Goal: Task Accomplishment & Management: Use online tool/utility

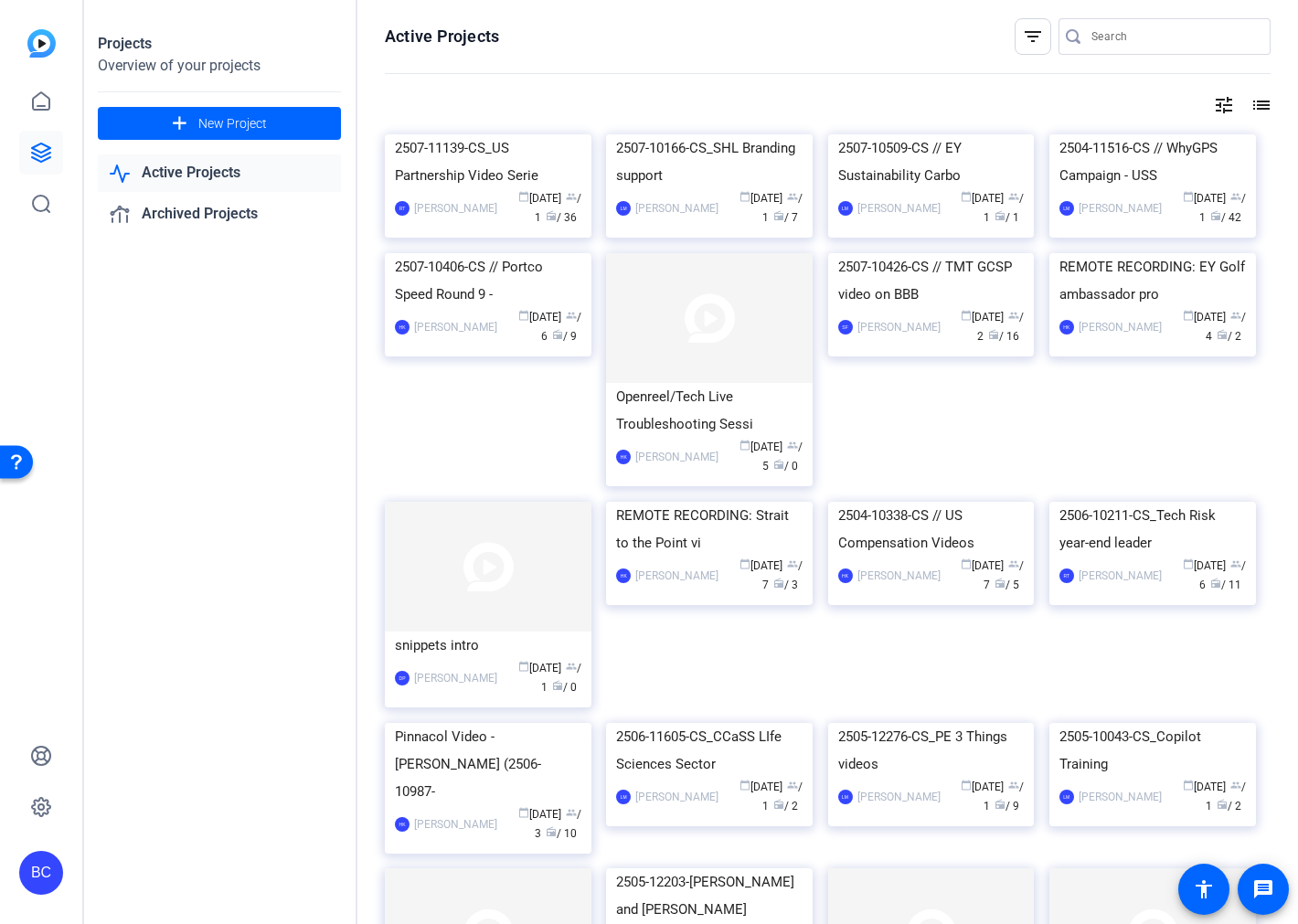
click at [1153, 40] on input "Search" at bounding box center [1173, 36] width 164 height 22
paste input "2508-11116-CS"
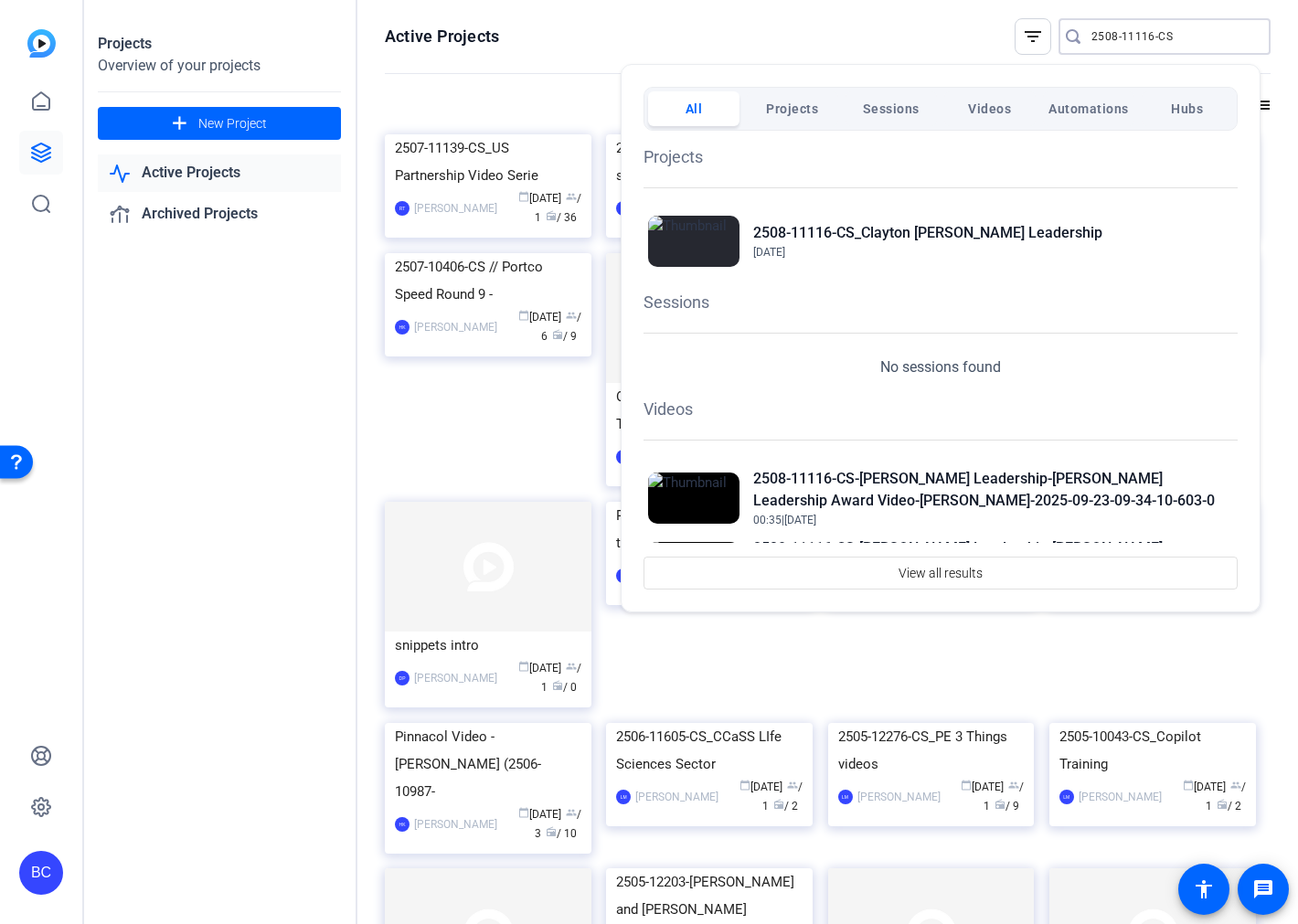
type input "2508-11116-CS"
click at [790, 121] on span "Projects" at bounding box center [791, 108] width 52 height 33
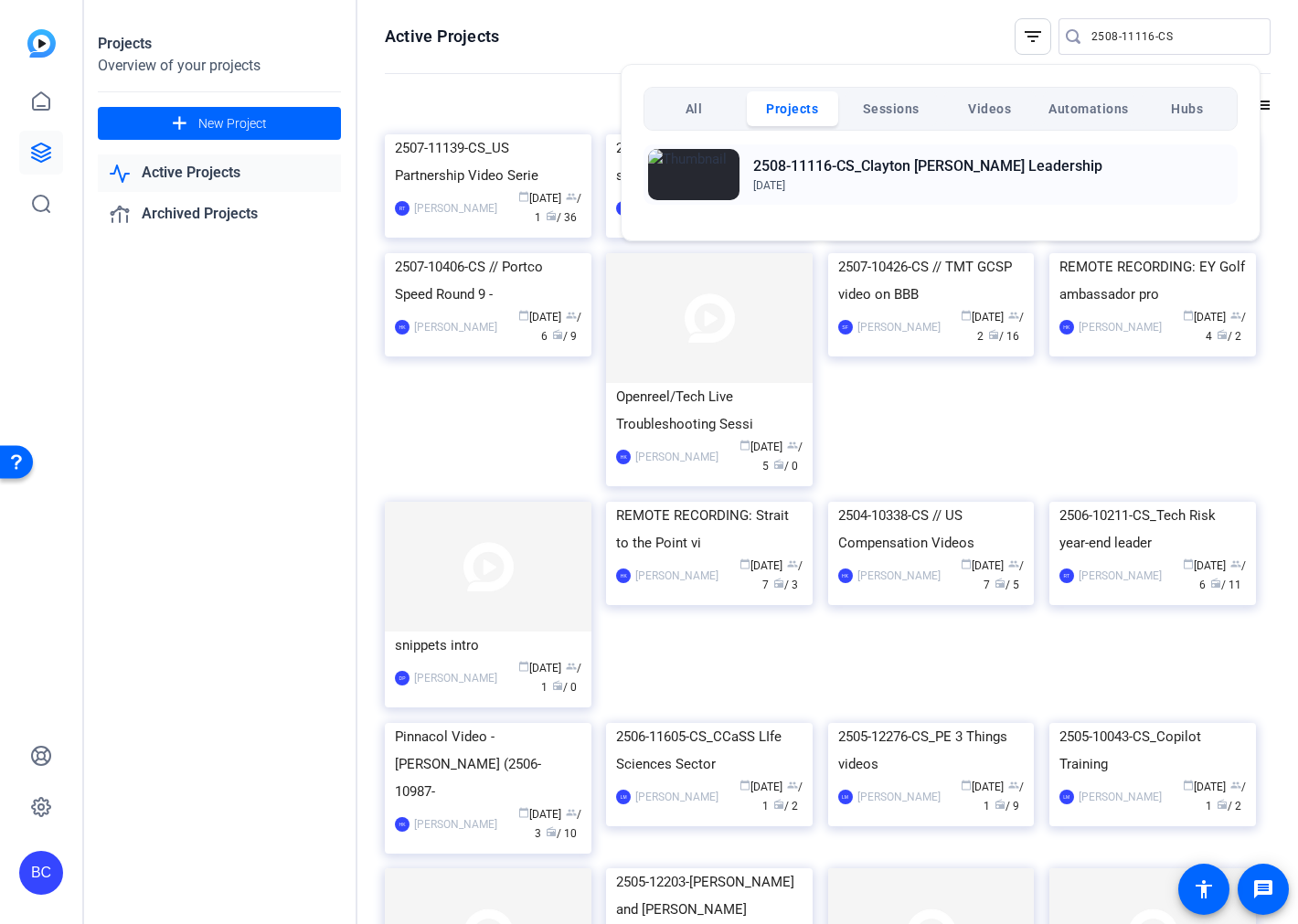
click at [790, 175] on h2 "2508-11116-CS_Clayton [PERSON_NAME] Leadership" at bounding box center [928, 166] width 349 height 22
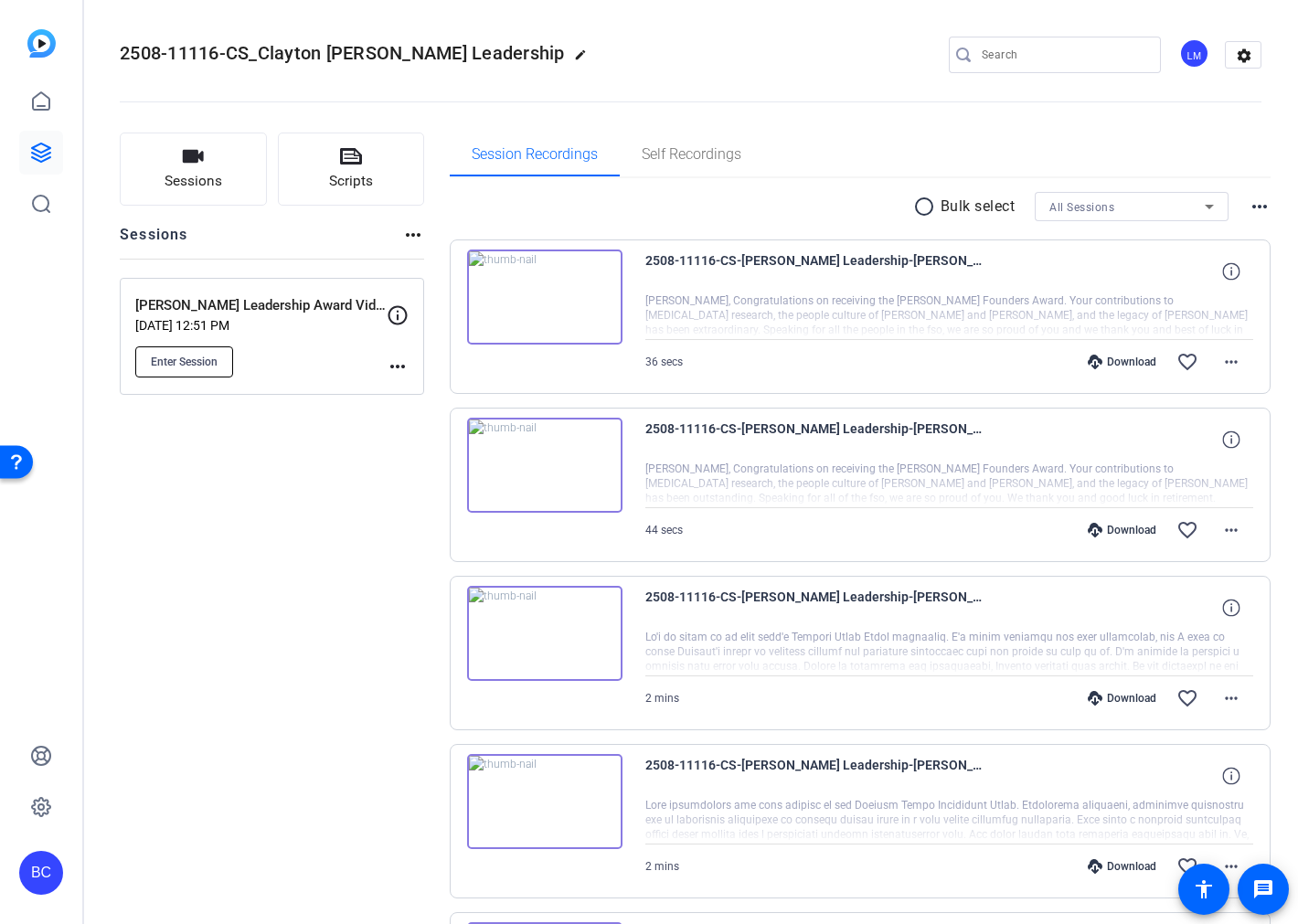
click at [214, 370] on button "Enter Session" at bounding box center [184, 361] width 98 height 31
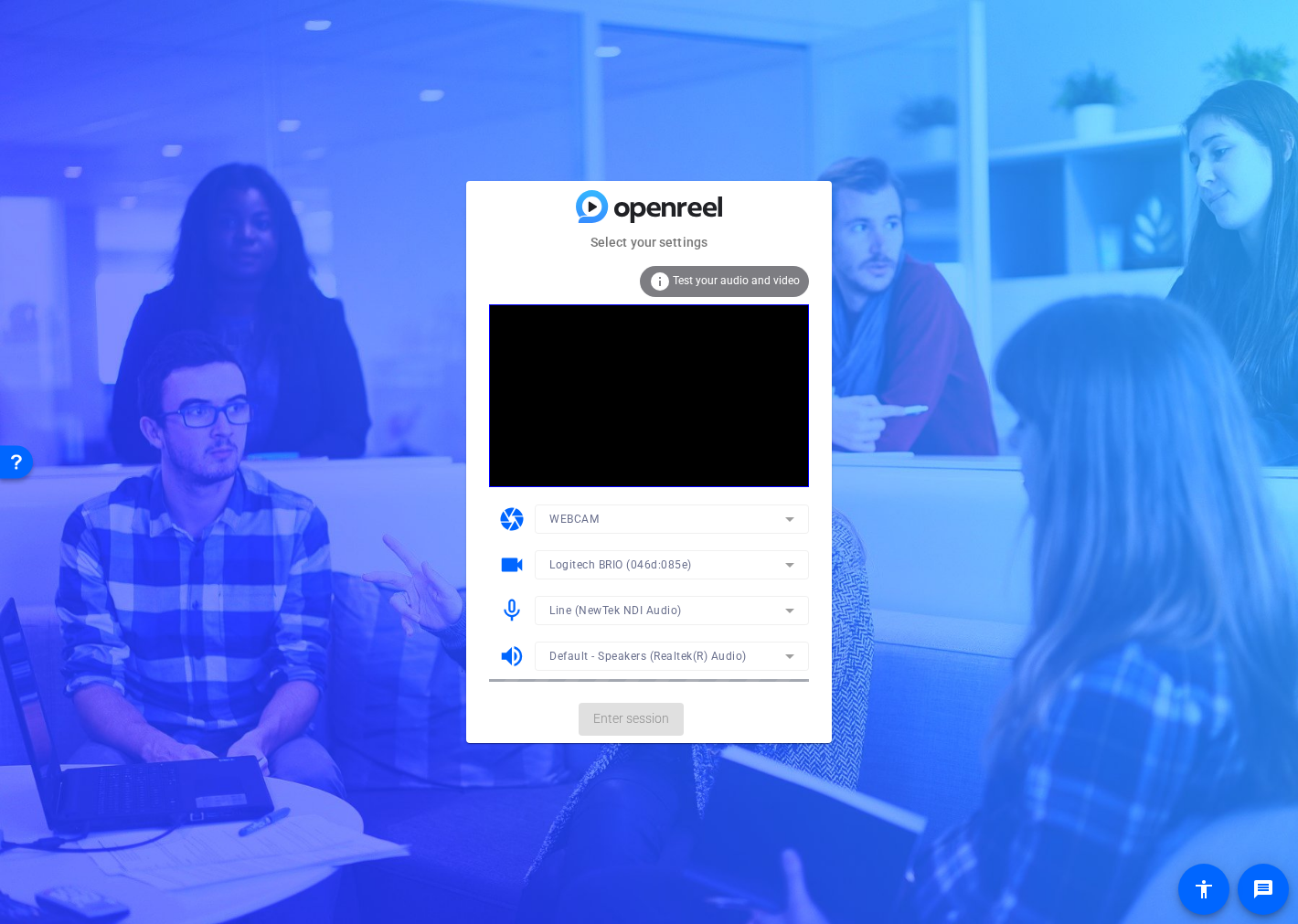
click at [732, 609] on mat-form-field "Line (NewTek NDI Audio)" at bounding box center [671, 610] width 274 height 29
click at [788, 606] on icon at bounding box center [789, 610] width 22 height 22
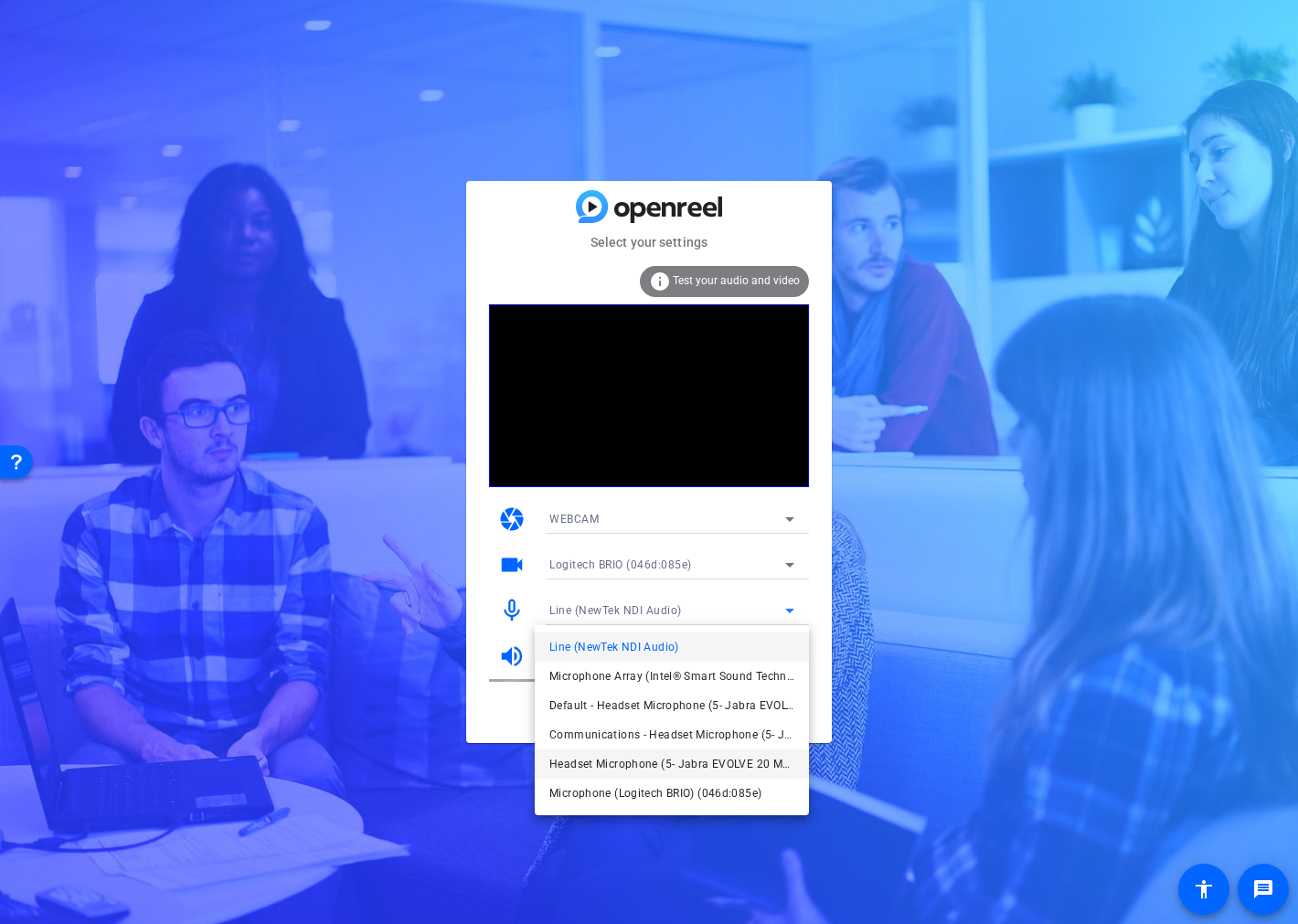
click at [756, 764] on span "Headset Microphone (5- Jabra EVOLVE 20 MS) (0b0e:0300)" at bounding box center [672, 764] width 245 height 22
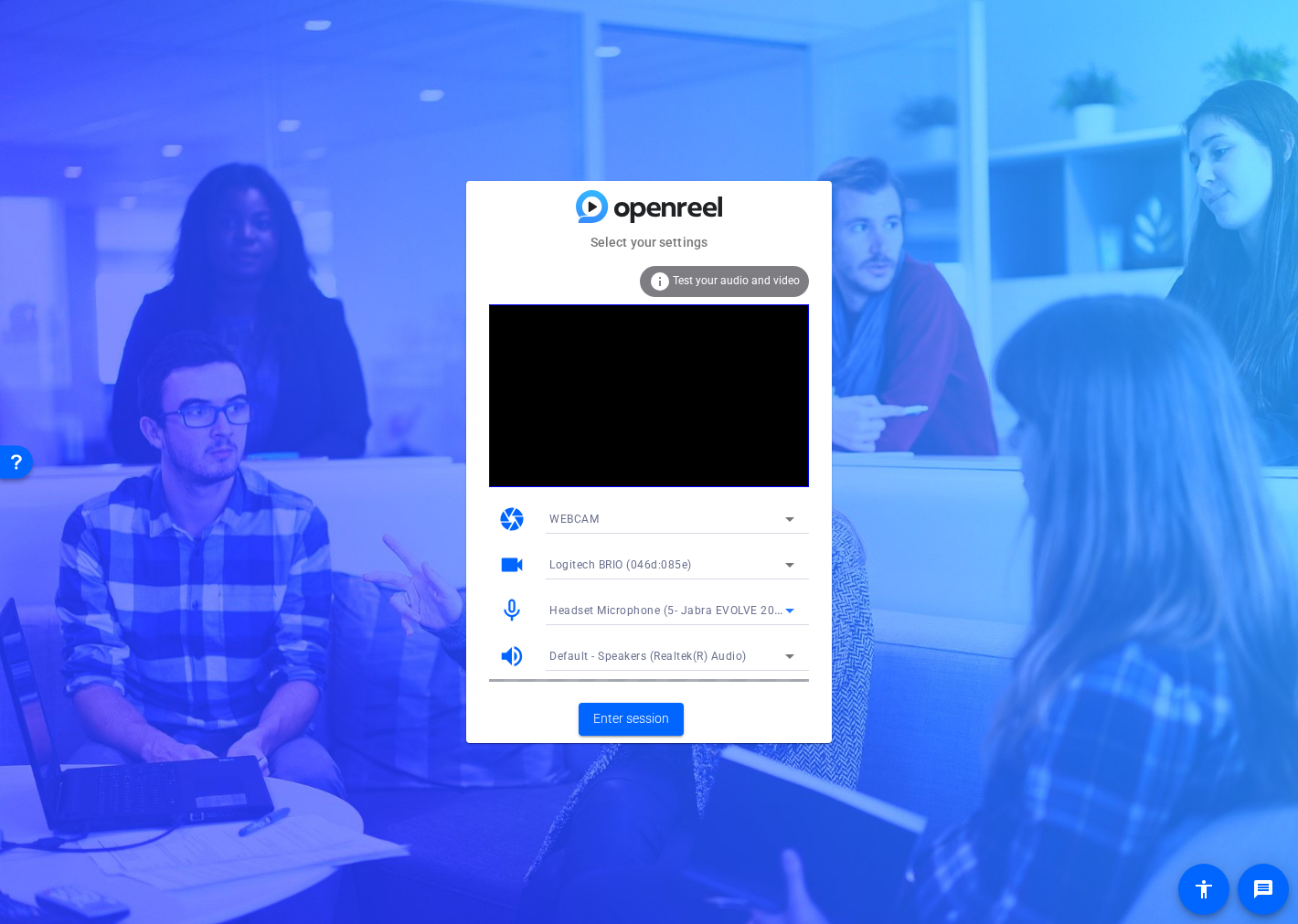
click at [796, 653] on icon at bounding box center [789, 656] width 22 height 22
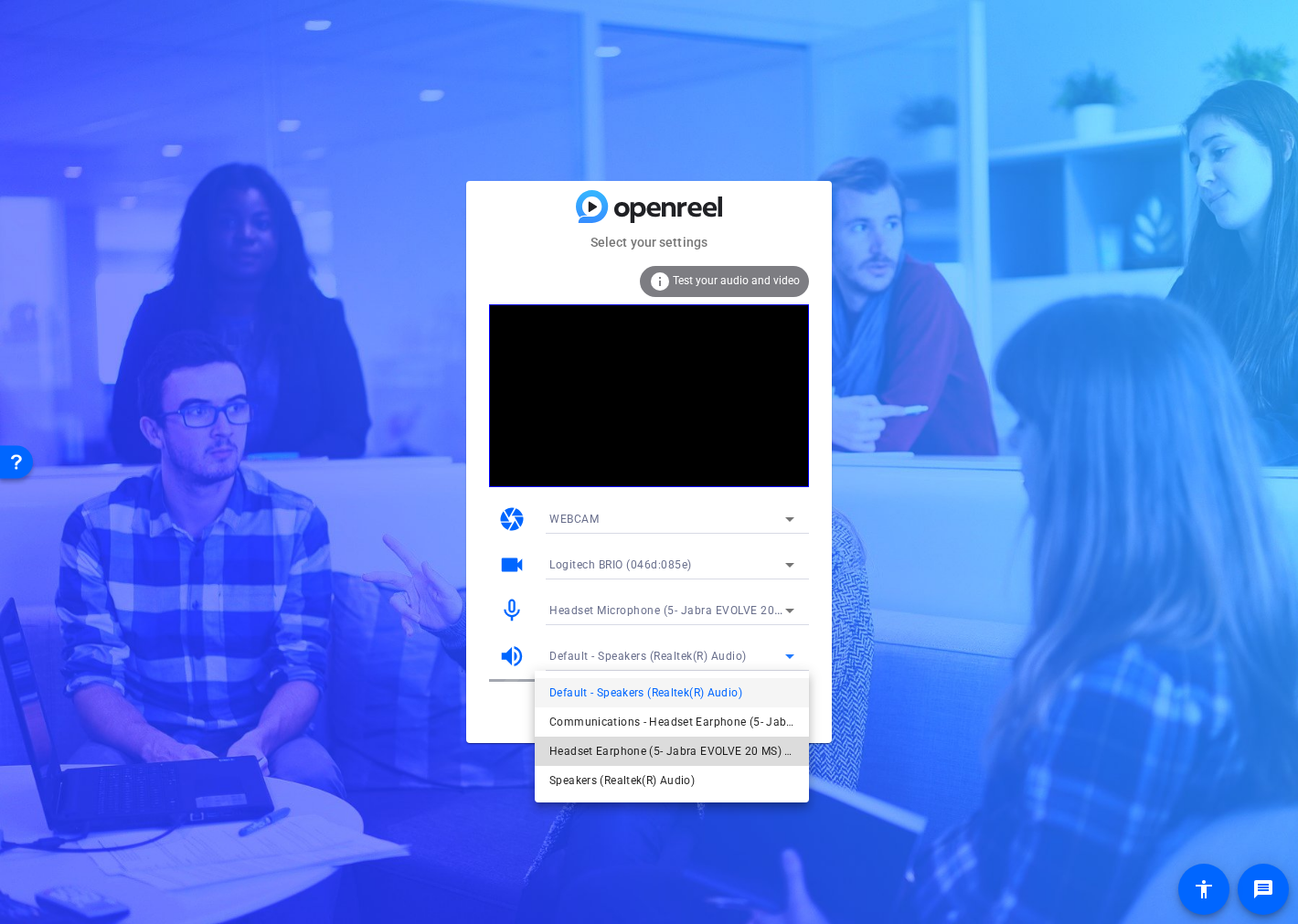
click at [751, 748] on span "Headset Earphone (5- Jabra EVOLVE 20 MS) (0b0e:0300)" at bounding box center [672, 750] width 245 height 22
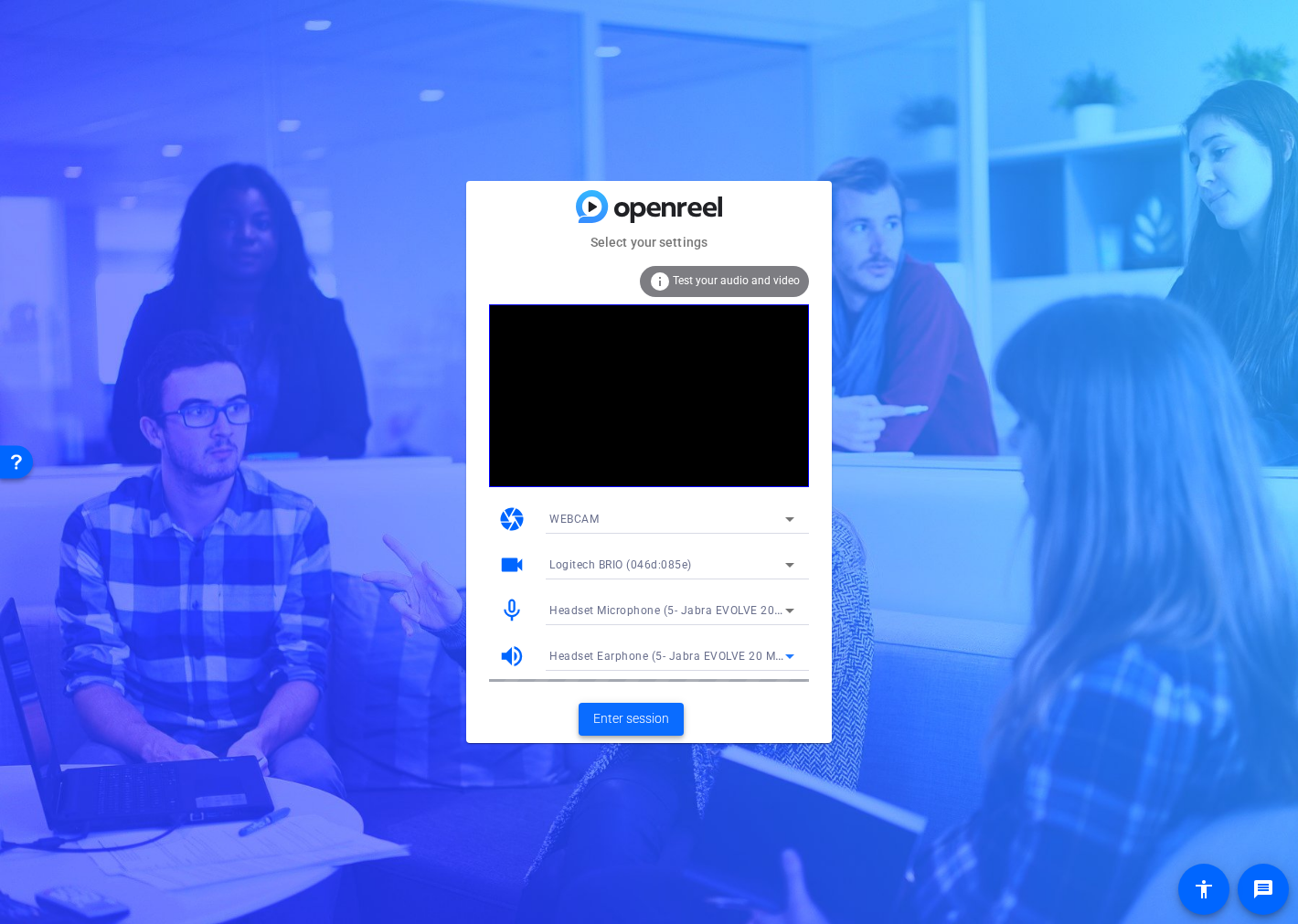
click at [653, 726] on span "Enter session" at bounding box center [631, 718] width 76 height 19
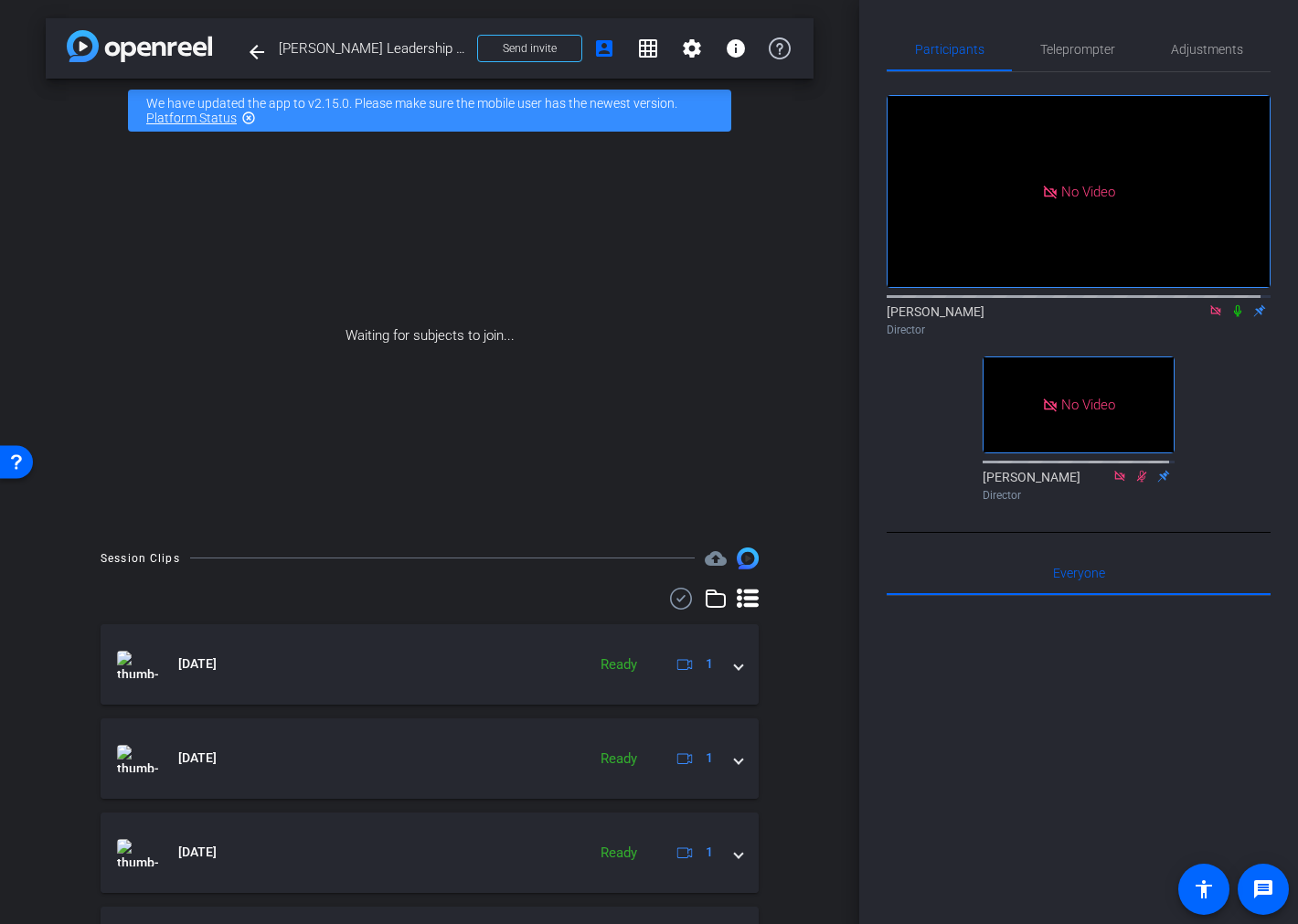
click at [1233, 317] on icon at bounding box center [1237, 311] width 8 height 12
click at [1230, 317] on icon at bounding box center [1236, 310] width 14 height 12
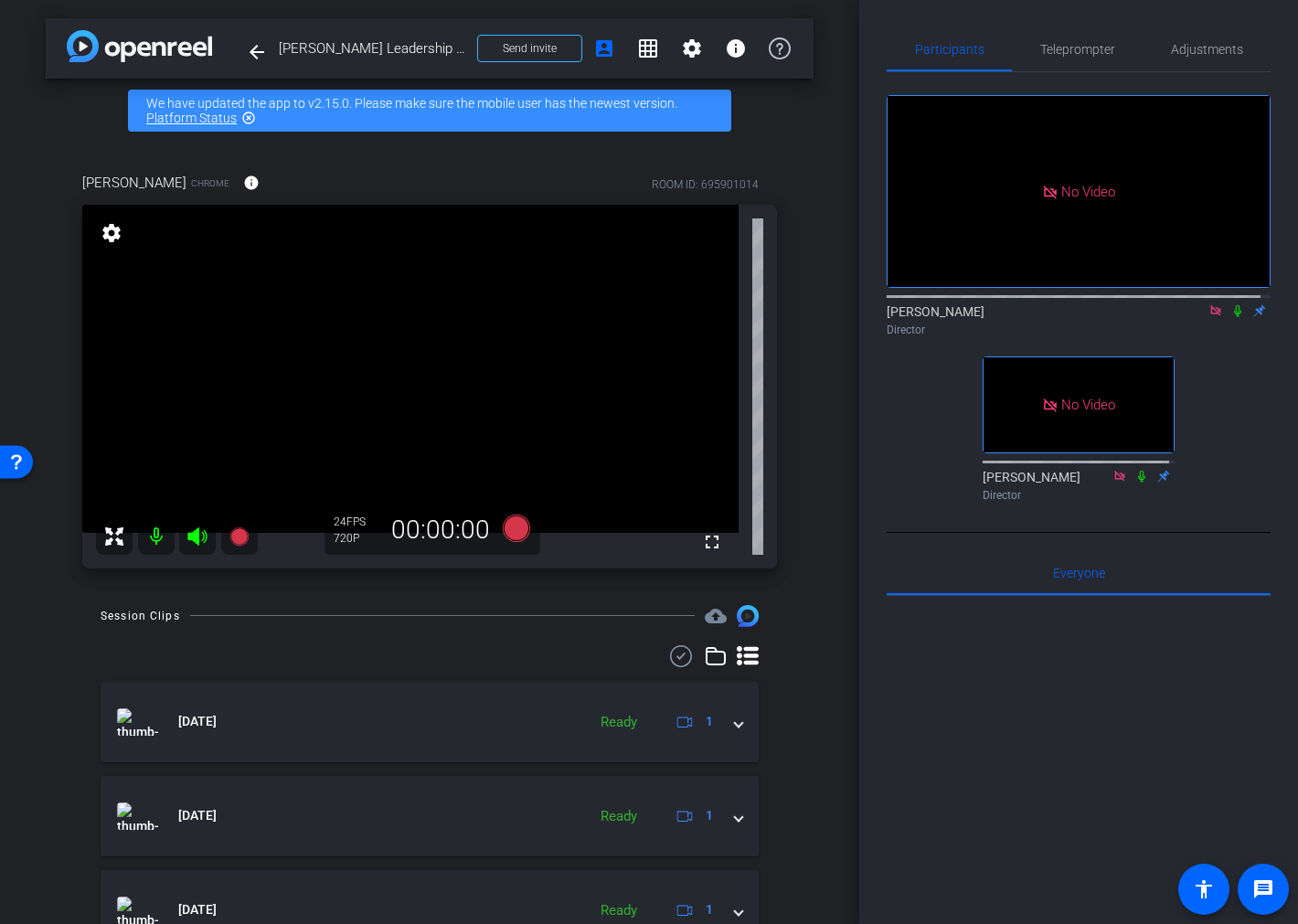
click at [1230, 317] on icon at bounding box center [1236, 310] width 14 height 12
click at [1233, 317] on icon at bounding box center [1237, 311] width 10 height 12
click at [1230, 317] on icon at bounding box center [1236, 310] width 14 height 12
click at [1174, 57] on span "Adjustments" at bounding box center [1207, 49] width 72 height 44
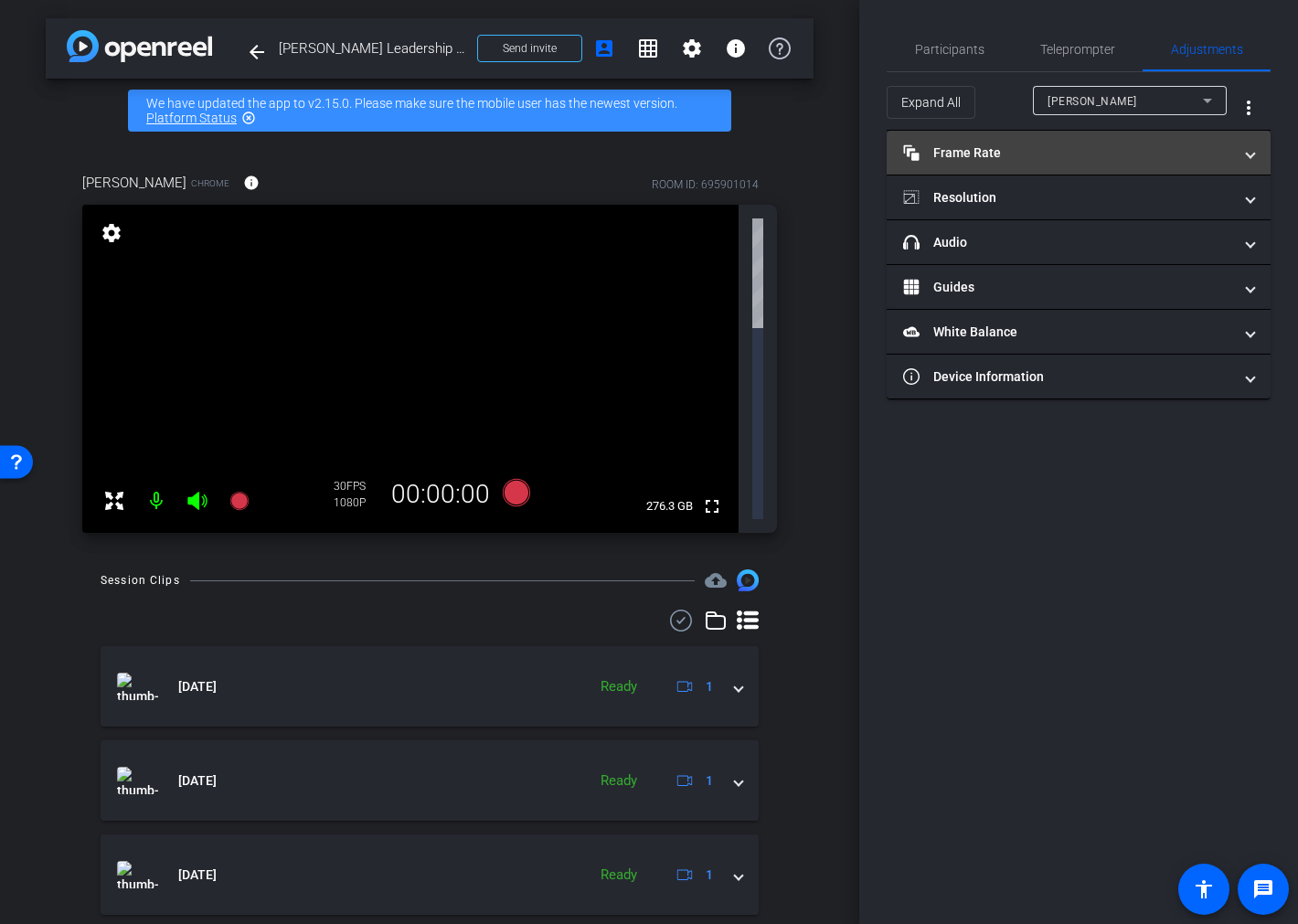
click at [1066, 161] on mat-panel-title "Frame Rate Frame Rate" at bounding box center [1067, 153] width 329 height 19
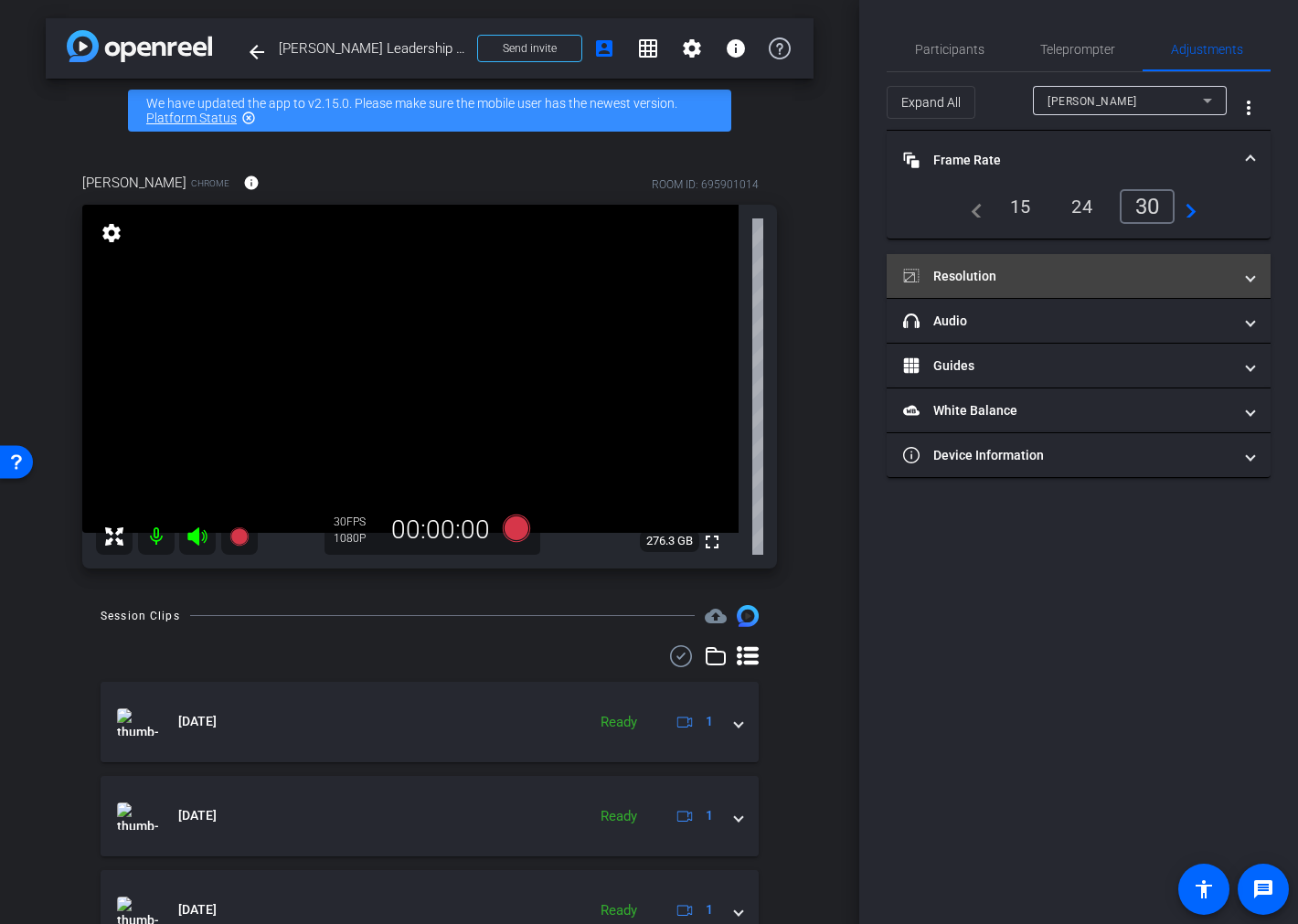
click at [1036, 284] on mat-panel-title "Resolution" at bounding box center [1067, 276] width 329 height 19
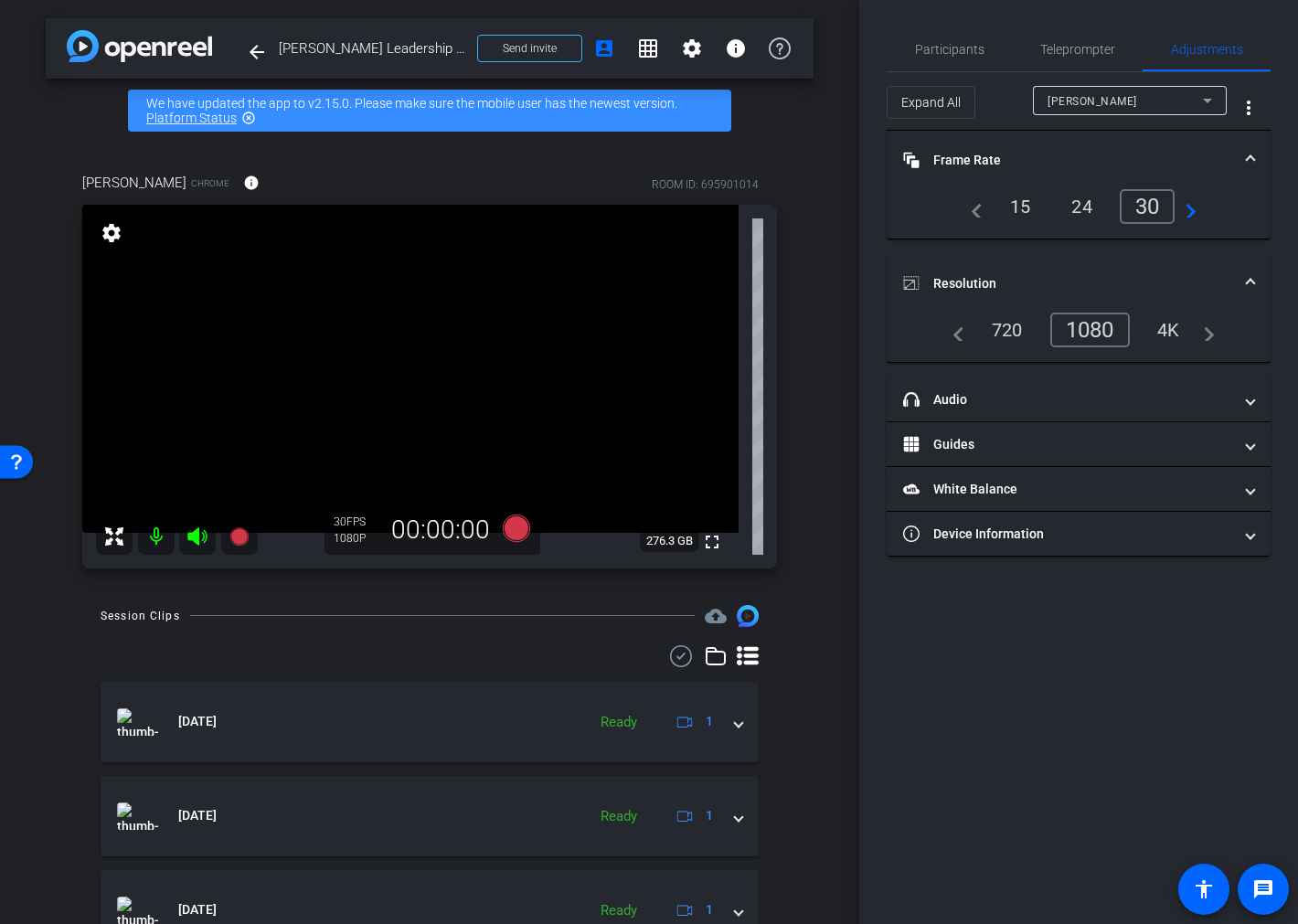
click at [1162, 330] on div "4K" at bounding box center [1168, 329] width 50 height 31
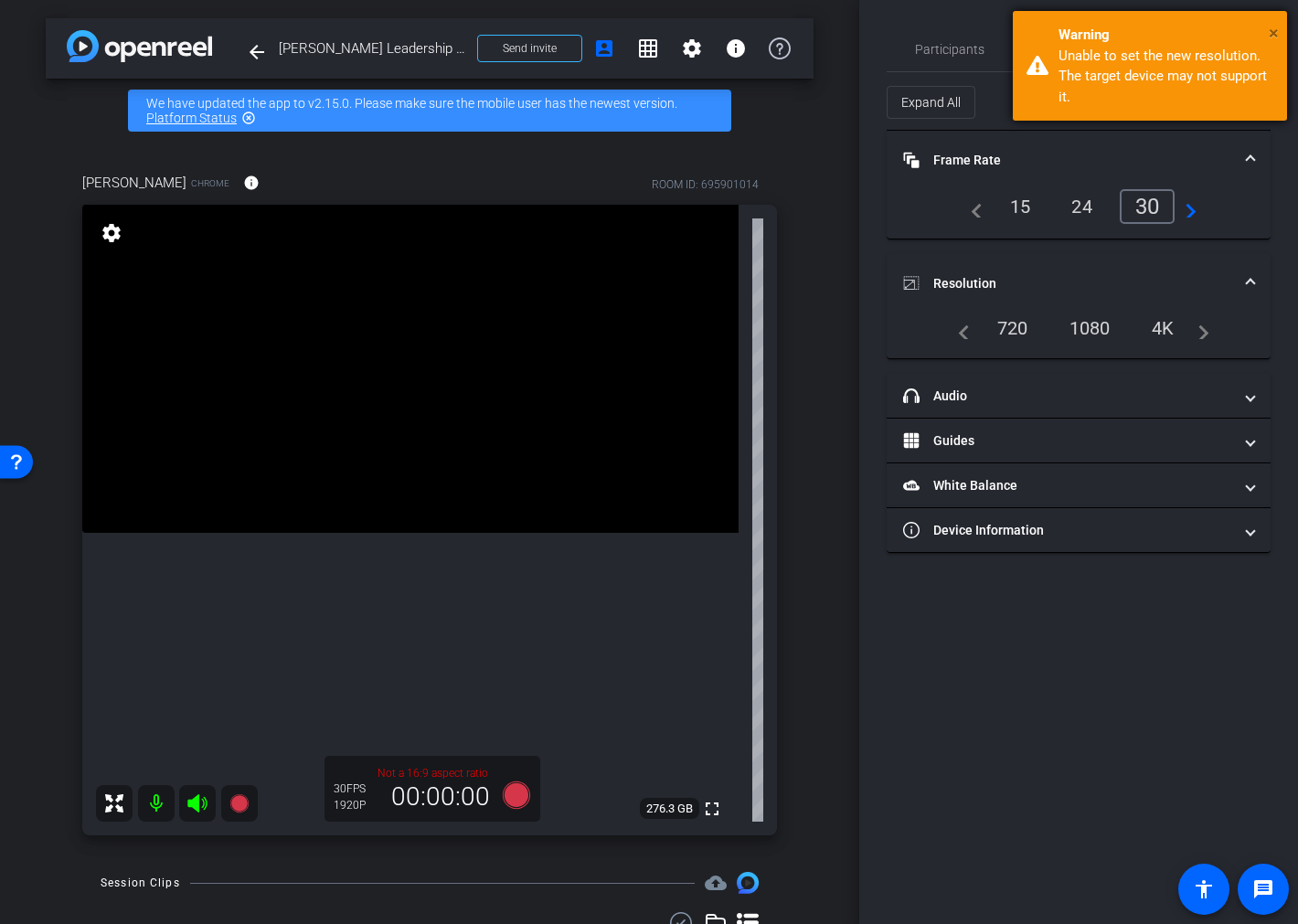
click at [1269, 28] on span "×" at bounding box center [1273, 32] width 10 height 22
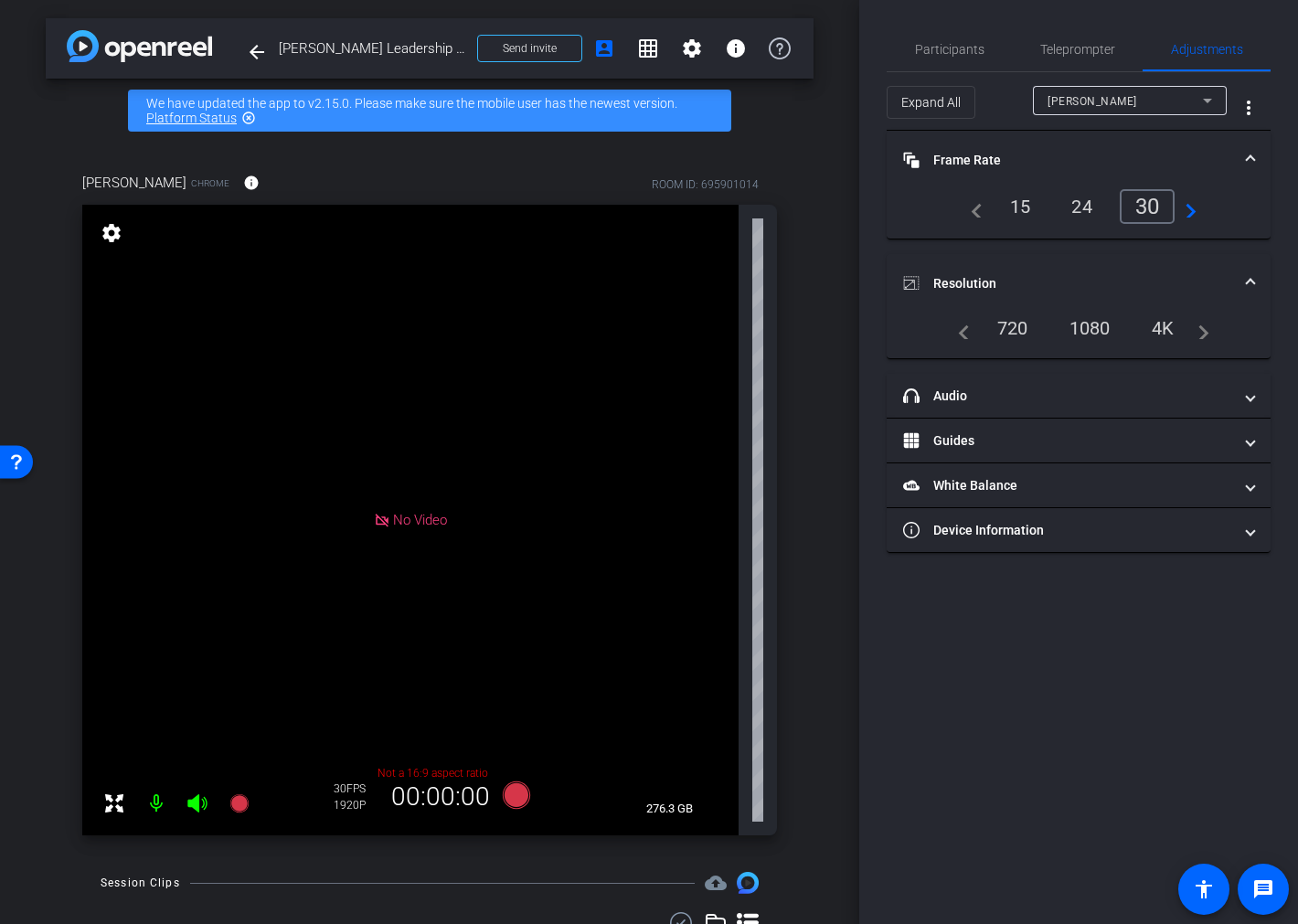
click at [1079, 326] on div "1080" at bounding box center [1089, 327] width 68 height 31
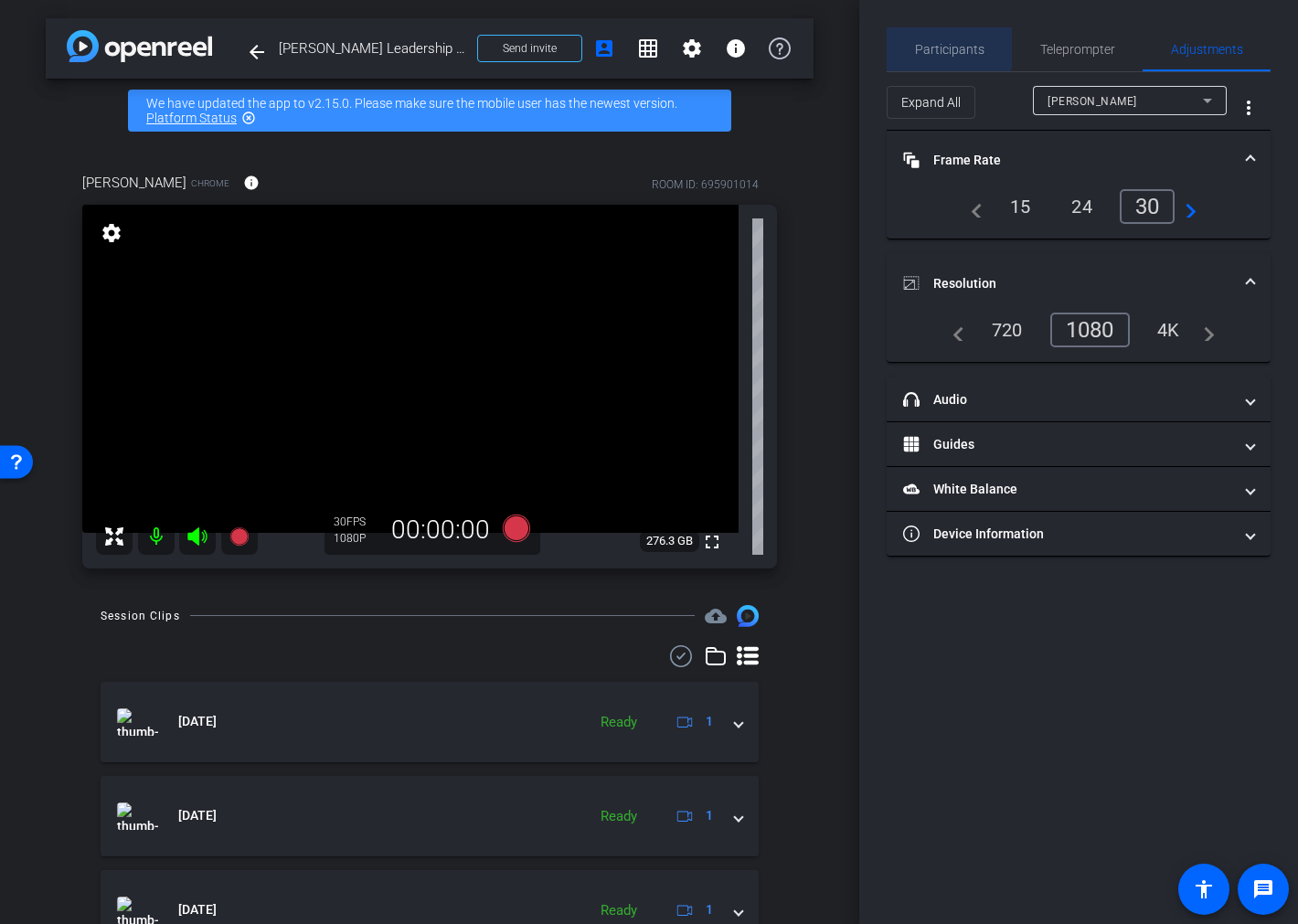
click at [928, 43] on span "Participants" at bounding box center [949, 48] width 69 height 12
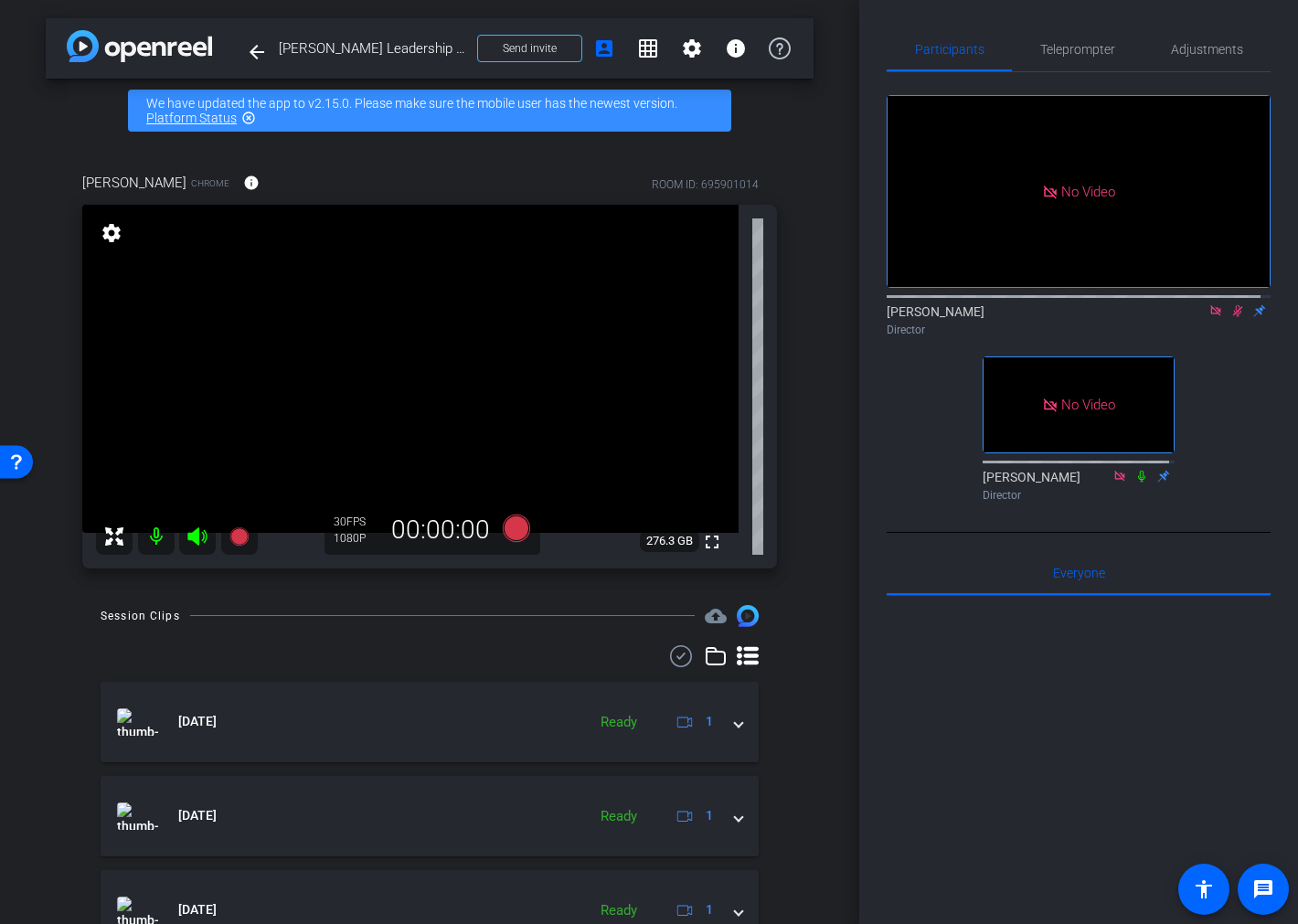
click at [1230, 305] on icon at bounding box center [1236, 310] width 14 height 12
click at [701, 544] on mat-icon "fullscreen" at bounding box center [712, 542] width 22 height 22
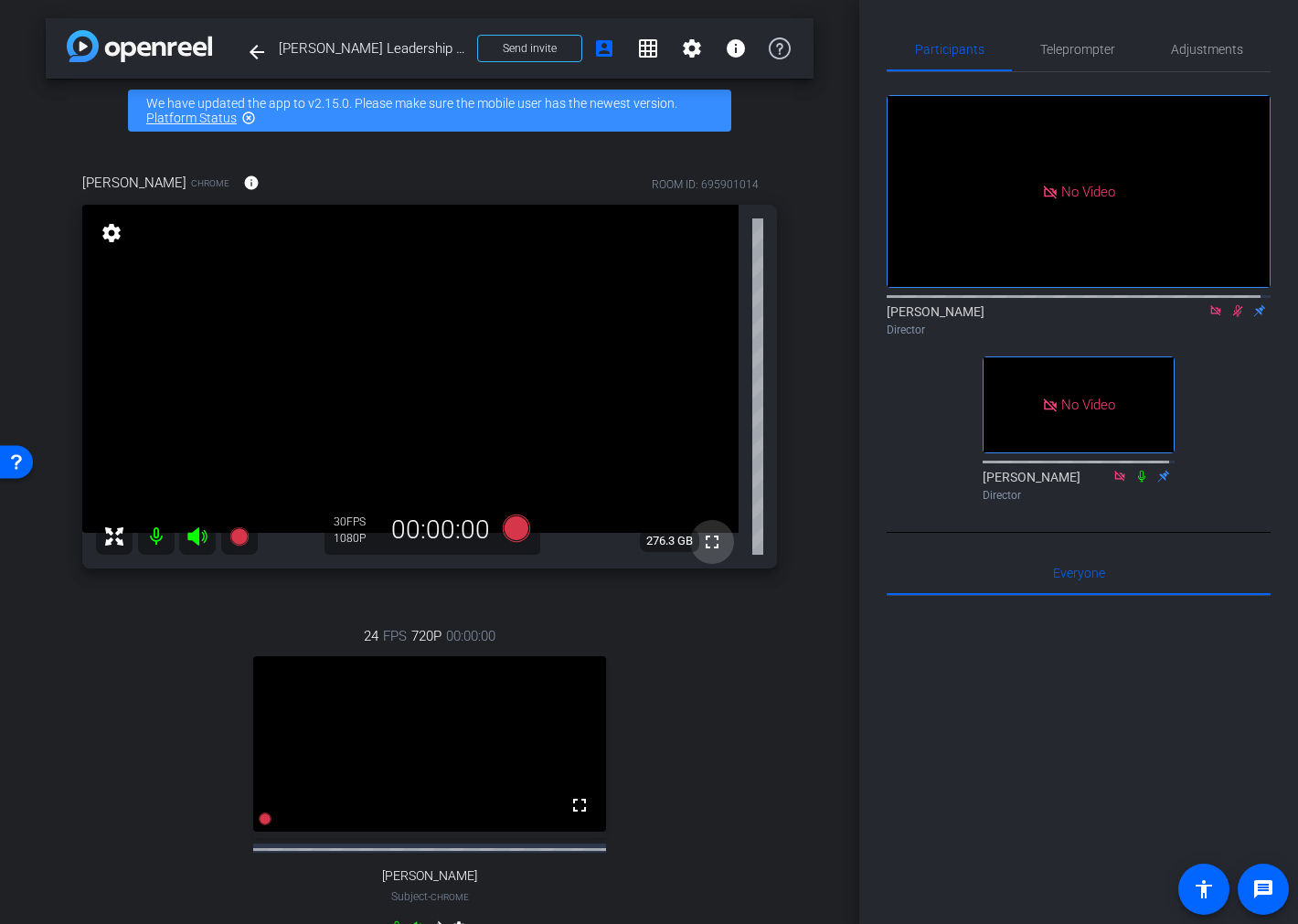
click at [701, 540] on mat-icon "fullscreen" at bounding box center [712, 542] width 22 height 22
drag, startPoint x: 701, startPoint y: 544, endPoint x: 702, endPoint y: 667, distance: 123.0
click at [701, 544] on mat-icon "fullscreen" at bounding box center [712, 542] width 22 height 22
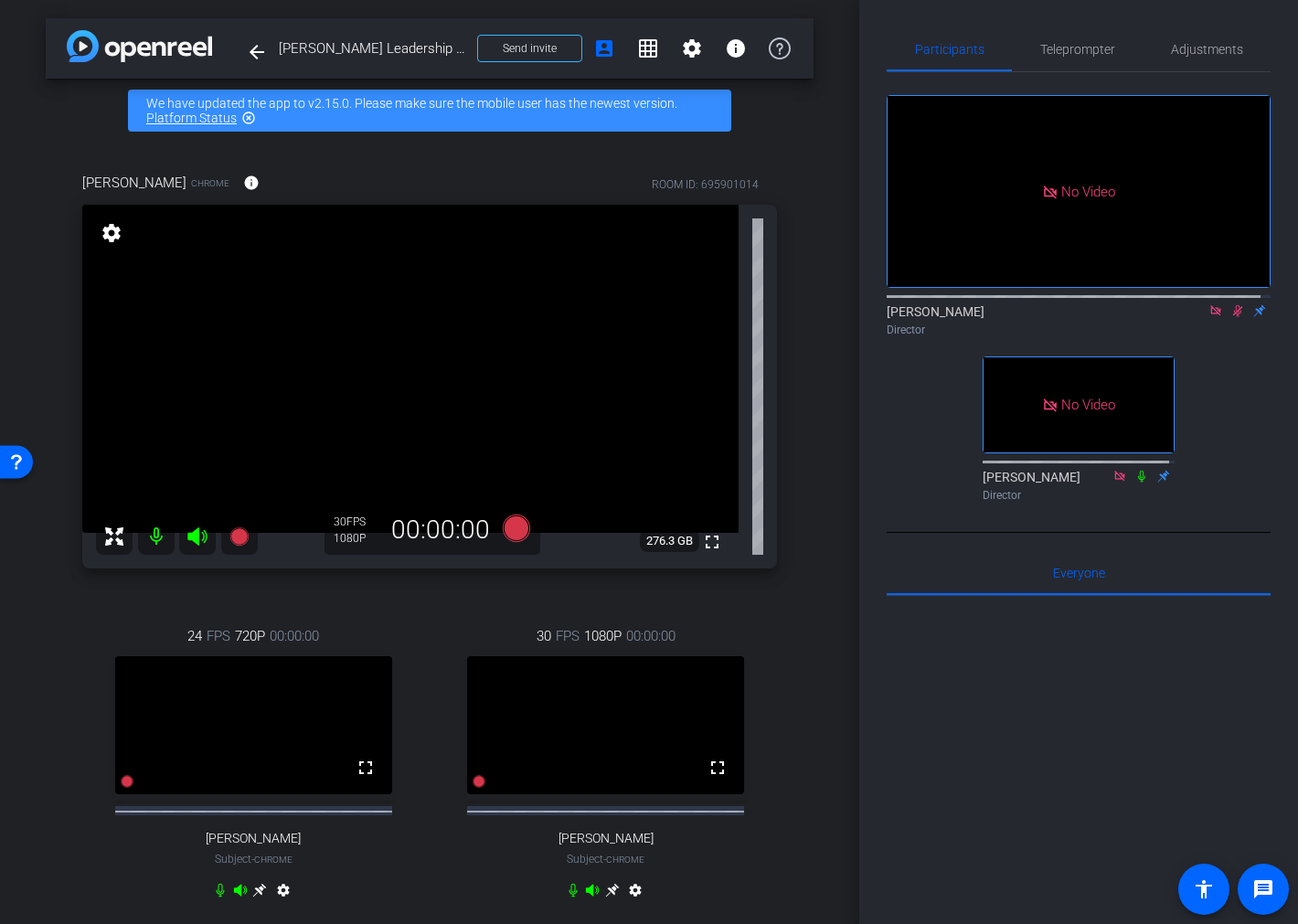
click at [606, 897] on icon at bounding box center [612, 890] width 13 height 13
click at [1231, 52] on span "Adjustments" at bounding box center [1207, 48] width 72 height 12
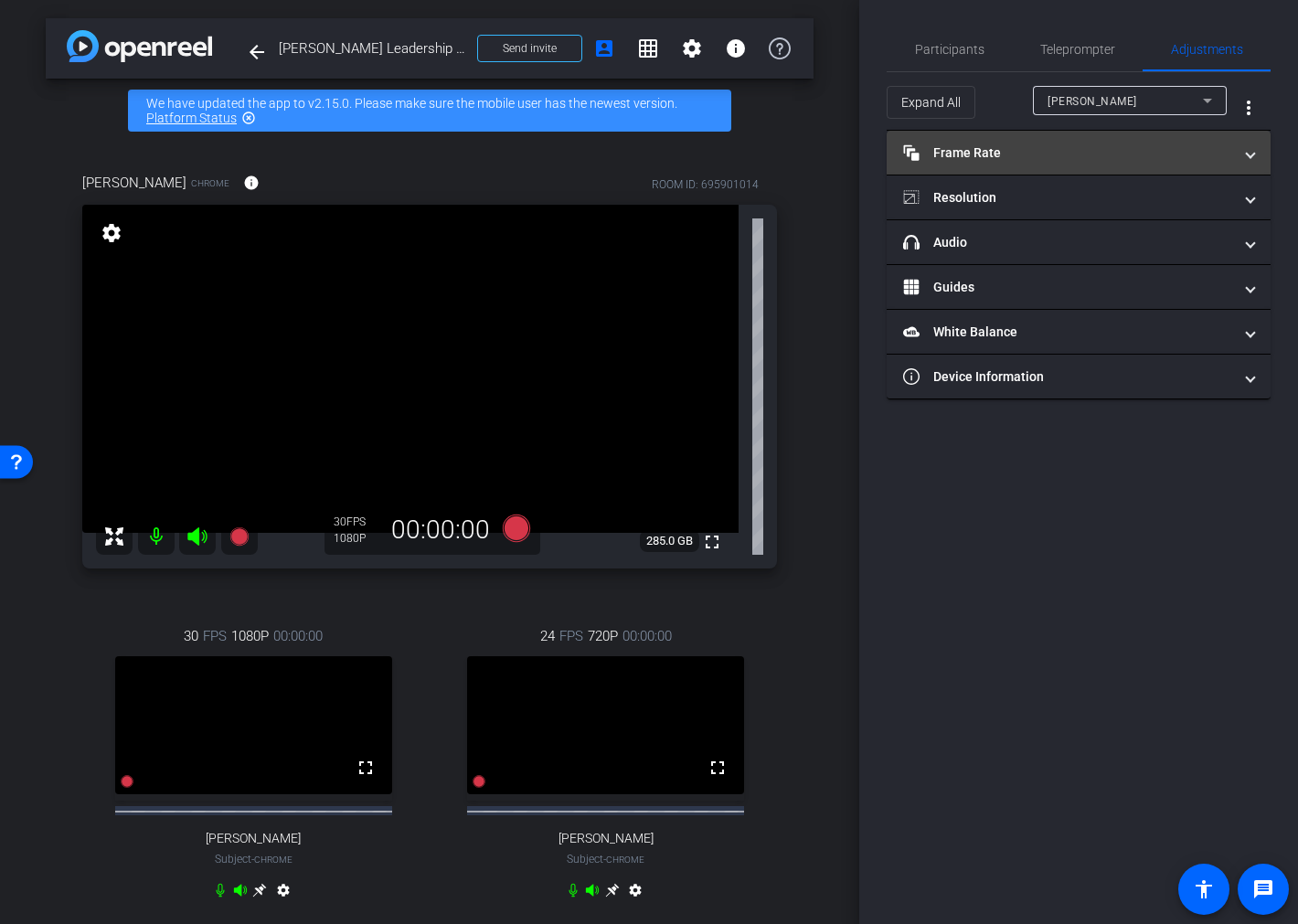
click at [1118, 140] on mat-expansion-panel-header "Frame Rate Frame Rate" at bounding box center [1078, 153] width 384 height 44
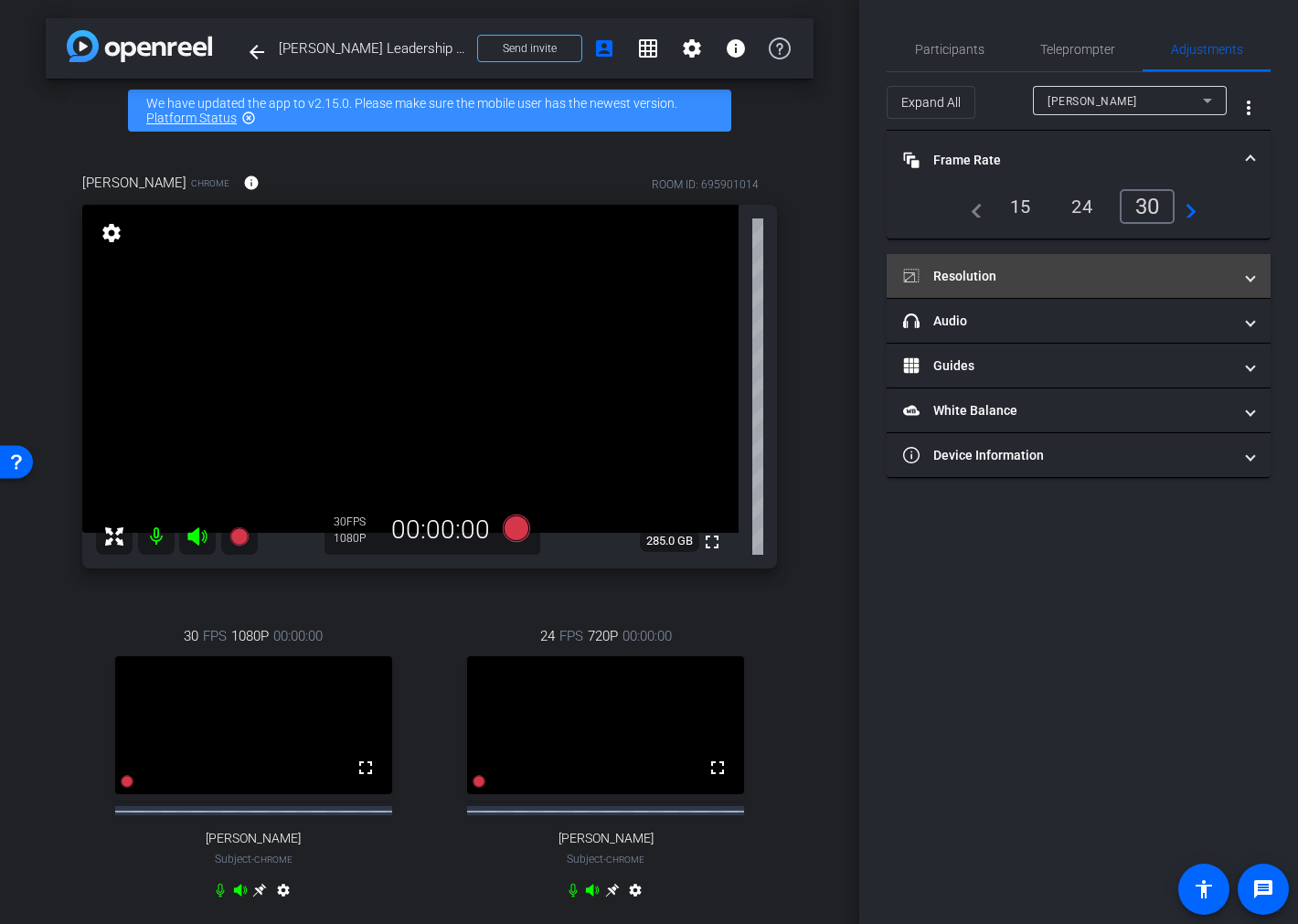
click at [1118, 270] on mat-panel-title "Resolution" at bounding box center [1067, 276] width 329 height 19
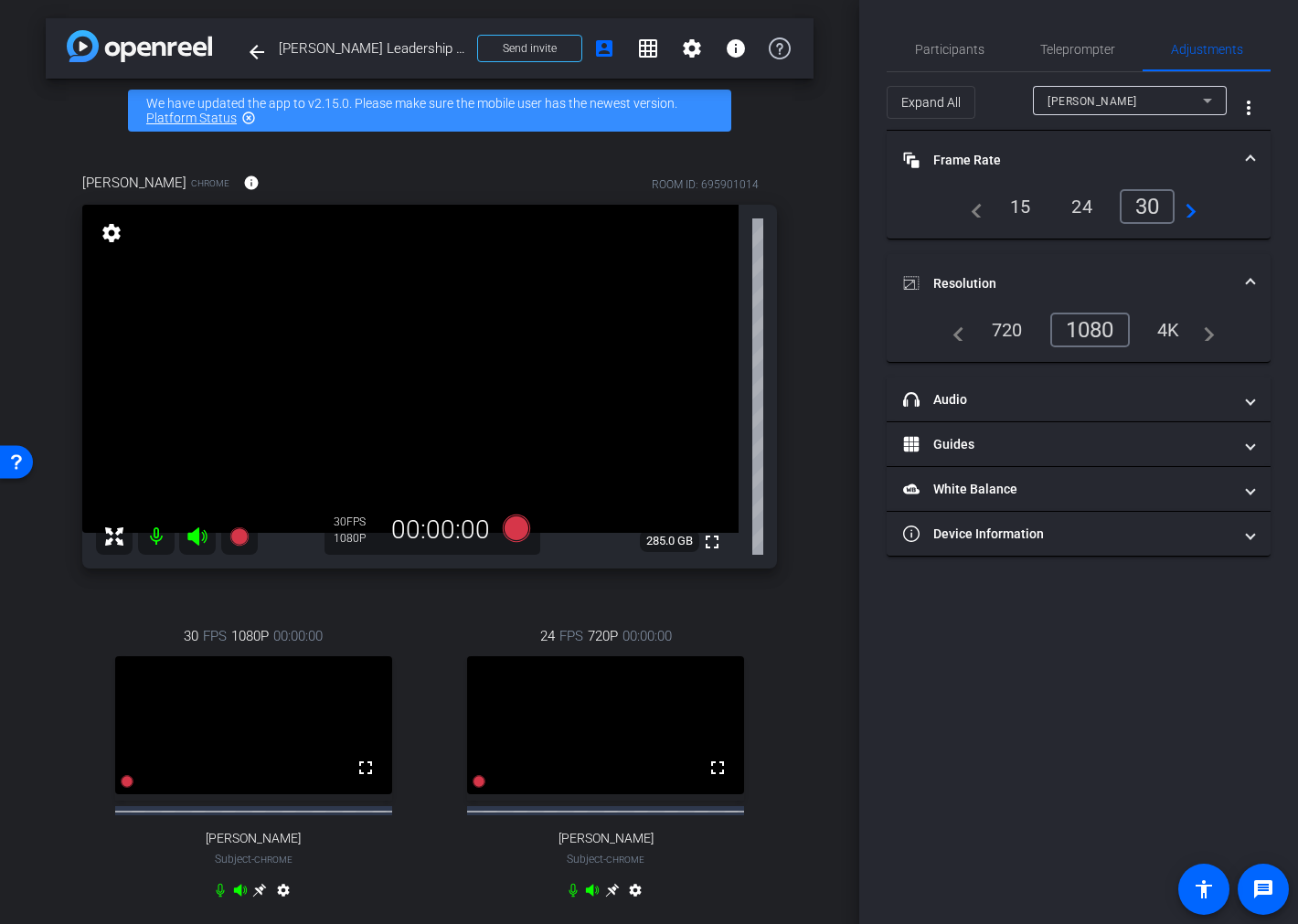
click at [1100, 102] on div "CHRISTY" at bounding box center [1125, 101] width 156 height 23
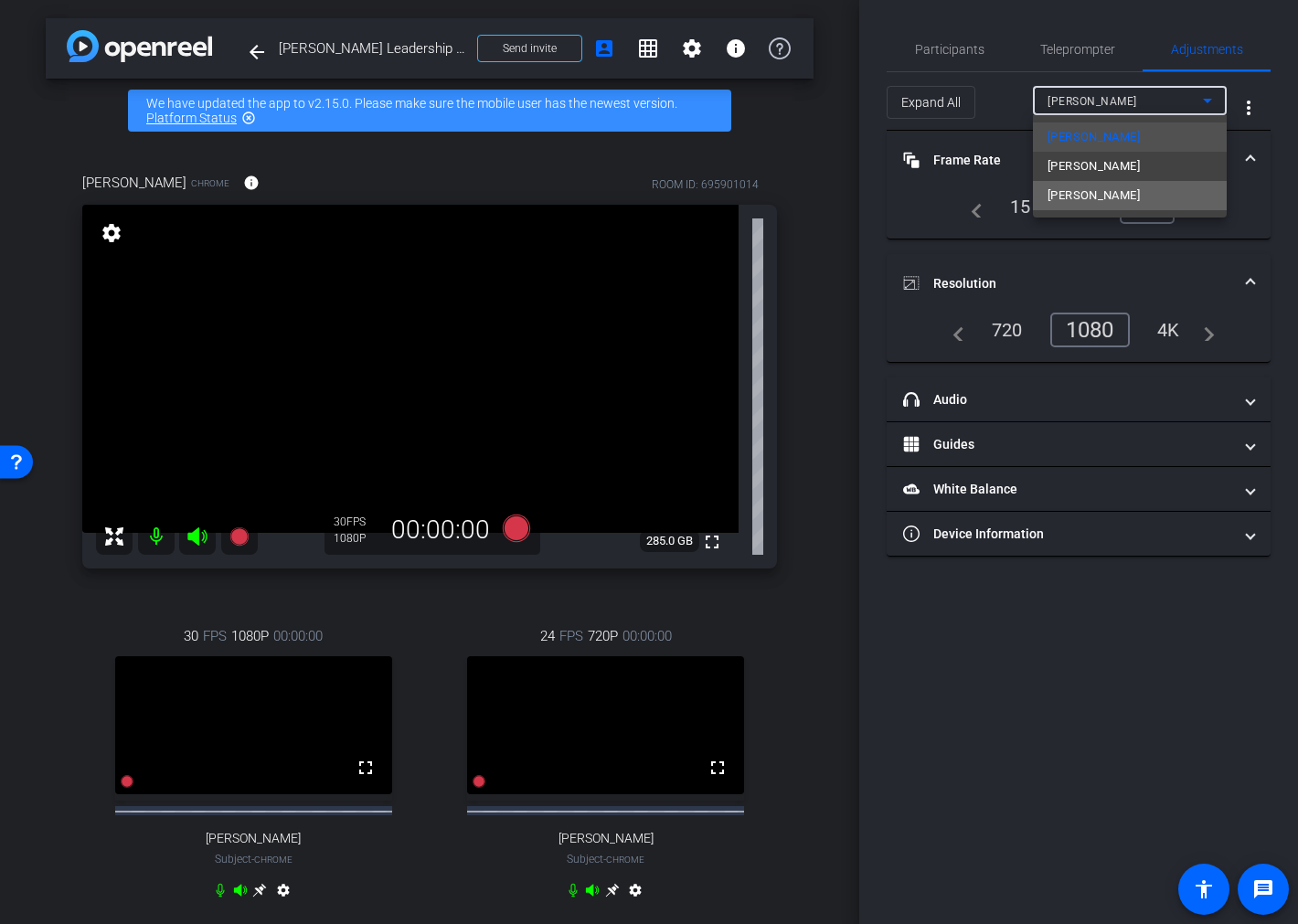
click at [1095, 195] on span "Thomas Lardner" at bounding box center [1093, 195] width 92 height 22
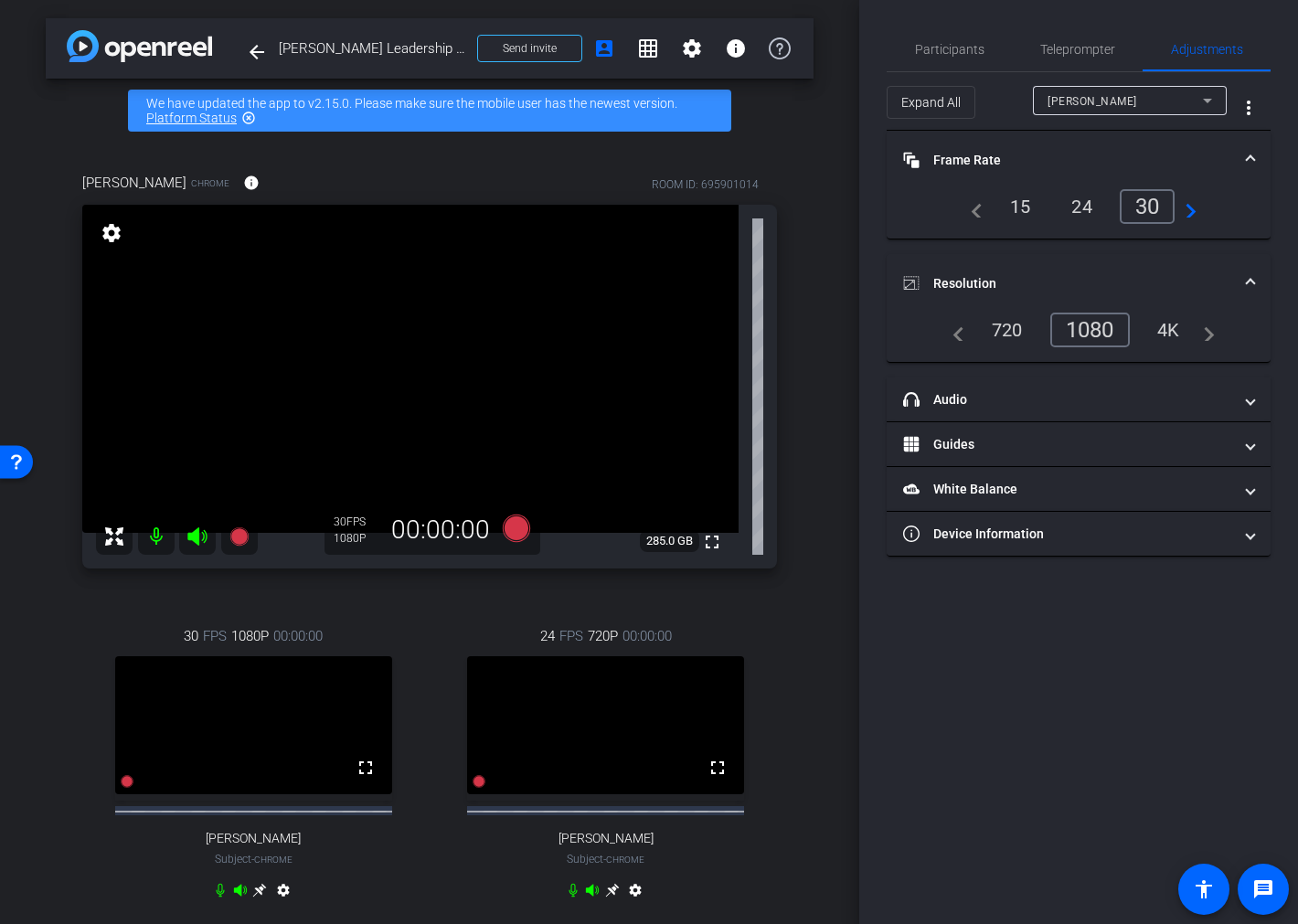
click at [999, 326] on div "720" at bounding box center [1008, 329] width 59 height 31
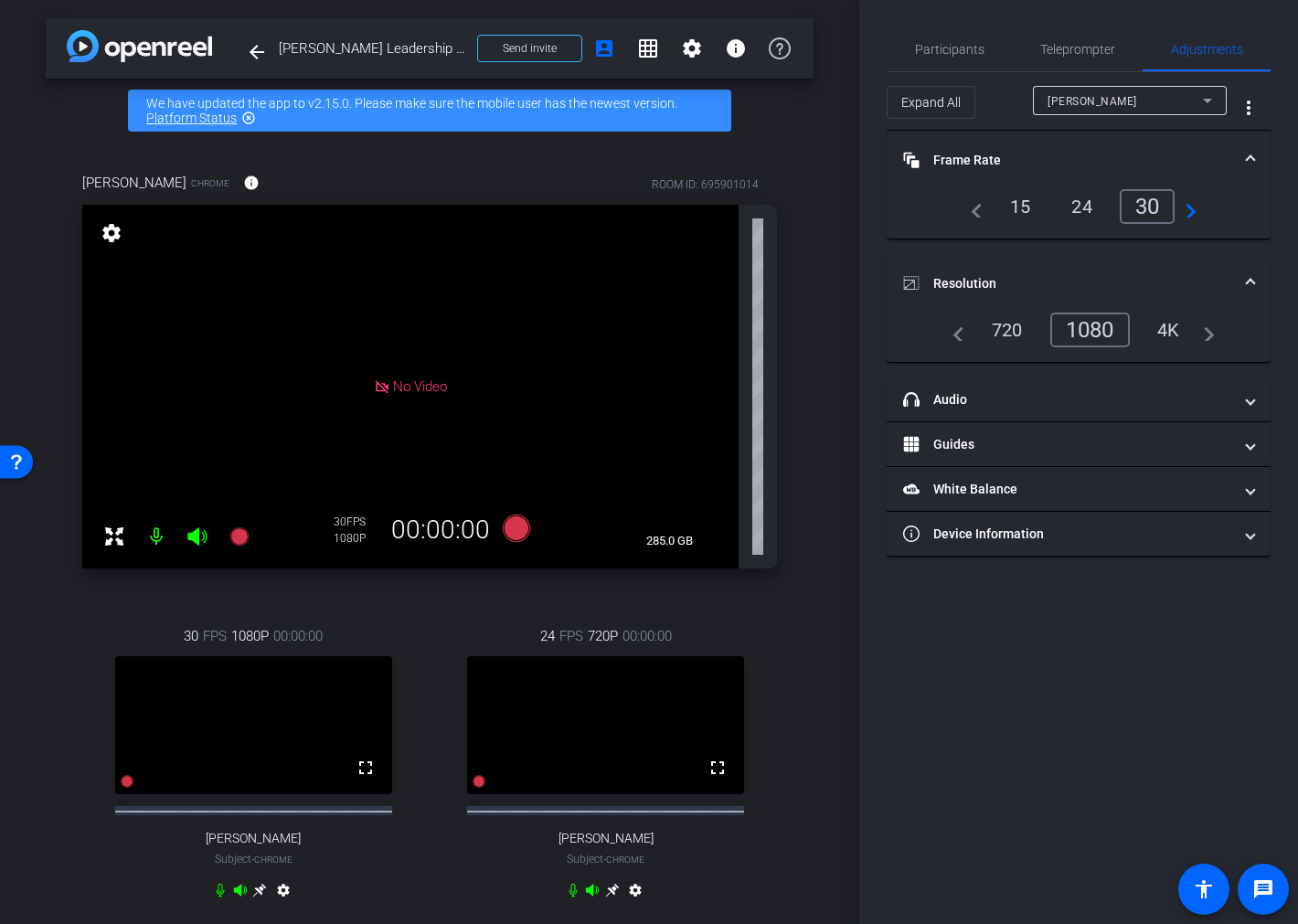
click at [1066, 326] on div "1080" at bounding box center [1090, 329] width 80 height 35
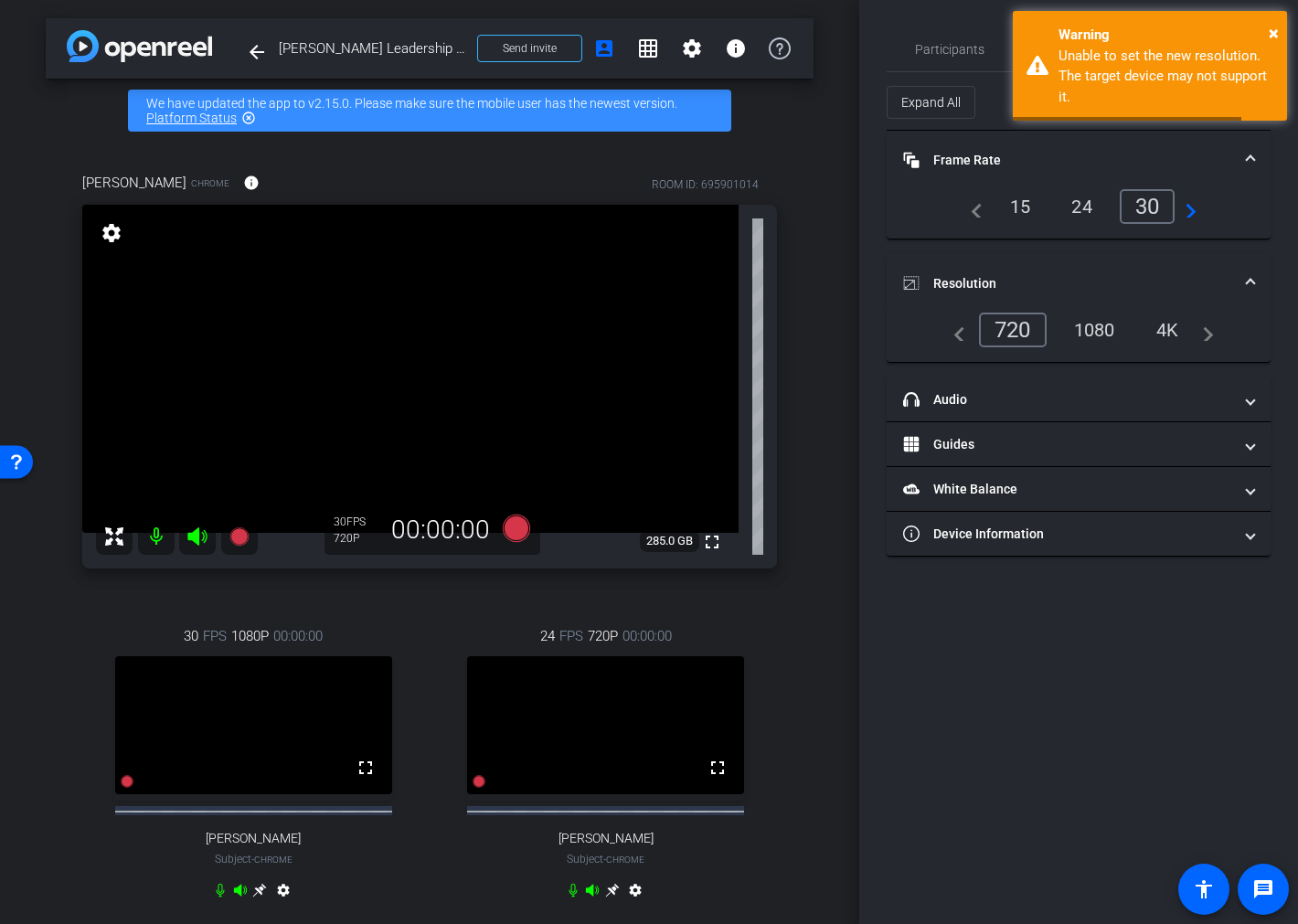
click at [1081, 325] on div "1080" at bounding box center [1094, 329] width 68 height 31
click at [1092, 327] on div "1080" at bounding box center [1094, 329] width 68 height 31
click at [1276, 37] on span "×" at bounding box center [1273, 32] width 10 height 22
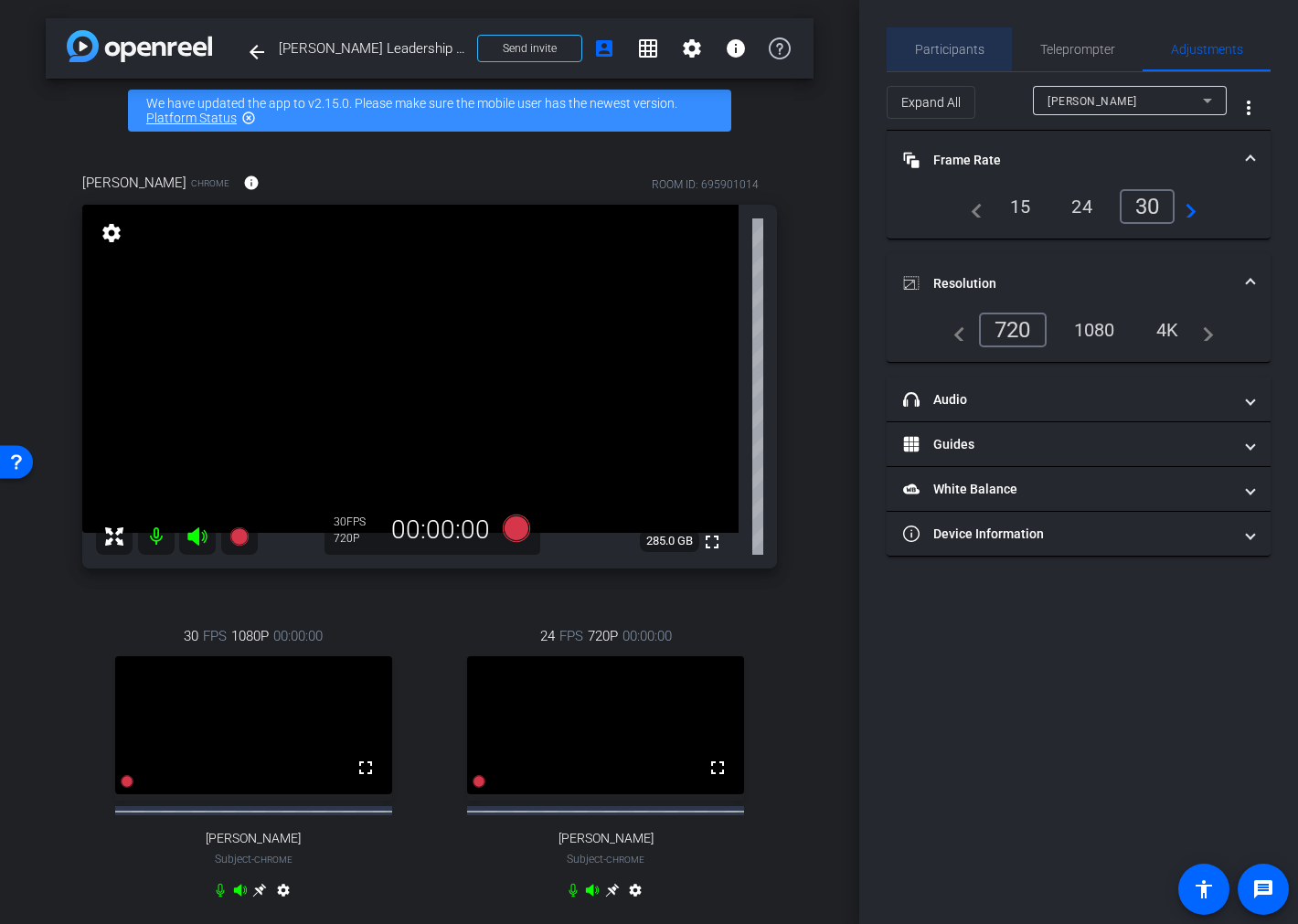
click at [934, 47] on span "Participants" at bounding box center [949, 48] width 69 height 12
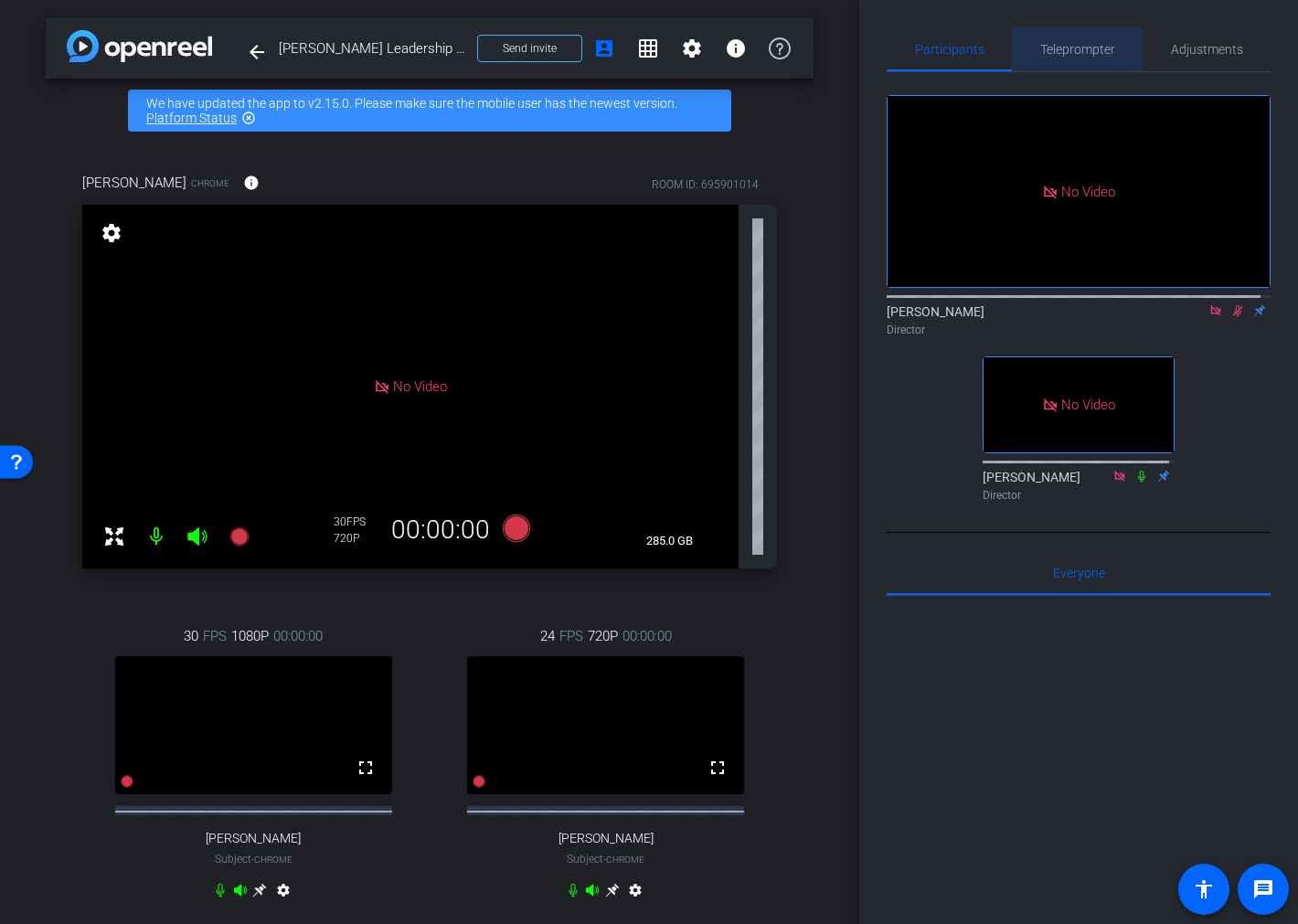
click at [1095, 48] on span "Teleprompter" at bounding box center [1077, 48] width 75 height 12
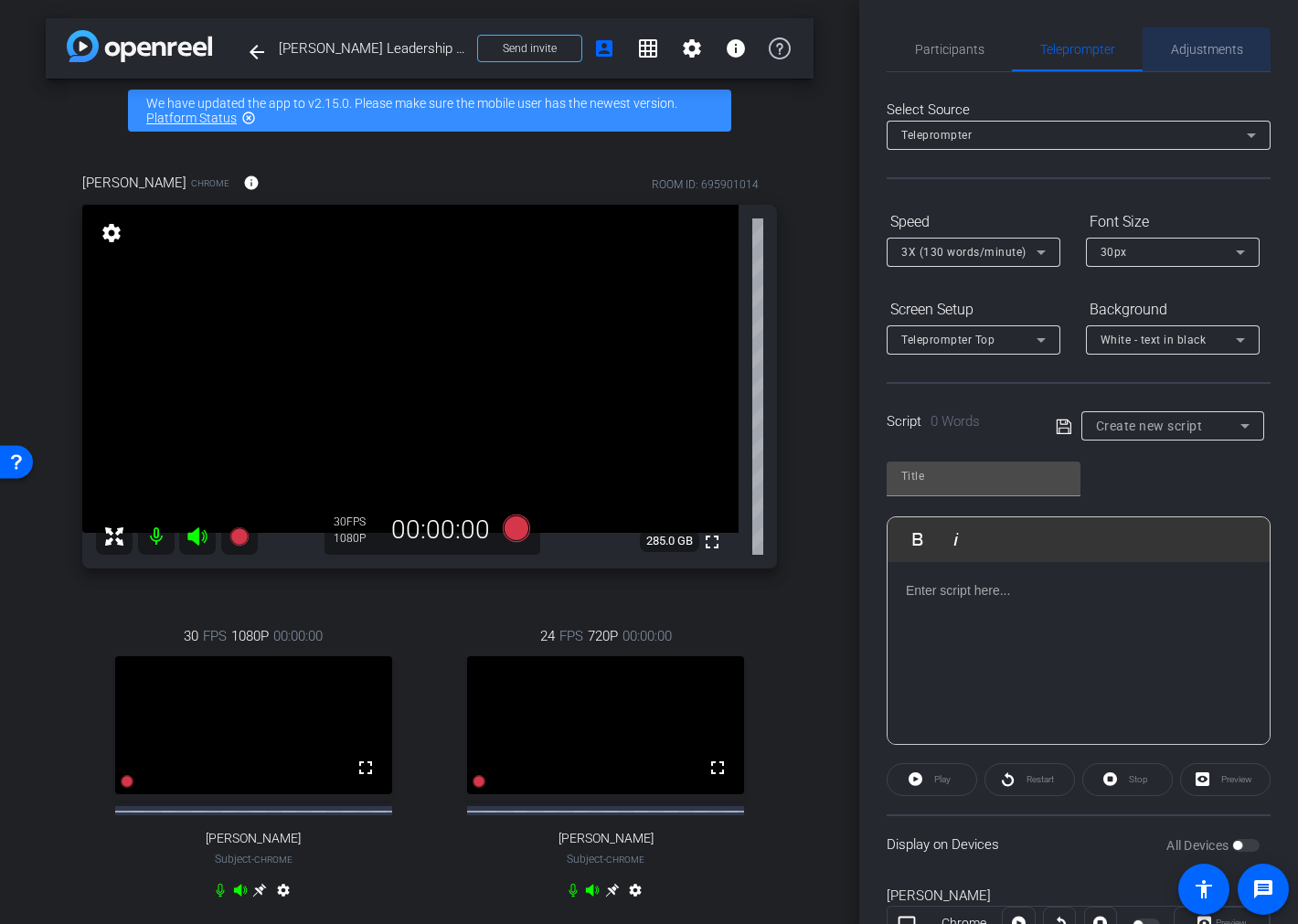
click at [1184, 55] on span "Adjustments" at bounding box center [1207, 48] width 72 height 12
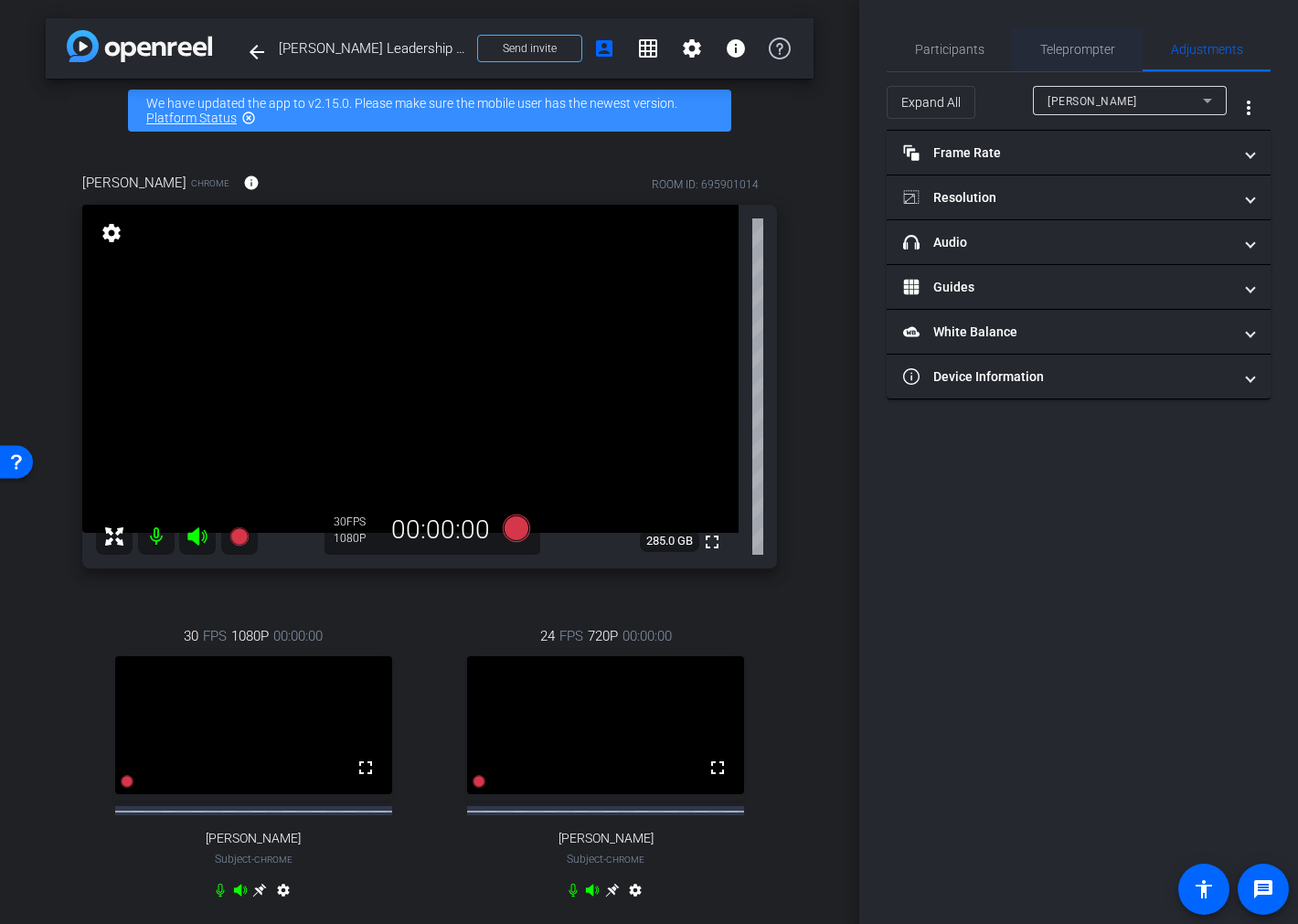
click at [1103, 56] on span "Teleprompter" at bounding box center [1077, 49] width 75 height 44
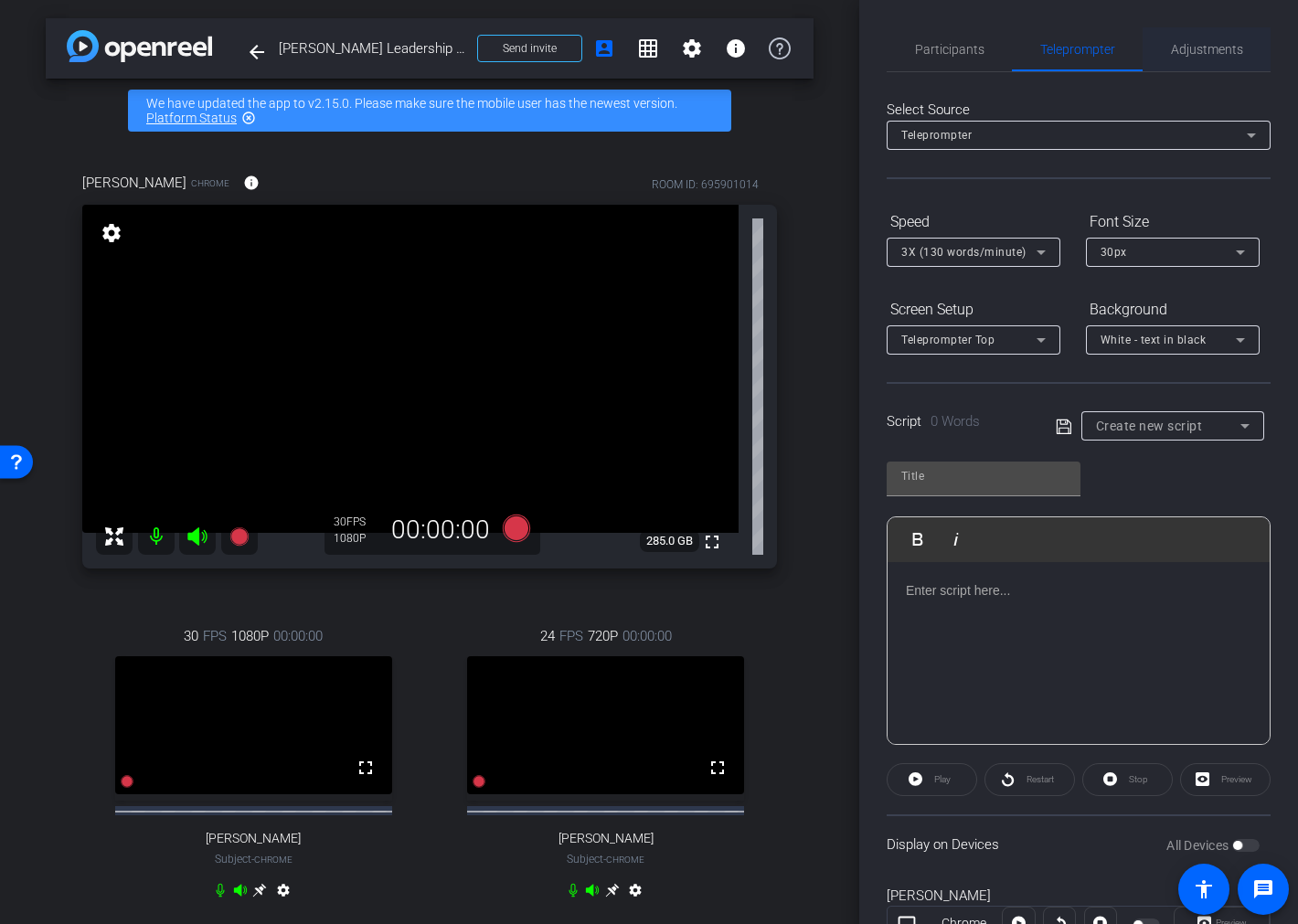
click at [1209, 47] on span "Adjustments" at bounding box center [1207, 48] width 72 height 12
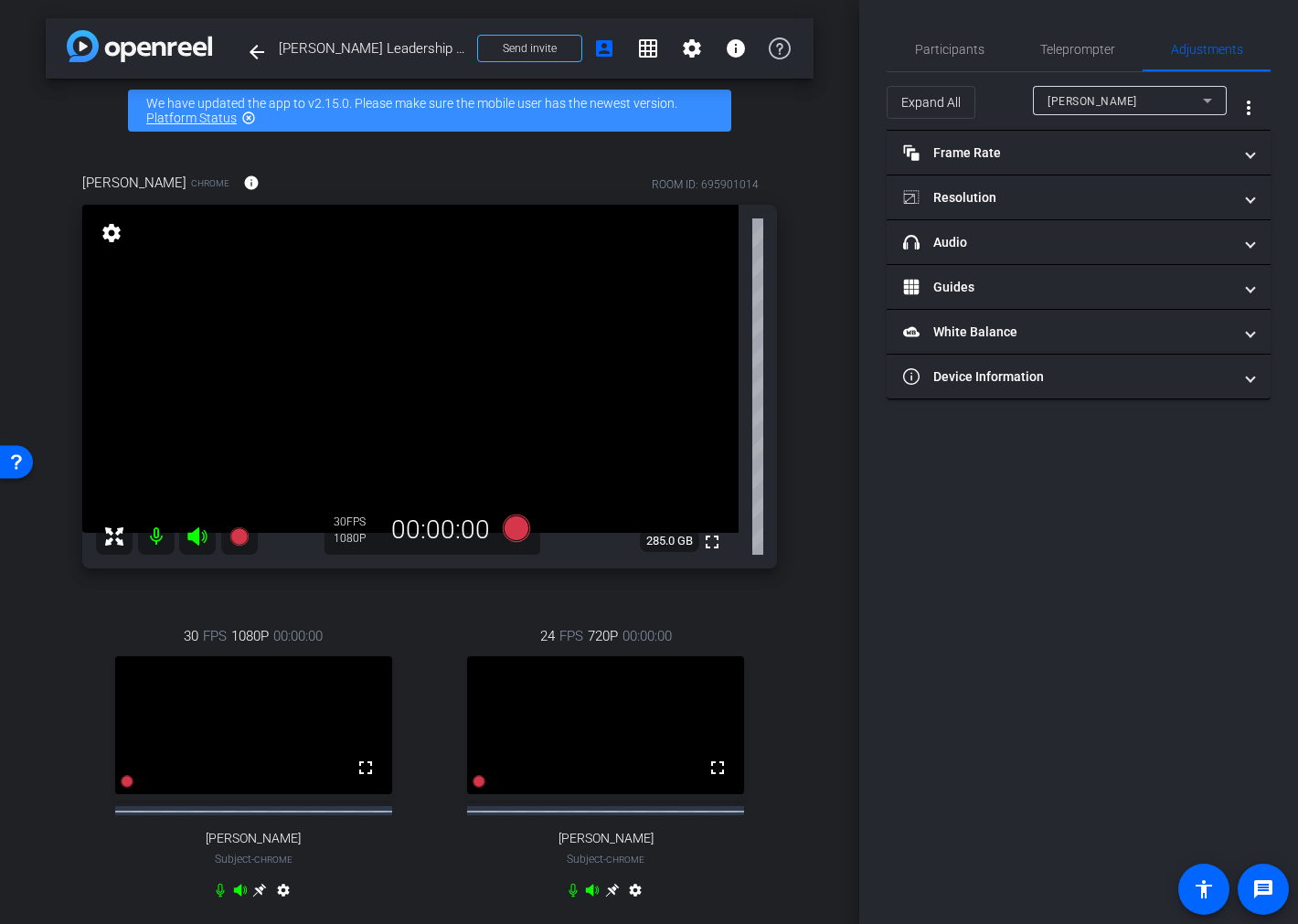
click at [1134, 108] on div "CHRISTY" at bounding box center [1125, 101] width 156 height 23
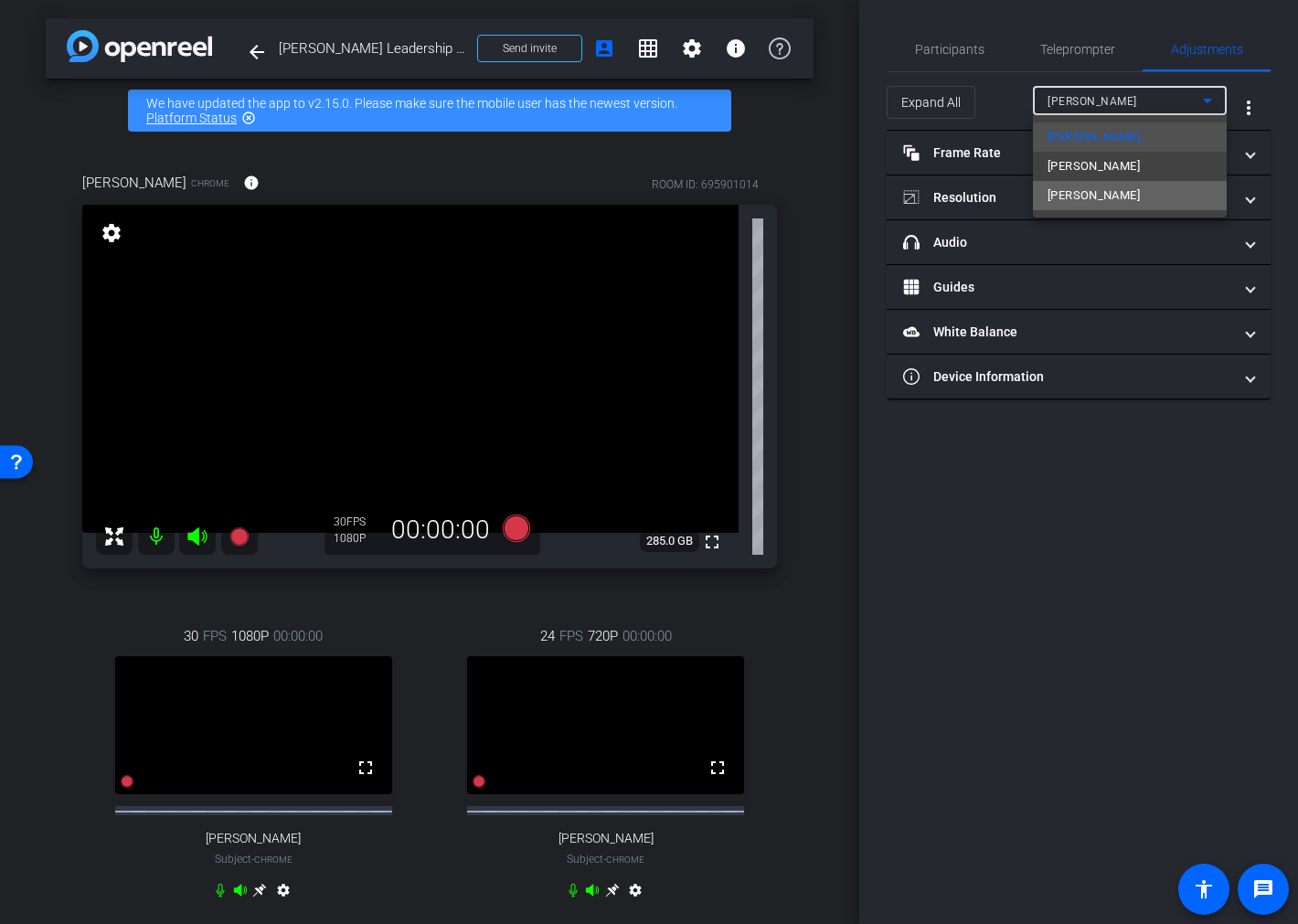
click at [1120, 195] on span "Thomas Lardner" at bounding box center [1093, 195] width 92 height 22
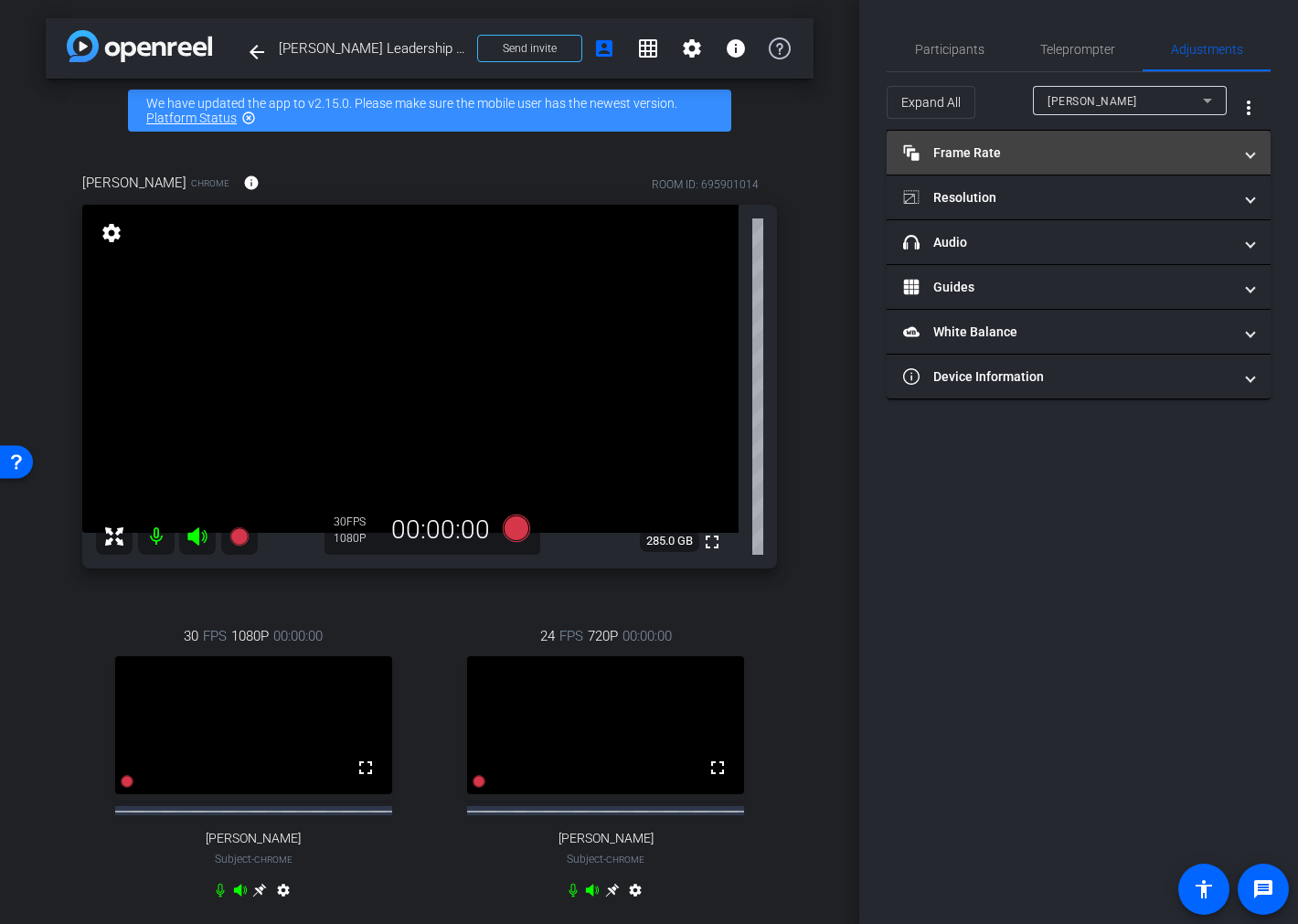
click at [1060, 157] on mat-panel-title "Frame Rate Frame Rate" at bounding box center [1067, 153] width 329 height 19
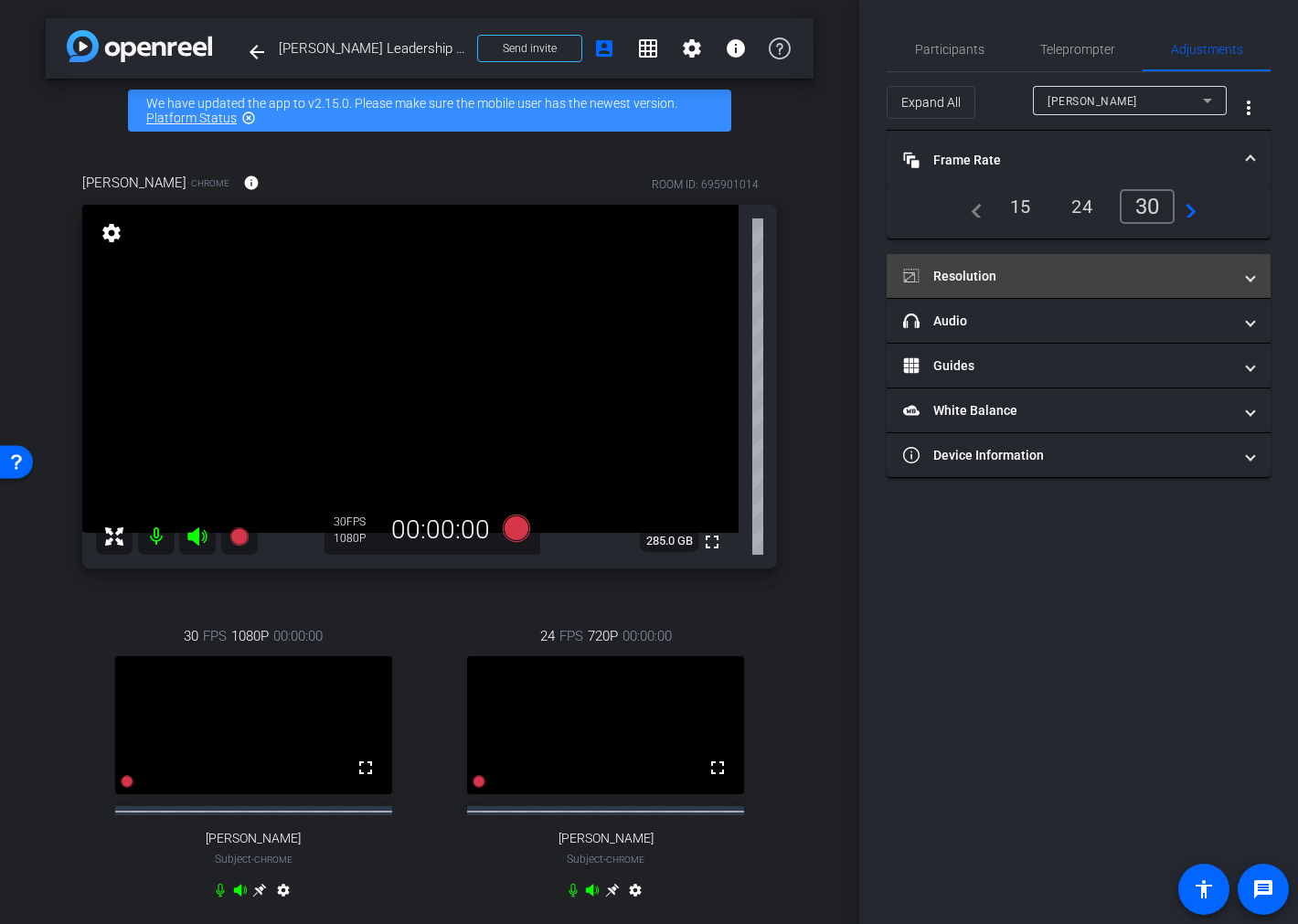
click at [1074, 281] on mat-panel-title "Resolution" at bounding box center [1067, 276] width 329 height 19
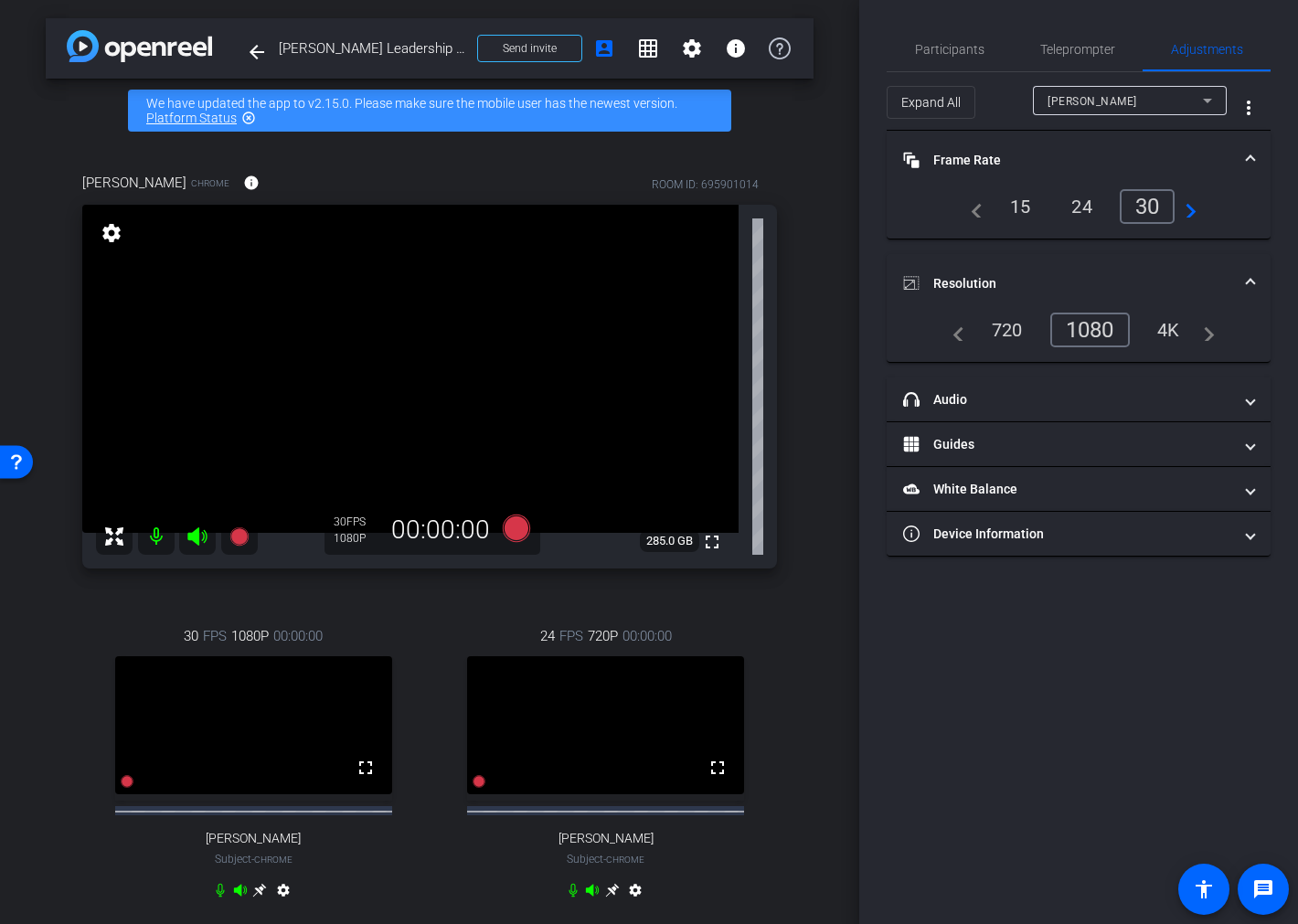
click at [1131, 696] on div "Participants Teleprompter Adjustments Brian Camarao Director Lalo Moreno Direct…" at bounding box center [1078, 462] width 438 height 924
click at [947, 46] on span "Participants" at bounding box center [949, 48] width 69 height 12
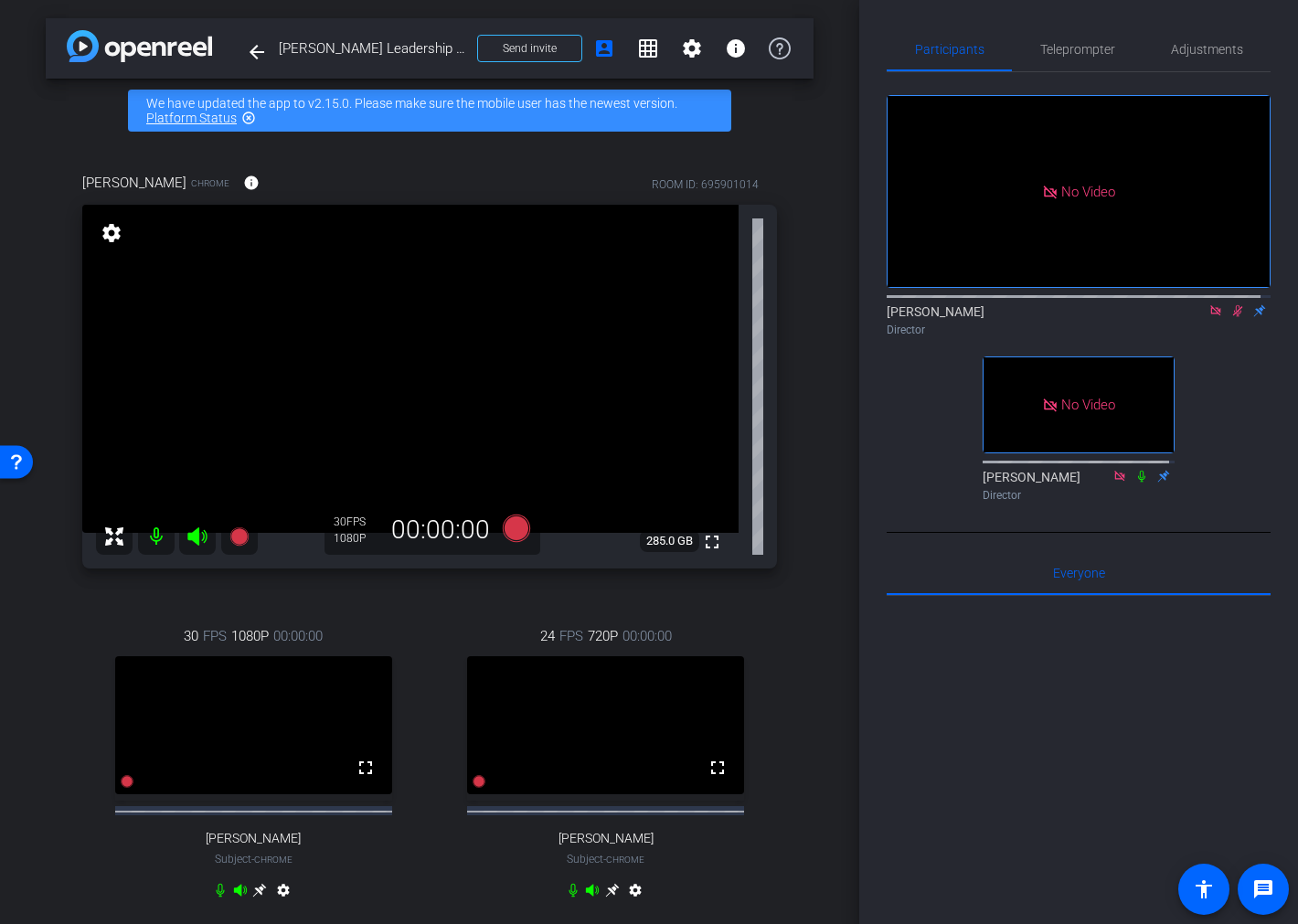
click at [252, 897] on icon at bounding box center [259, 889] width 14 height 14
click at [605, 897] on icon at bounding box center [612, 889] width 14 height 14
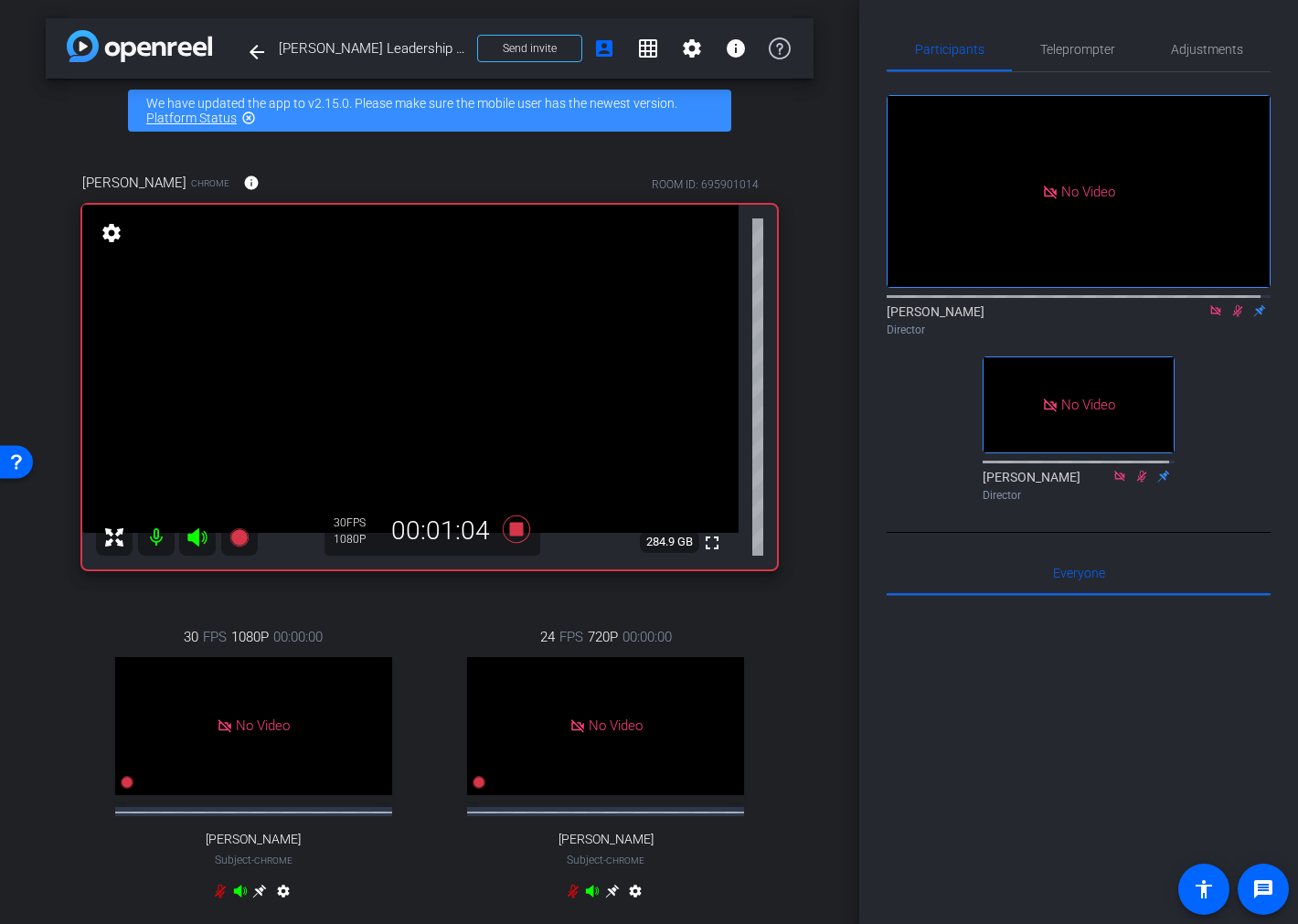
click at [25, 639] on div "arrow_back Clayton Baker Leadership Award Video Back to project Send invite acc…" at bounding box center [429, 462] width 859 height 924
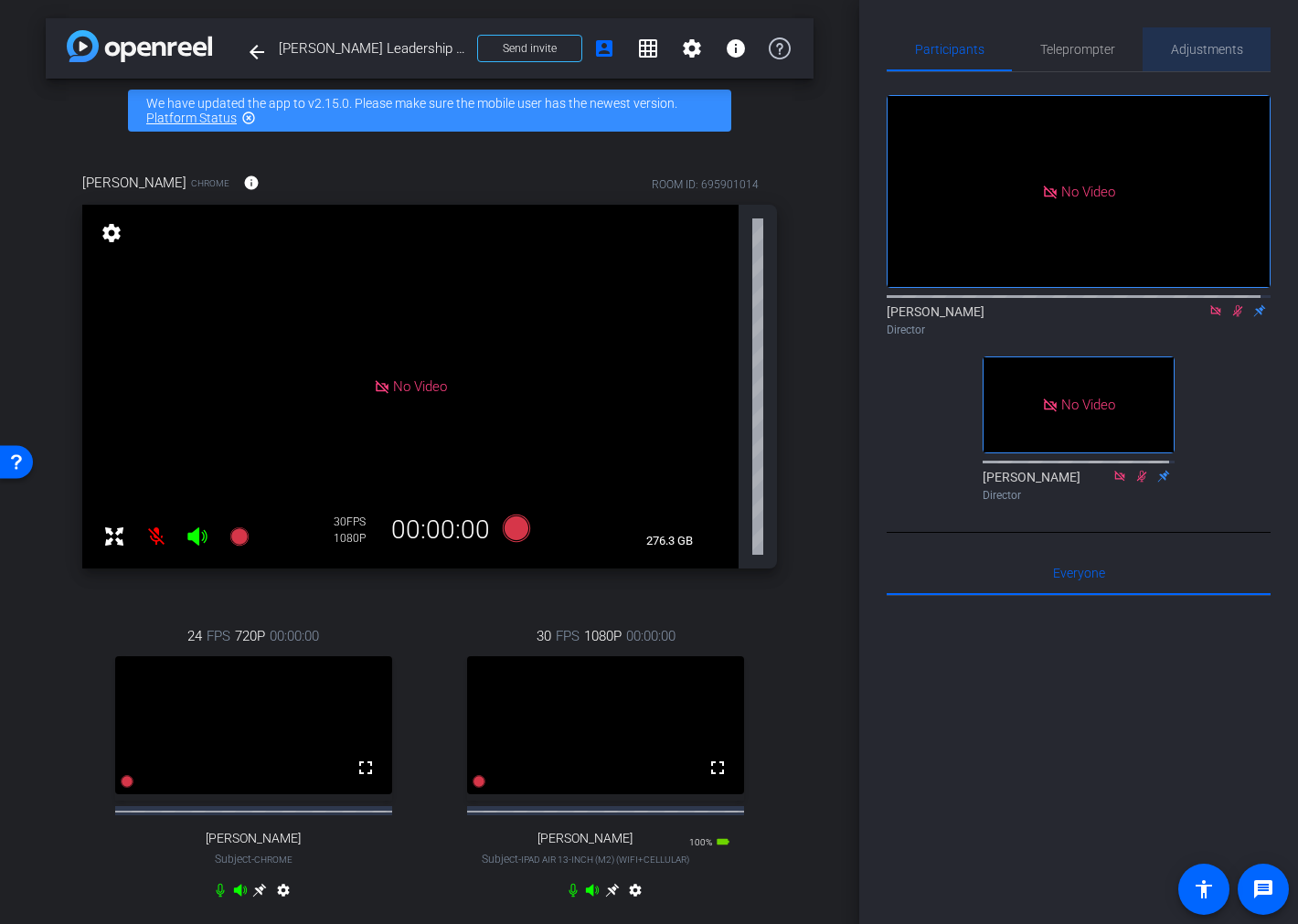
click at [1215, 55] on span "Adjustments" at bounding box center [1207, 48] width 72 height 12
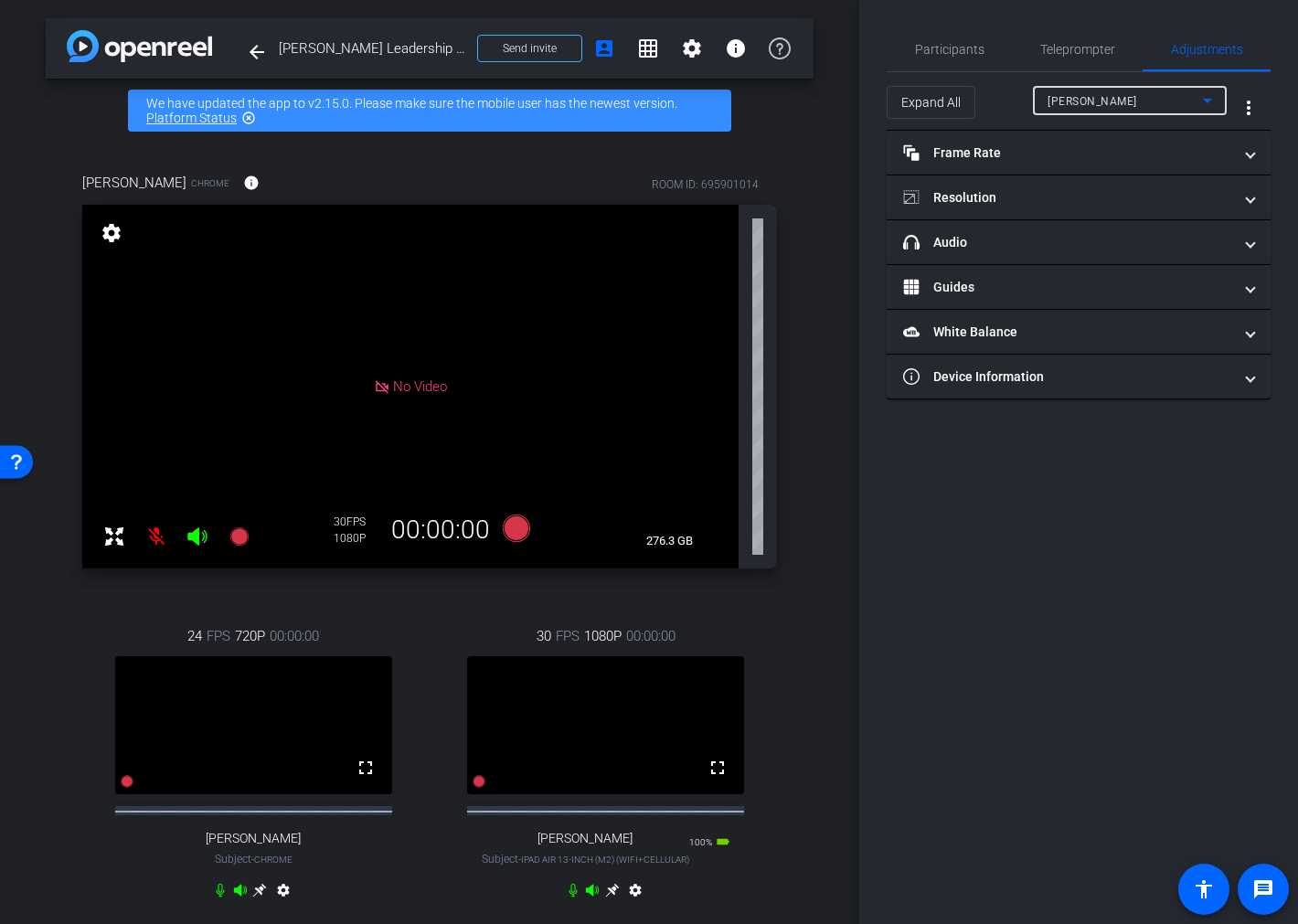
click at [1060, 99] on span "CHRISTY" at bounding box center [1092, 101] width 89 height 12
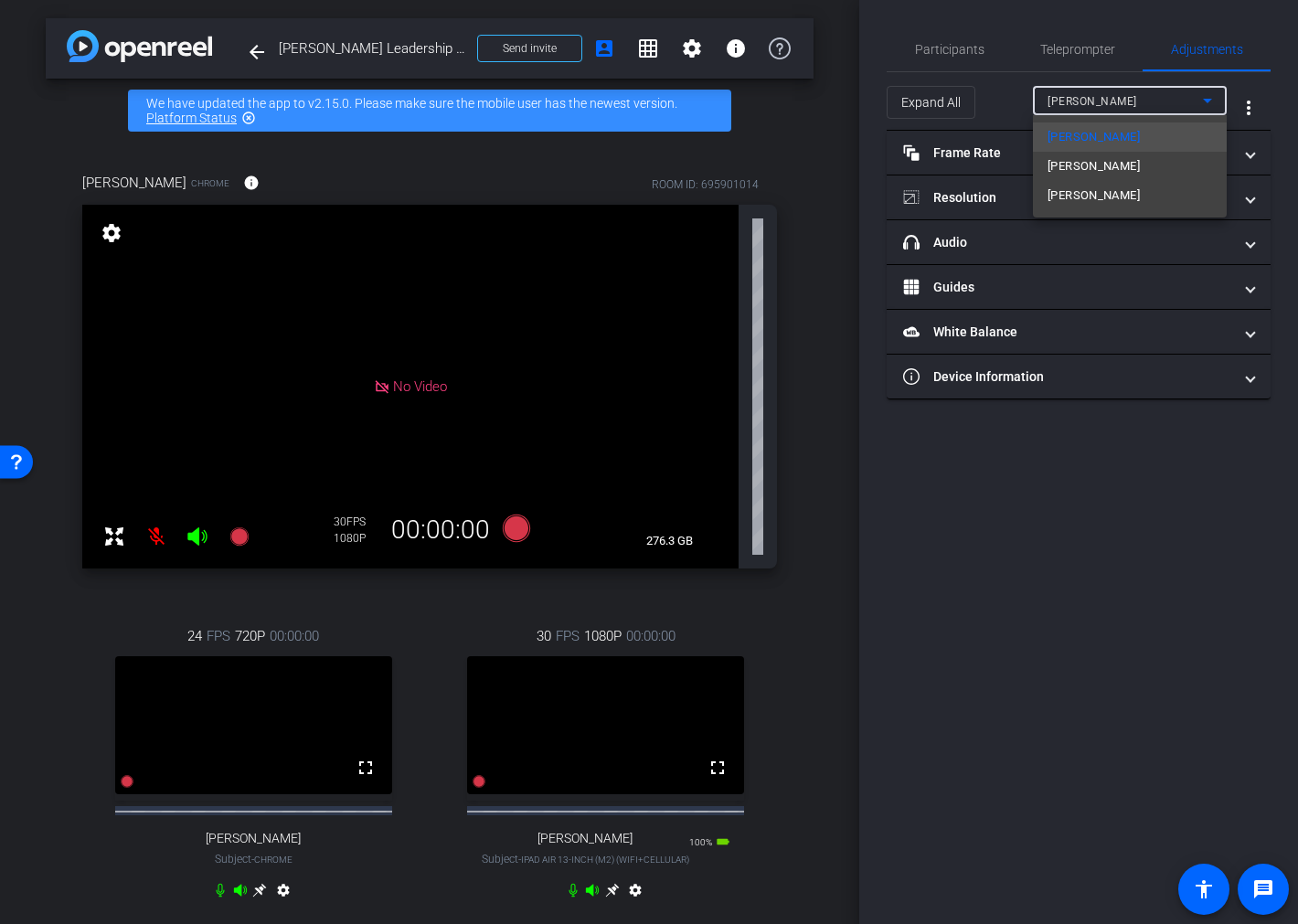
click at [1084, 633] on div at bounding box center [649, 462] width 1298 height 924
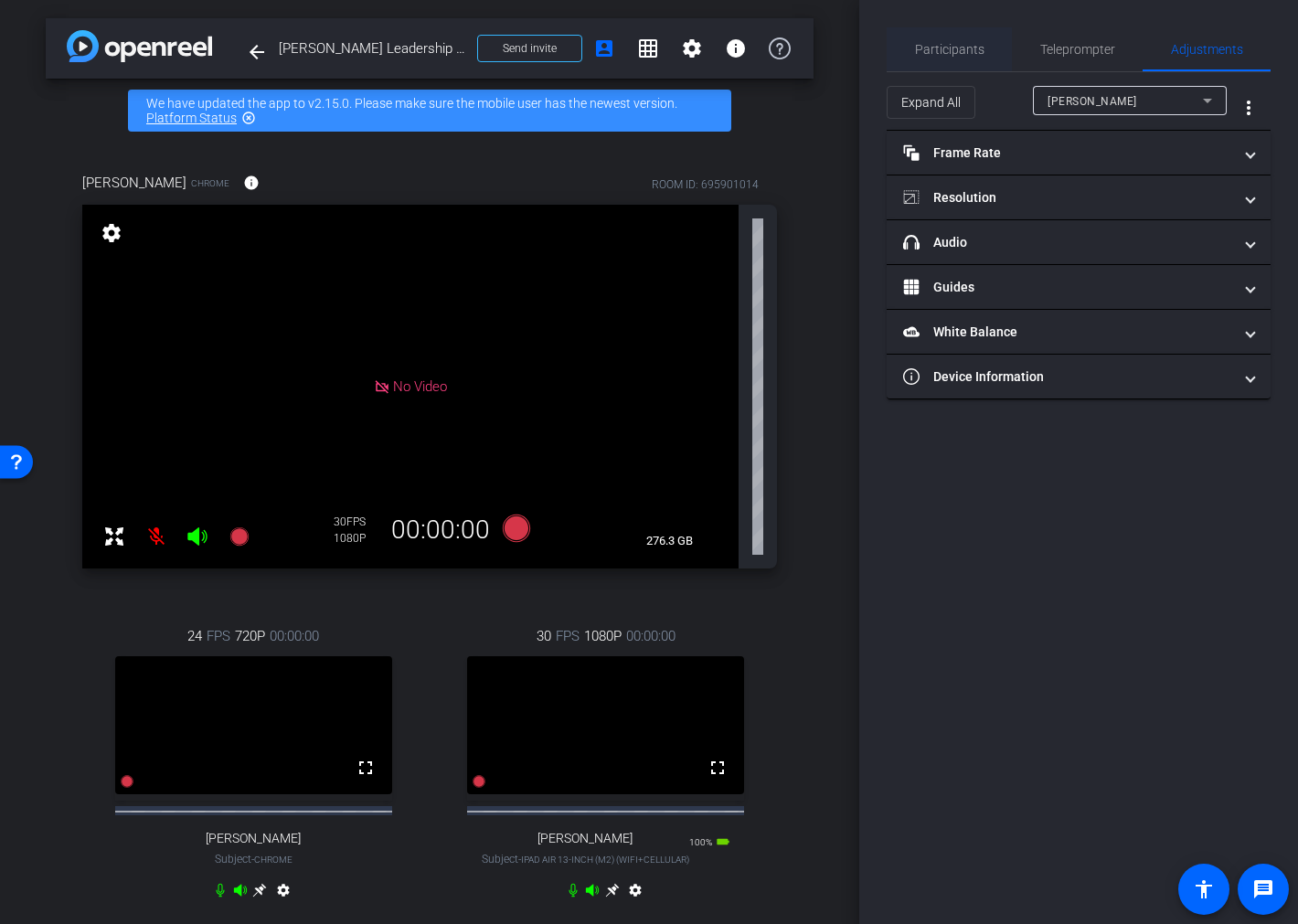
click at [941, 43] on span "Participants" at bounding box center [949, 48] width 69 height 12
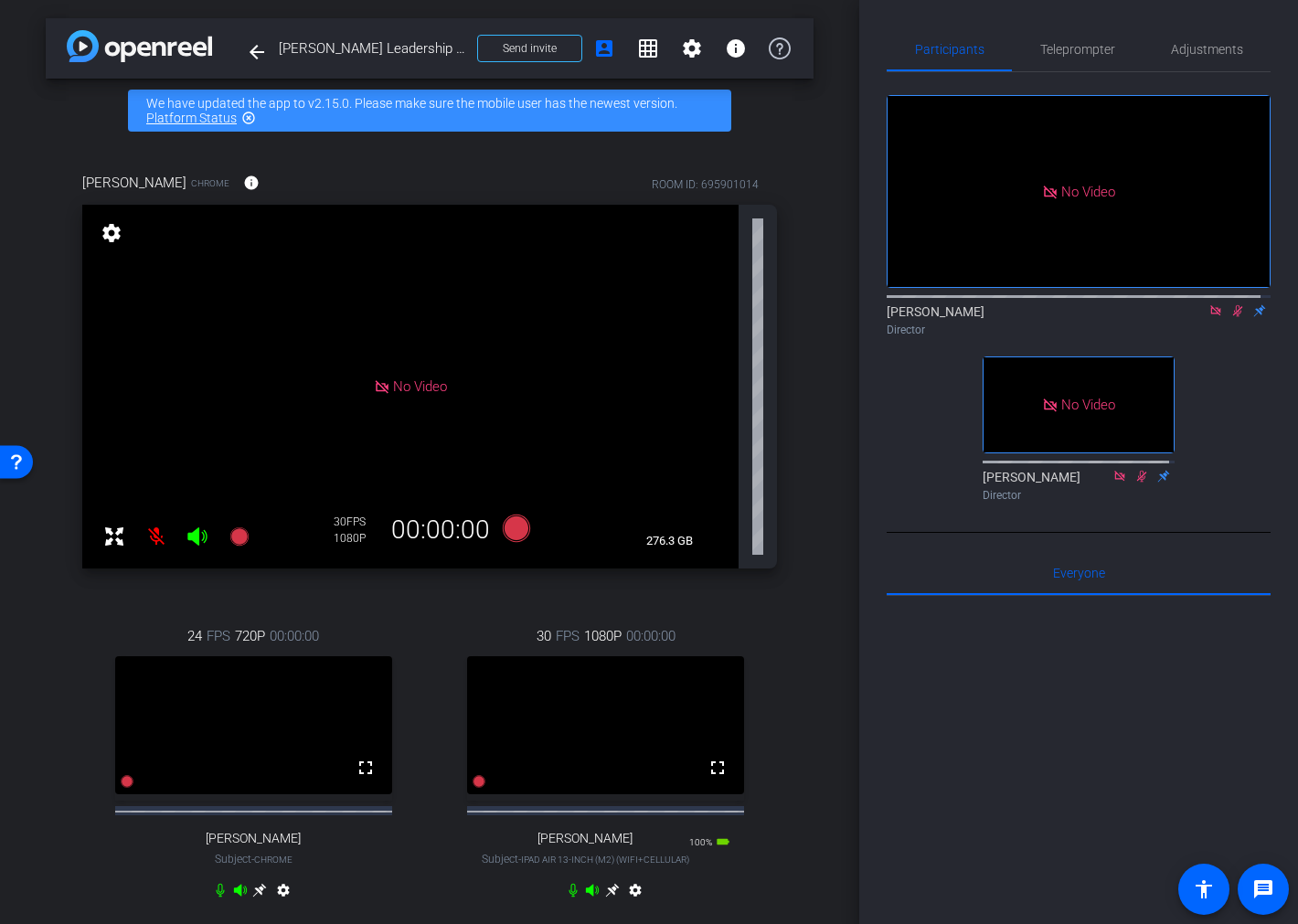
click at [1230, 305] on icon at bounding box center [1236, 310] width 14 height 12
click at [1208, 305] on icon at bounding box center [1215, 310] width 14 height 12
click at [1184, 62] on span "Adjustments" at bounding box center [1207, 49] width 72 height 44
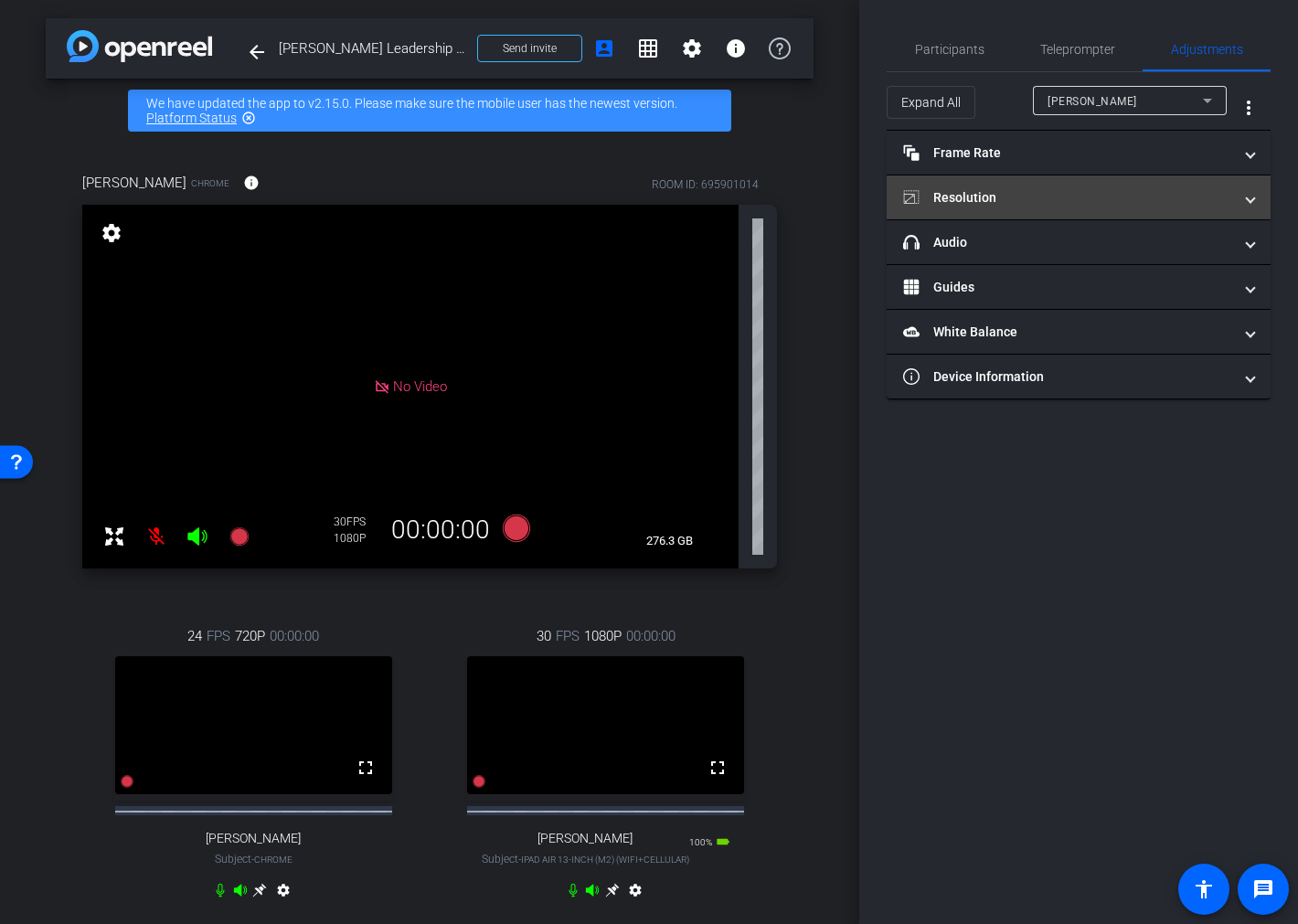
click at [988, 183] on mat-expansion-panel-header "Resolution" at bounding box center [1078, 197] width 384 height 44
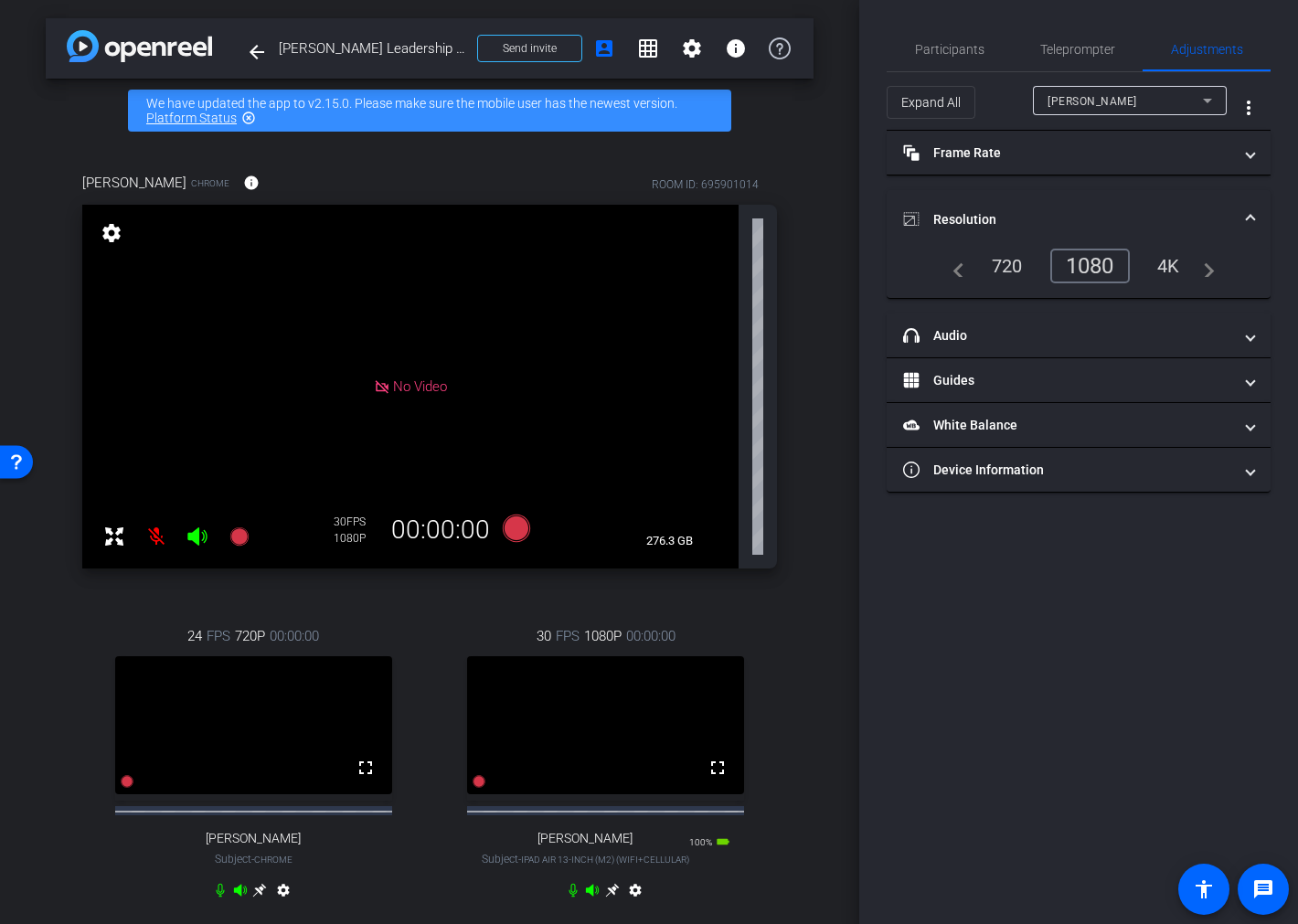
click at [1079, 95] on span "CHRISTY" at bounding box center [1092, 101] width 89 height 12
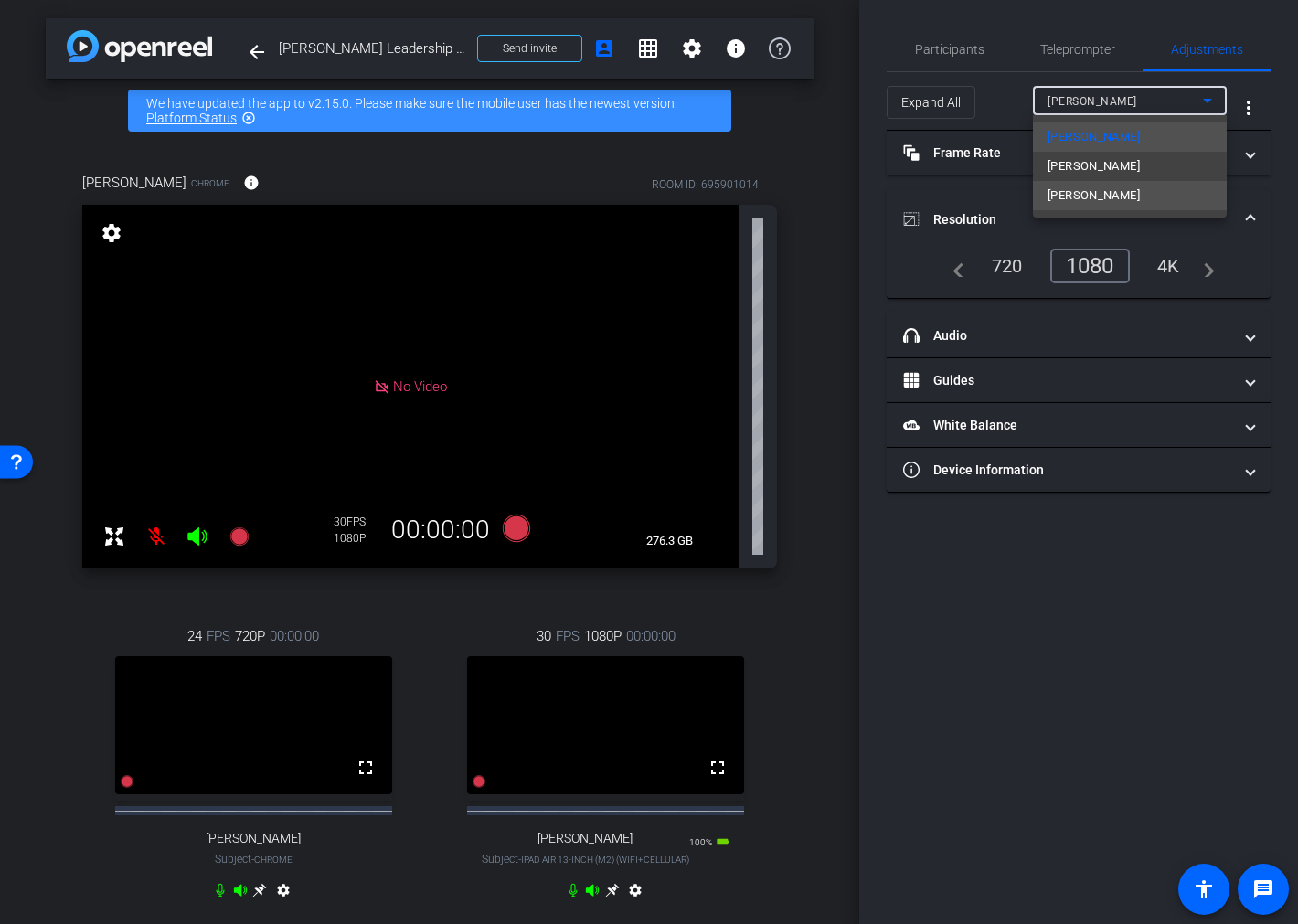
click at [1120, 197] on mat-option "Carmine" at bounding box center [1129, 195] width 194 height 29
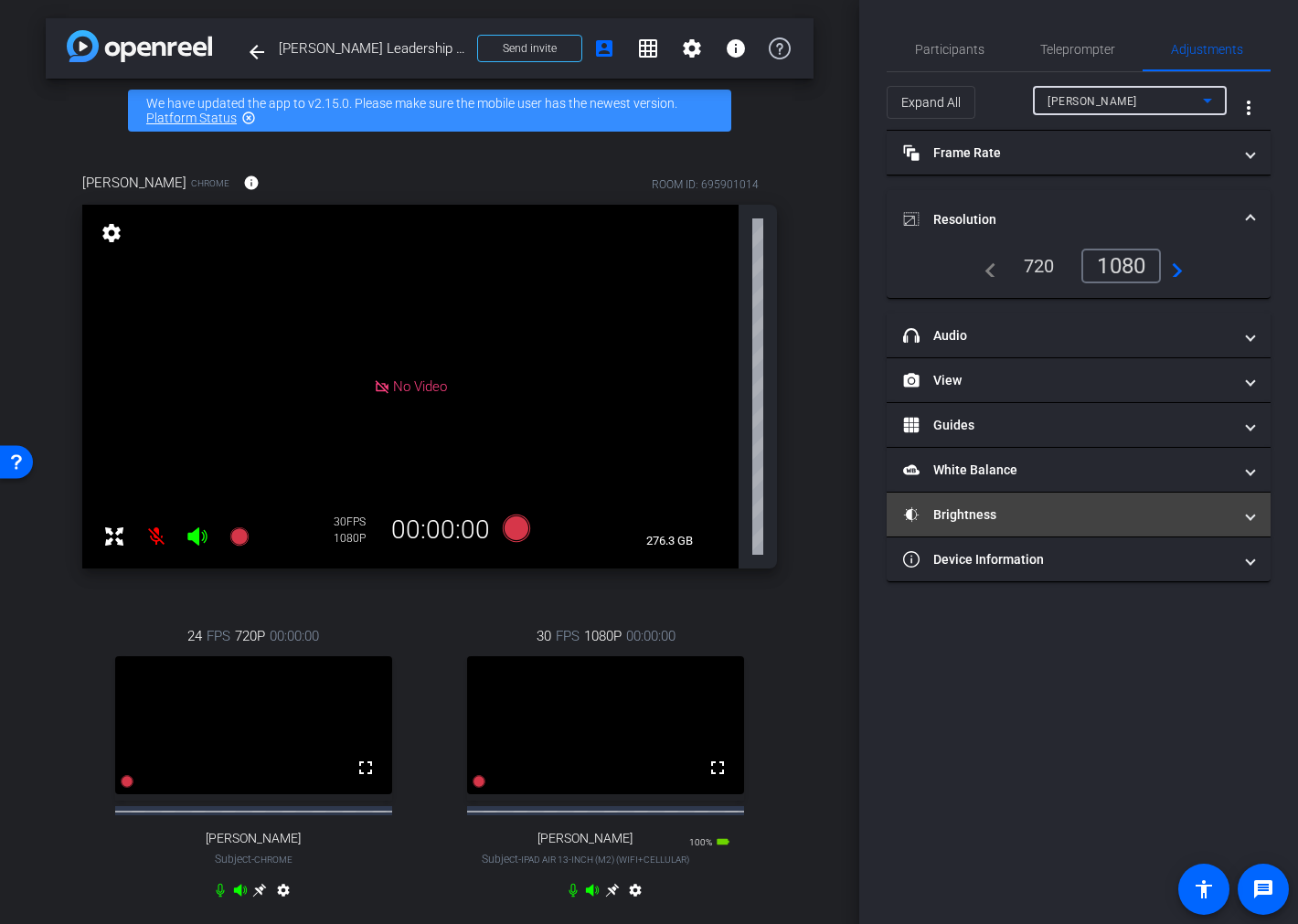
click at [1052, 509] on mat-panel-title "Brightness" at bounding box center [1067, 515] width 329 height 19
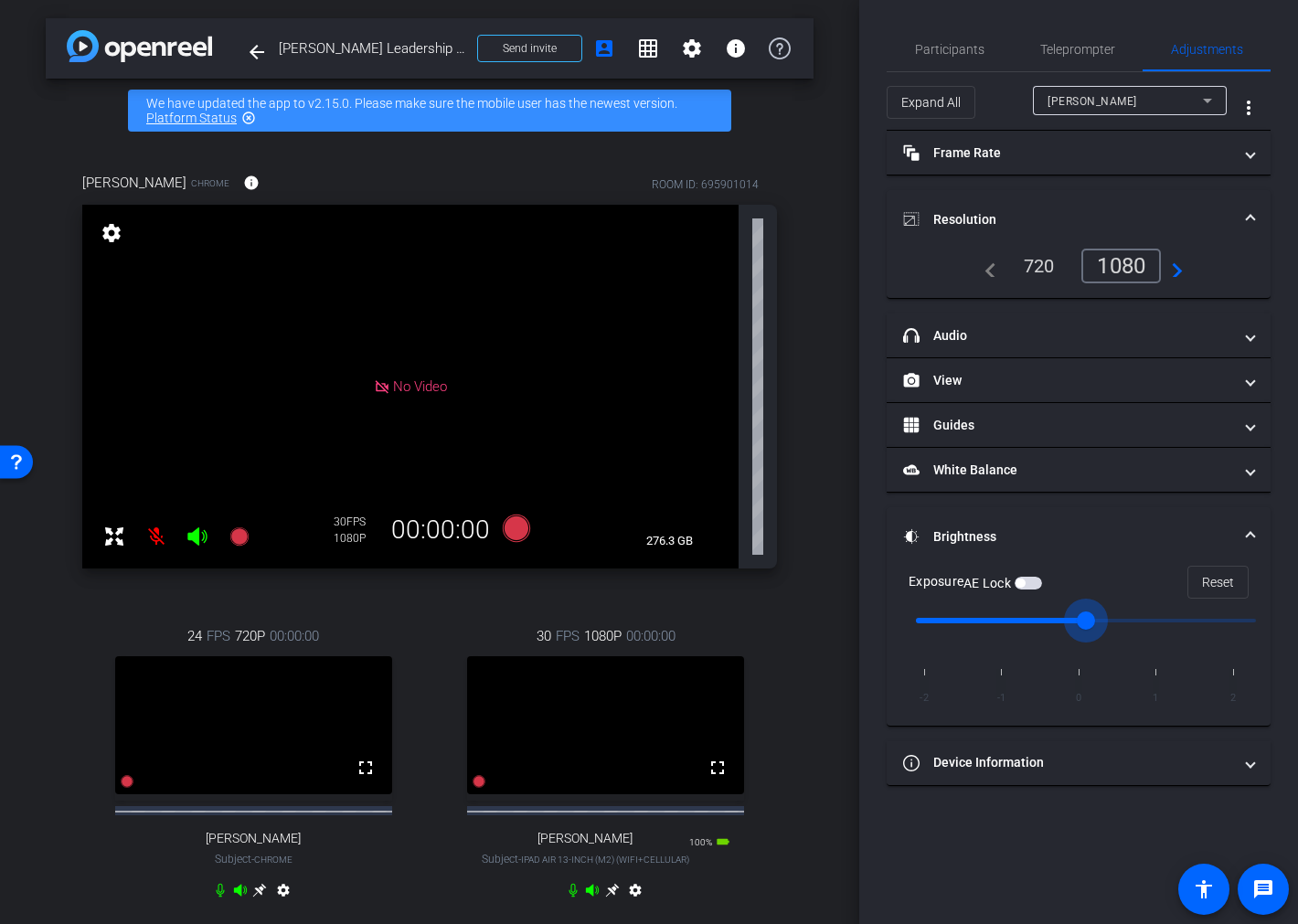
drag, startPoint x: 1084, startPoint y: 623, endPoint x: 1125, endPoint y: 625, distance: 41.0
click at [1125, 625] on input "range" at bounding box center [1085, 620] width 379 height 40
click at [1137, 622] on input "range" at bounding box center [1085, 620] width 379 height 40
drag, startPoint x: 1171, startPoint y: 615, endPoint x: 1157, endPoint y: 618, distance: 14.3
click at [1157, 618] on input "range" at bounding box center [1085, 620] width 379 height 40
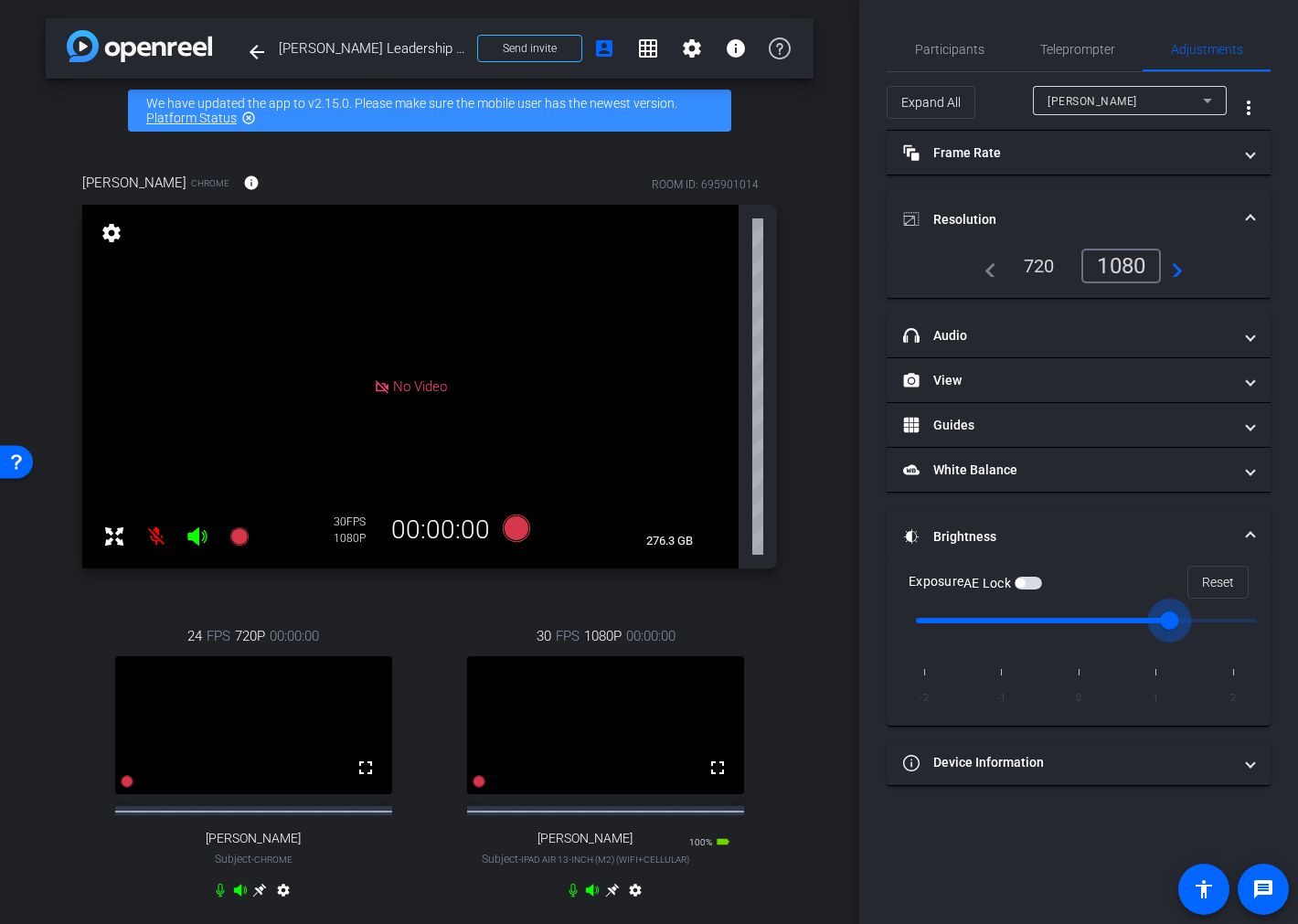
drag, startPoint x: 1157, startPoint y: 617, endPoint x: 1179, endPoint y: 616, distance: 22.0
click at [1179, 616] on input "range" at bounding box center [1085, 620] width 379 height 40
click at [1192, 616] on input "range" at bounding box center [1085, 620] width 379 height 40
click at [1188, 621] on input "range" at bounding box center [1085, 620] width 379 height 40
click at [1189, 623] on input "range" at bounding box center [1085, 620] width 379 height 40
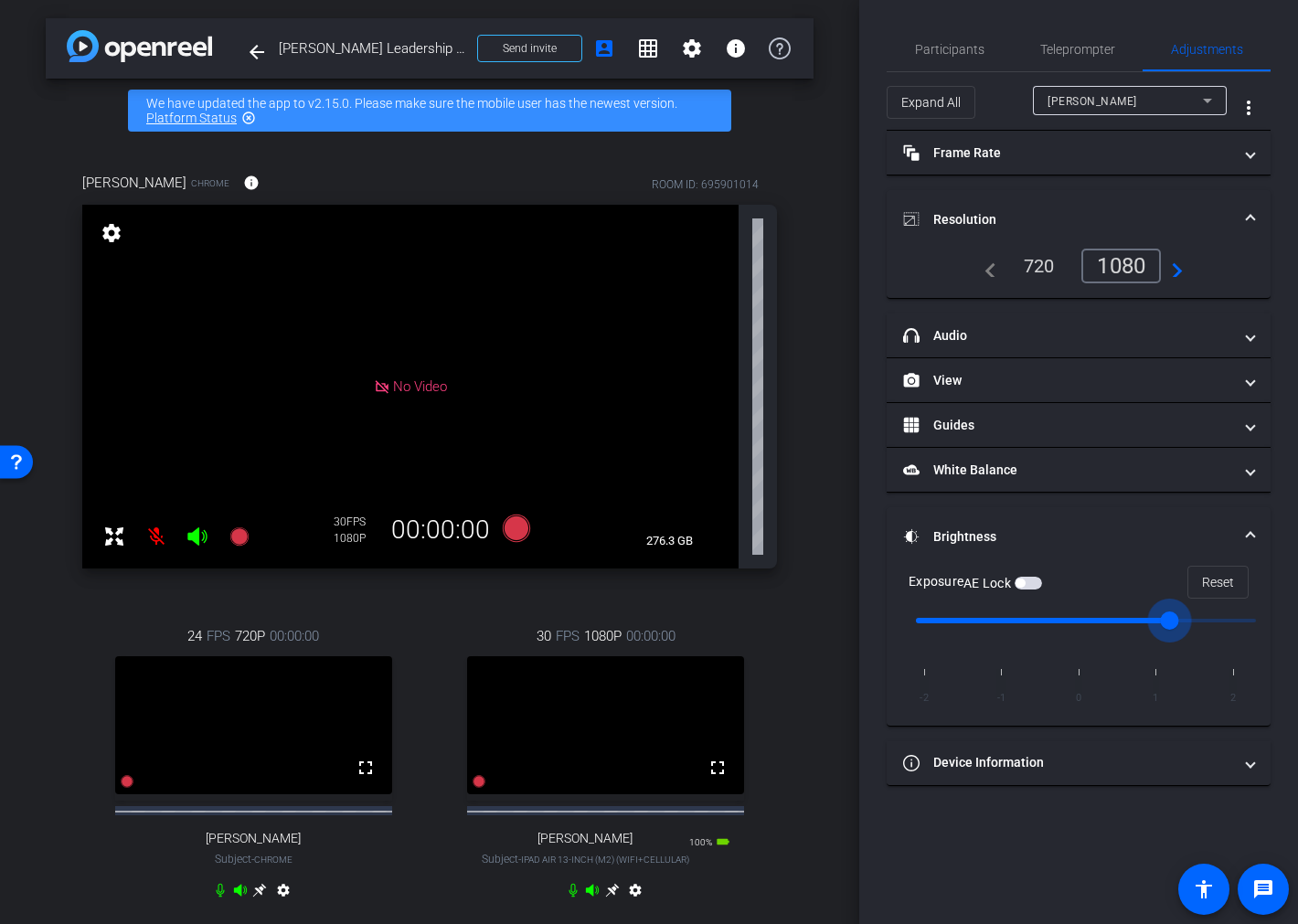
click at [1189, 623] on input "range" at bounding box center [1085, 620] width 379 height 40
click at [1095, 815] on div "Participants Teleprompter Adjustments settings Brian Camarao flip Director Lalo…" at bounding box center [1078, 462] width 438 height 924
drag, startPoint x: 1170, startPoint y: 618, endPoint x: 1133, endPoint y: 626, distance: 37.9
click at [1131, 629] on input "range" at bounding box center [1085, 620] width 379 height 40
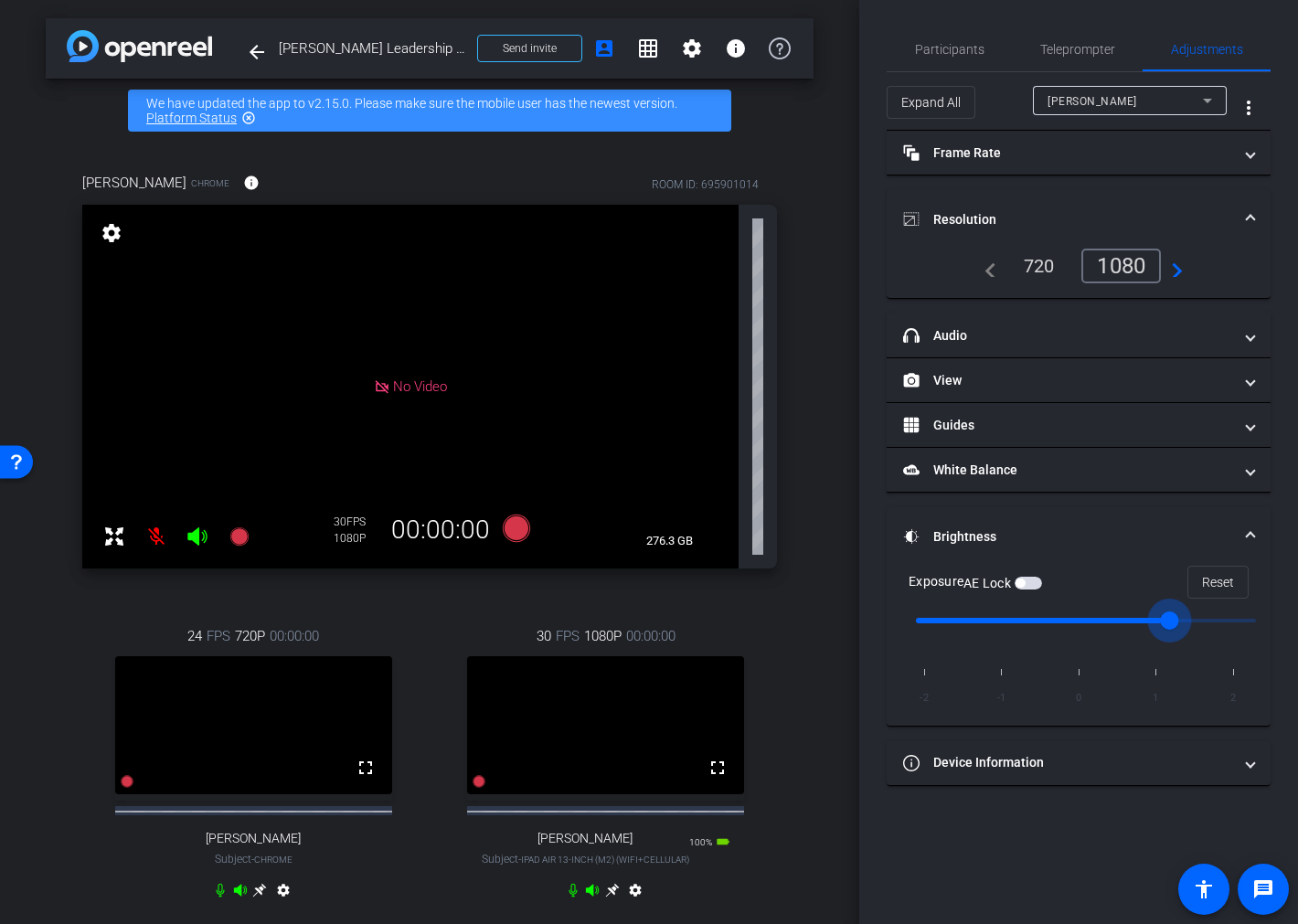
click at [1142, 619] on input "range" at bounding box center [1085, 620] width 379 height 40
click at [1124, 615] on input "range" at bounding box center [1085, 620] width 379 height 40
drag, startPoint x: 1098, startPoint y: 615, endPoint x: 1107, endPoint y: 618, distance: 9.5
click at [1107, 618] on input "range" at bounding box center [1085, 620] width 379 height 40
click at [1120, 619] on input "range" at bounding box center [1085, 620] width 379 height 40
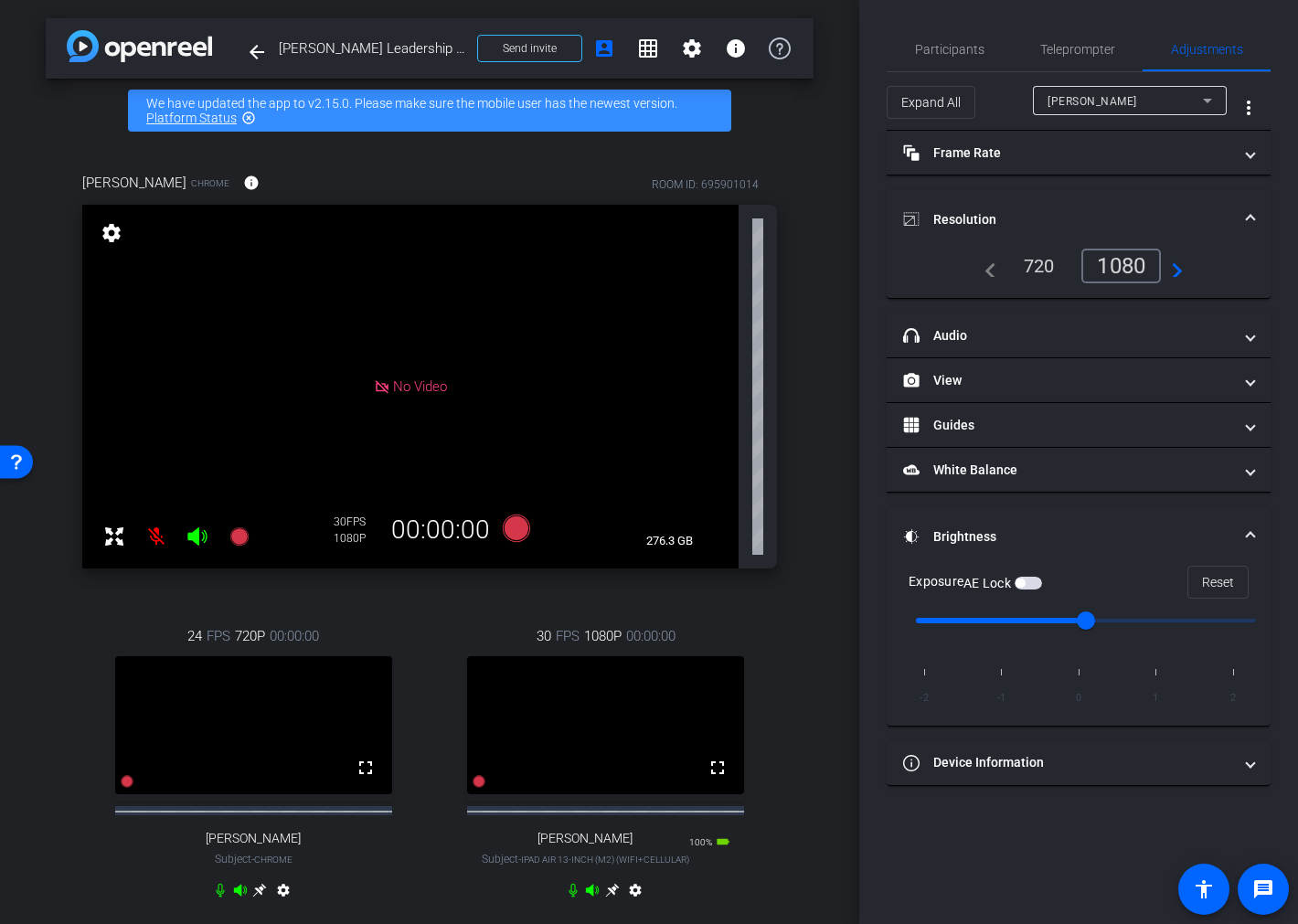
click at [605, 897] on icon at bounding box center [612, 890] width 13 height 13
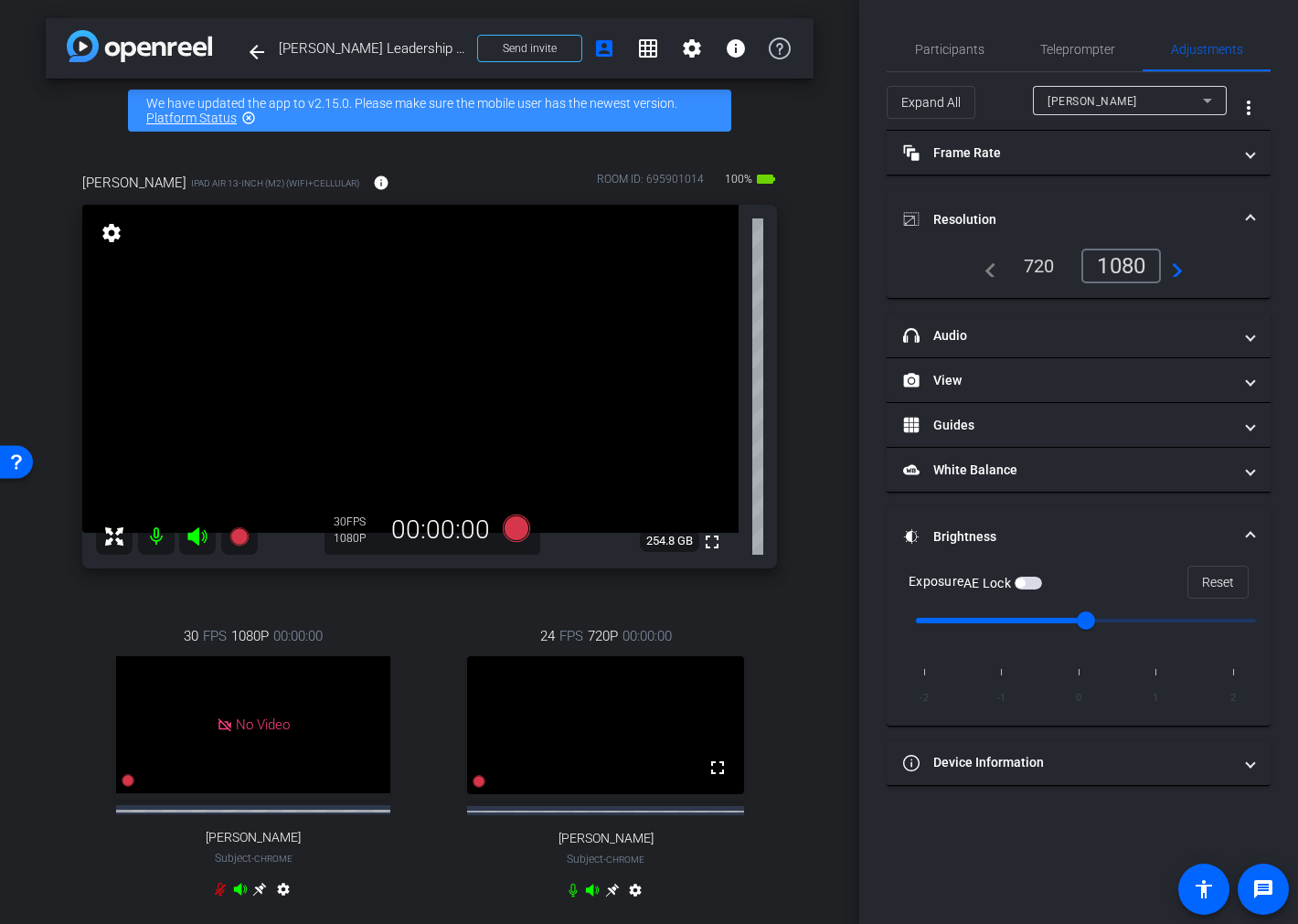
click at [1125, 624] on input "range" at bounding box center [1085, 620] width 379 height 40
click at [1138, 619] on input "range" at bounding box center [1085, 620] width 379 height 40
type input "0"
click at [1117, 619] on input "range" at bounding box center [1085, 620] width 379 height 40
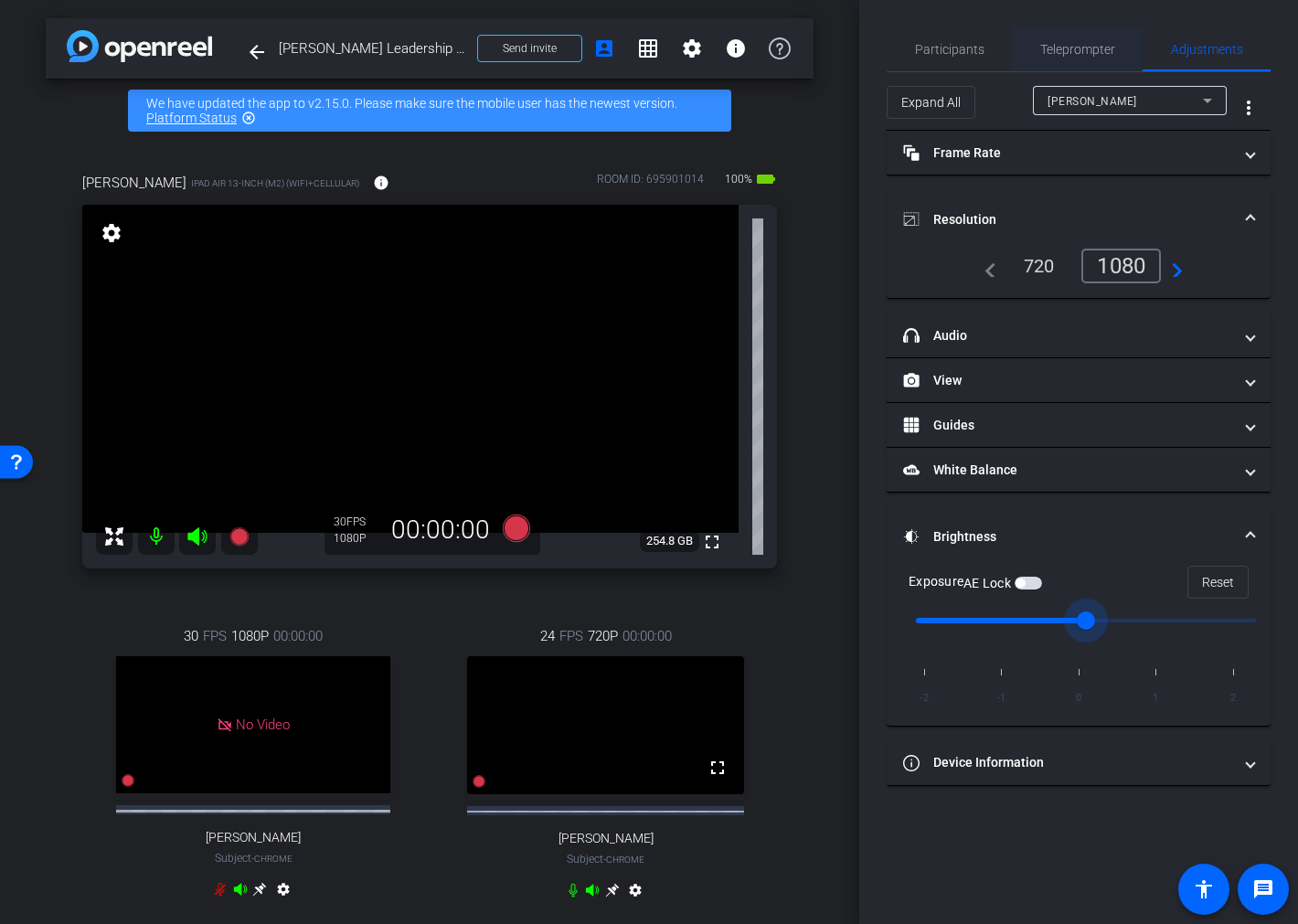
click at [1057, 51] on span "Teleprompter" at bounding box center [1077, 48] width 75 height 12
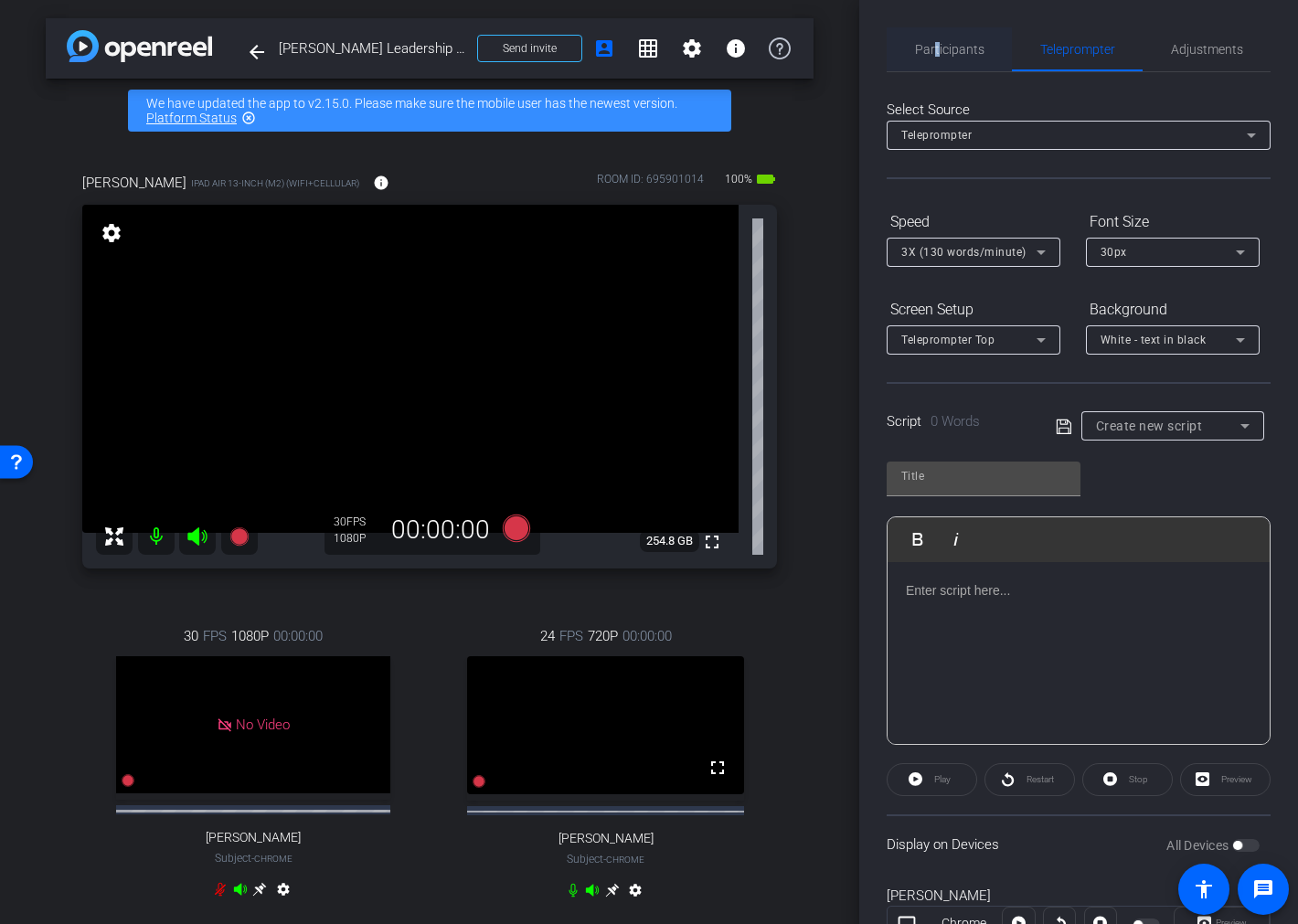
click at [936, 43] on span "Participants" at bounding box center [949, 48] width 69 height 12
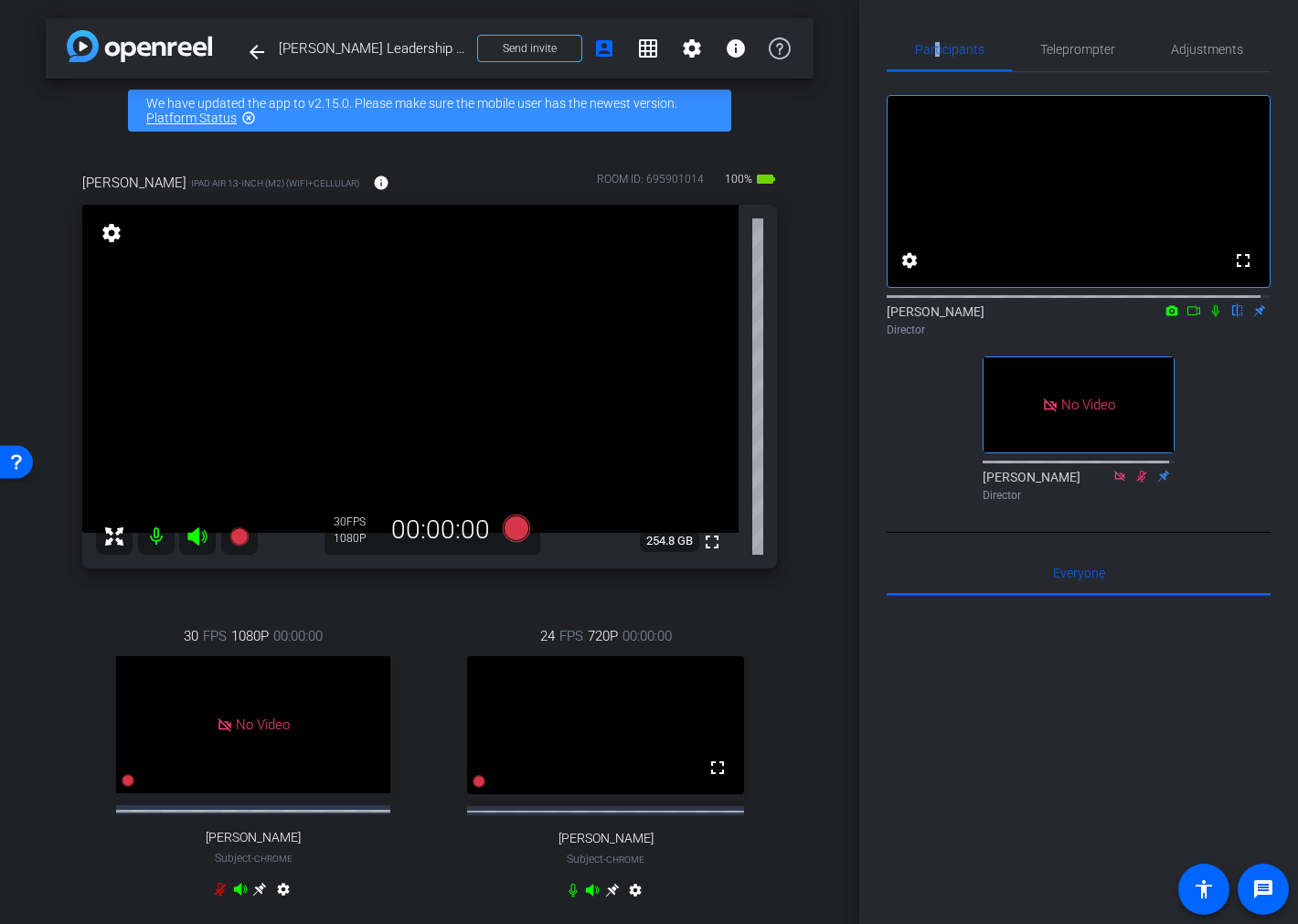
click at [1186, 317] on icon at bounding box center [1193, 310] width 14 height 12
click at [1233, 317] on icon at bounding box center [1237, 311] width 8 height 12
click at [1233, 317] on icon at bounding box center [1236, 310] width 14 height 12
click at [1230, 317] on icon at bounding box center [1236, 310] width 14 height 12
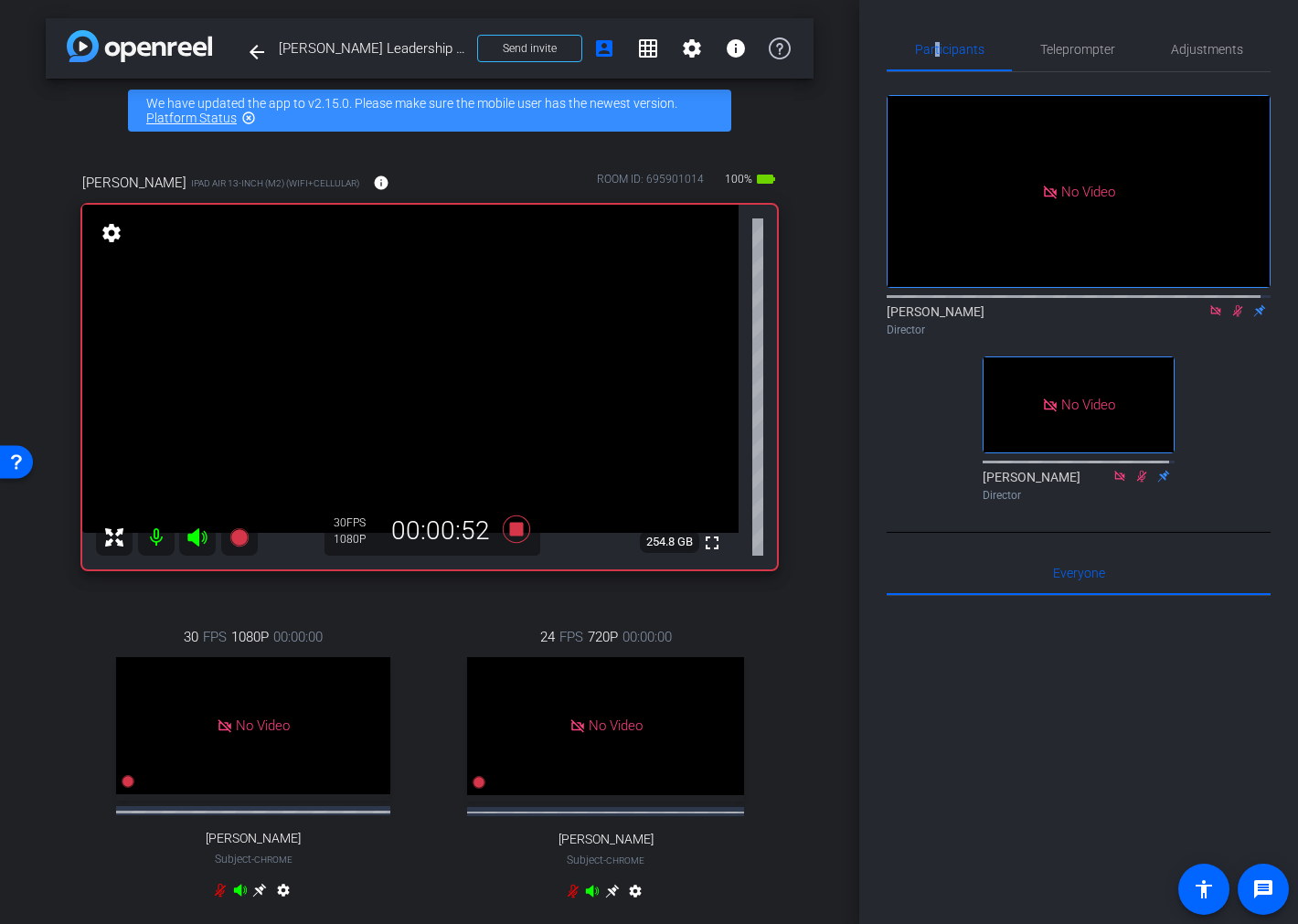
click at [1233, 317] on icon at bounding box center [1237, 311] width 10 height 12
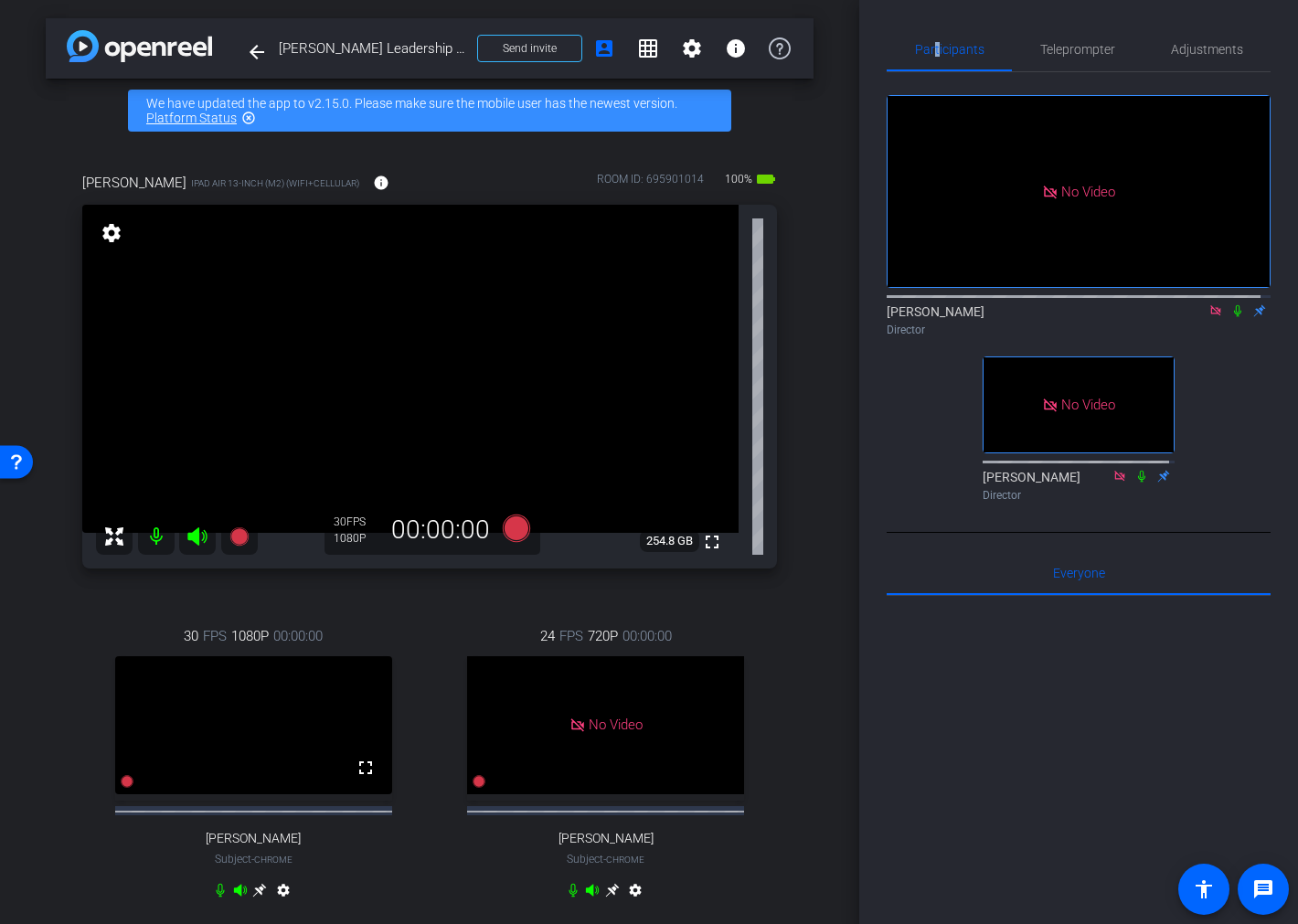
click at [1232, 317] on icon at bounding box center [1236, 310] width 14 height 12
click at [1204, 319] on mat-icon at bounding box center [1215, 310] width 22 height 16
click at [1187, 315] on icon at bounding box center [1193, 311] width 12 height 9
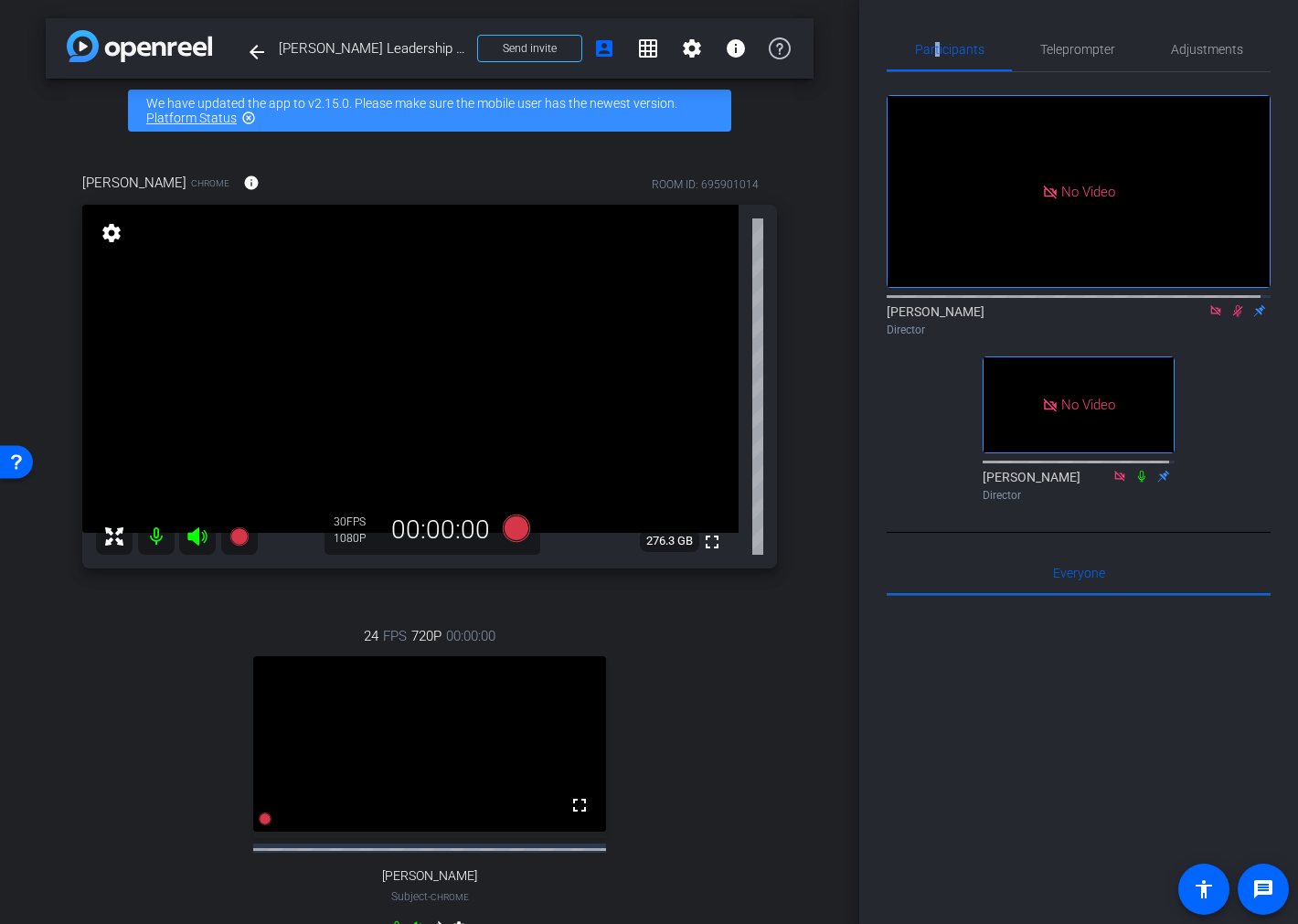
click at [920, 533] on div "No Video Brian Camarao Director No Video Lalo Moreno Director" at bounding box center [1078, 302] width 384 height 460
click at [1230, 317] on icon at bounding box center [1236, 310] width 14 height 12
click at [1208, 317] on icon at bounding box center [1215, 310] width 14 height 12
click at [918, 423] on div "fullscreen settings Brian Camarao flip Director No Video Lalo Moreno Director" at bounding box center [1078, 290] width 384 height 436
click at [1208, 317] on icon at bounding box center [1215, 310] width 14 height 12
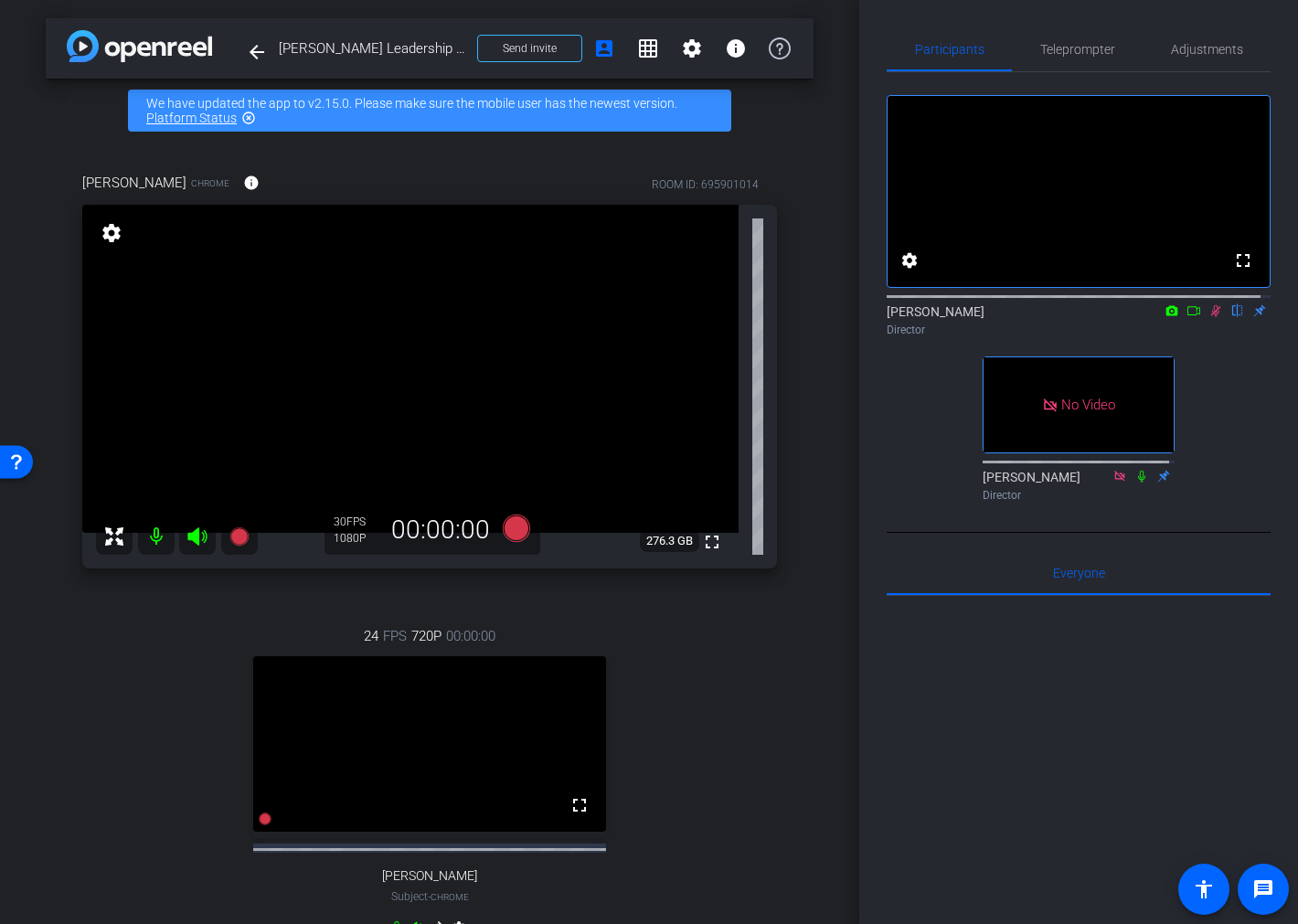
click at [1190, 317] on icon at bounding box center [1193, 310] width 14 height 12
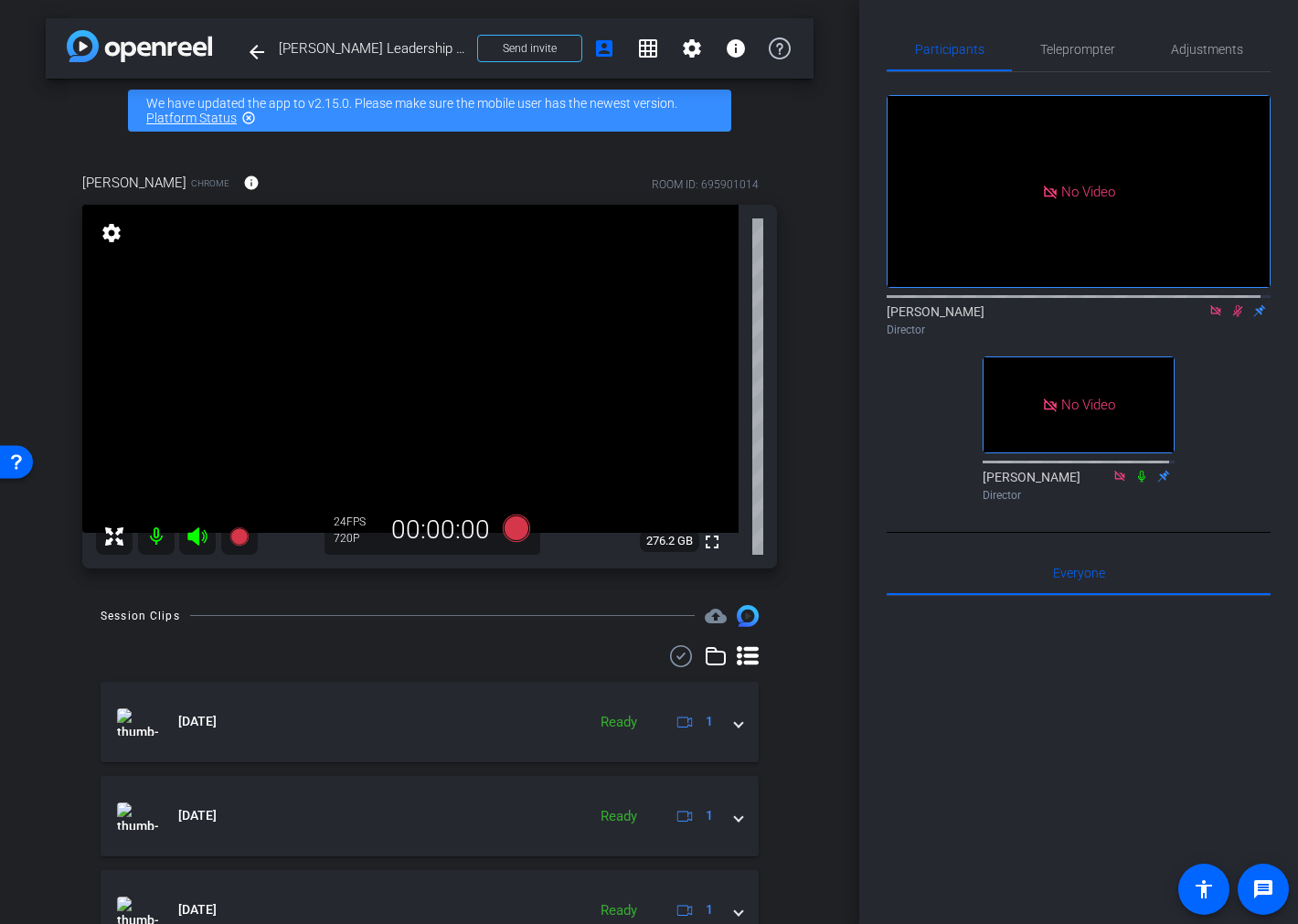
click at [1011, 338] on div "Director" at bounding box center [1078, 329] width 384 height 16
click at [1230, 317] on icon at bounding box center [1236, 310] width 14 height 12
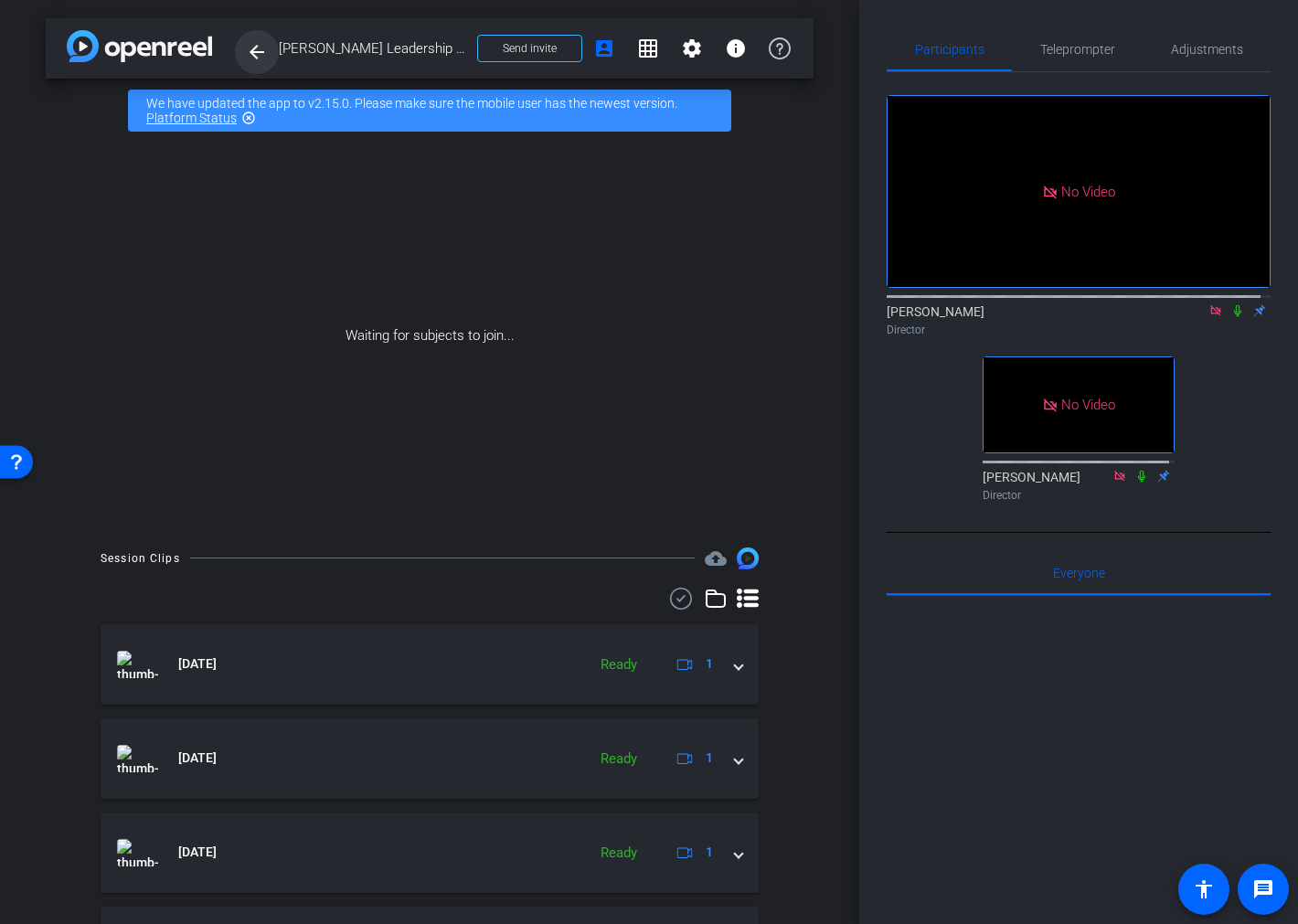
click at [248, 51] on mat-icon "arrow_back" at bounding box center [256, 51] width 22 height 22
